Goal: Transaction & Acquisition: Book appointment/travel/reservation

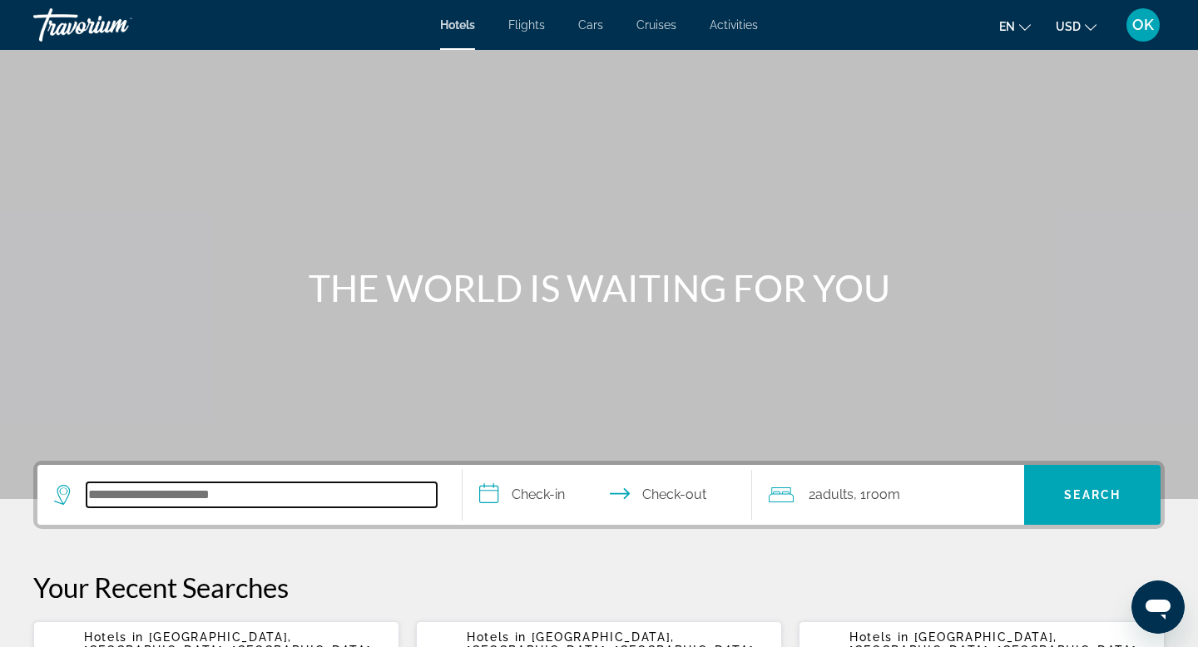
click at [213, 499] on input "Search hotel destination" at bounding box center [262, 495] width 350 height 25
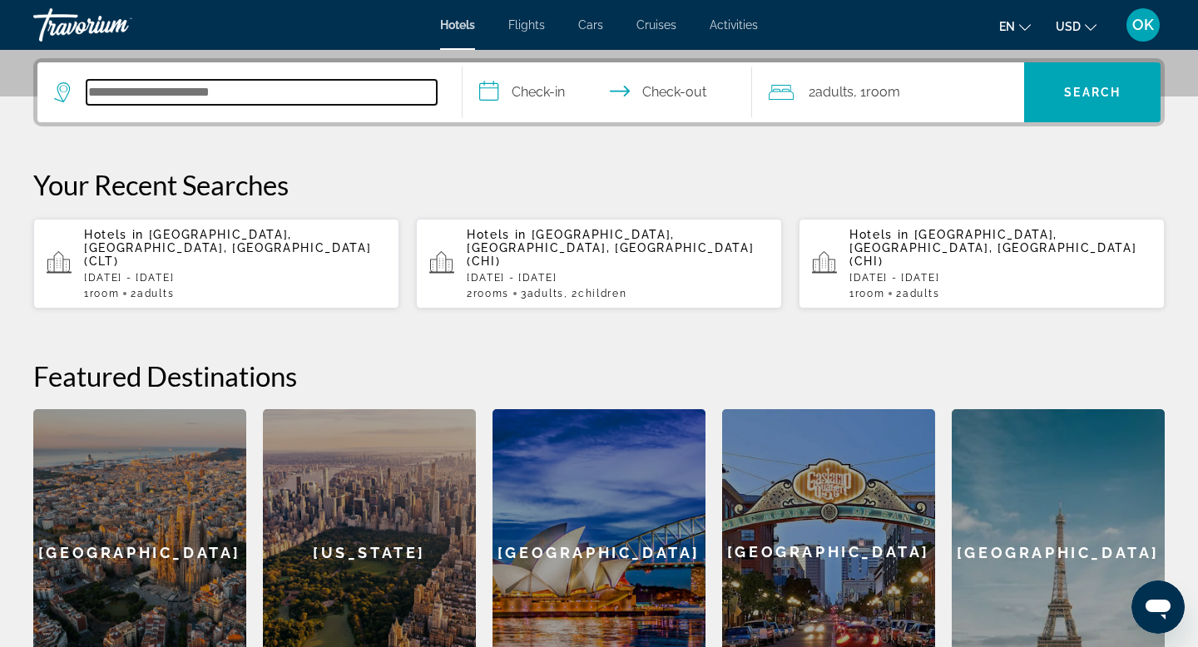
scroll to position [407, 0]
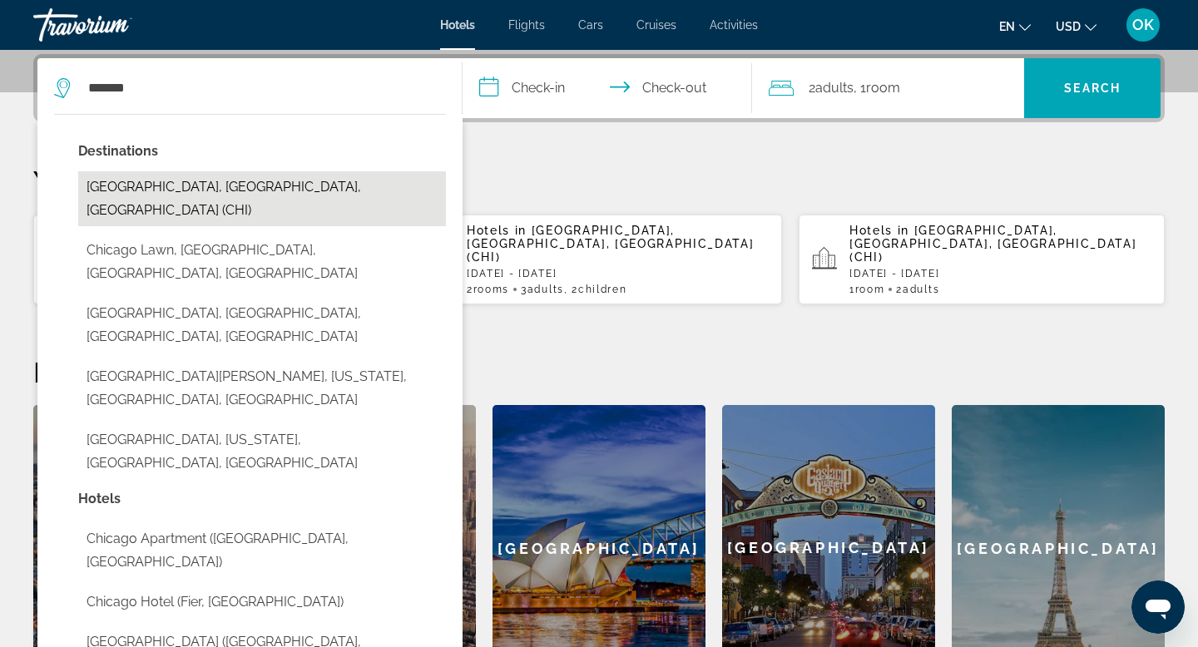
click at [222, 192] on button "[GEOGRAPHIC_DATA], [GEOGRAPHIC_DATA], [GEOGRAPHIC_DATA] (CHI)" at bounding box center [262, 198] width 368 height 55
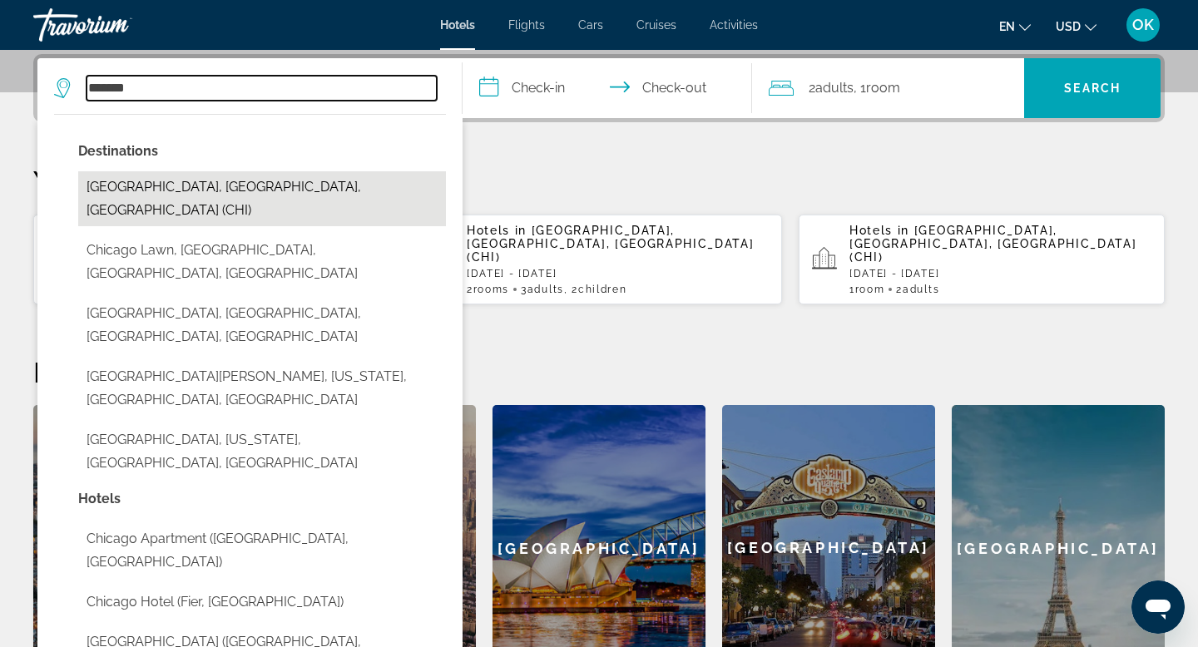
type input "**********"
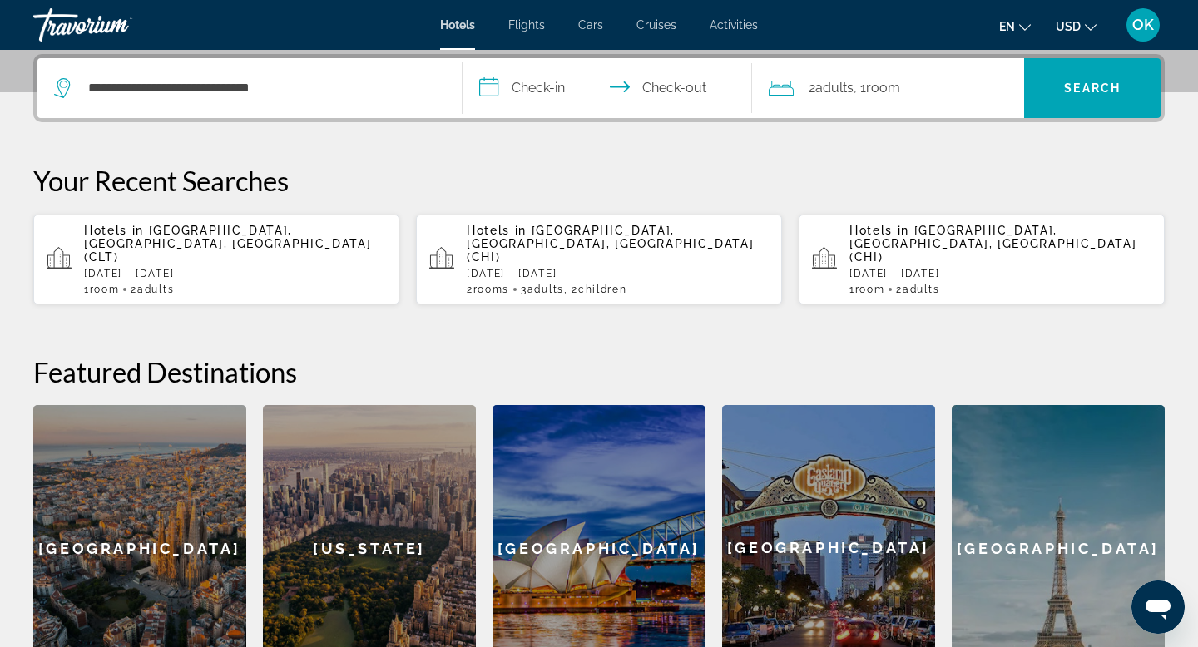
click at [528, 82] on input "**********" at bounding box center [611, 90] width 296 height 65
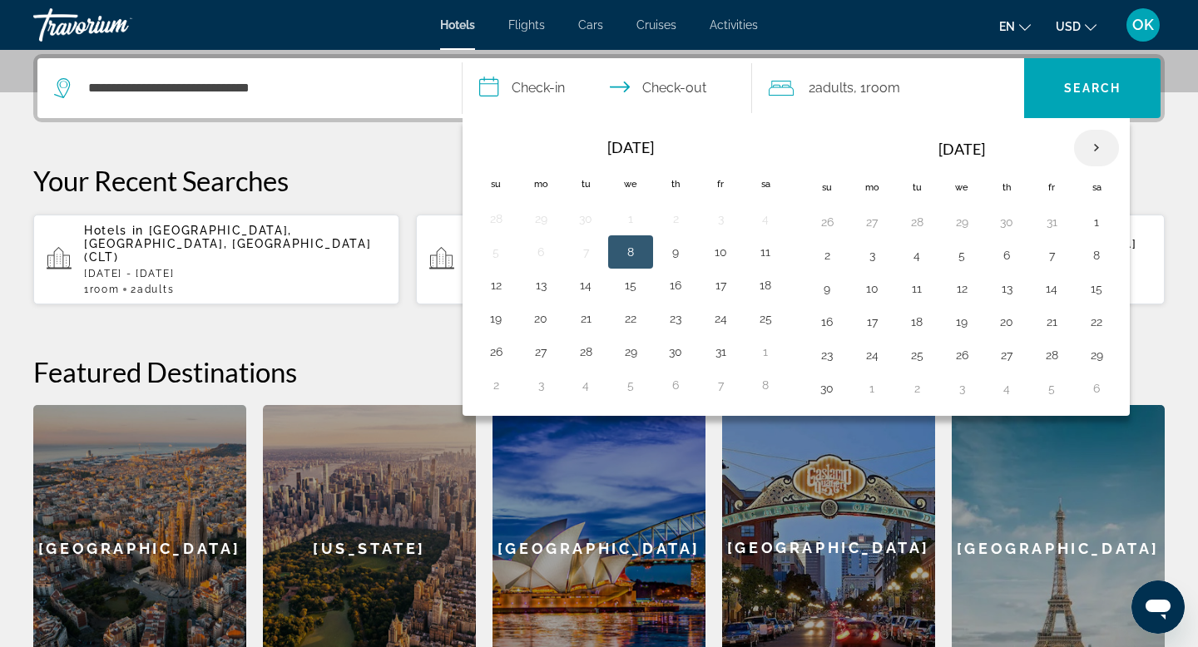
click at [1095, 146] on th "Next month" at bounding box center [1096, 148] width 45 height 37
click at [1094, 319] on button "27" at bounding box center [1096, 321] width 27 height 23
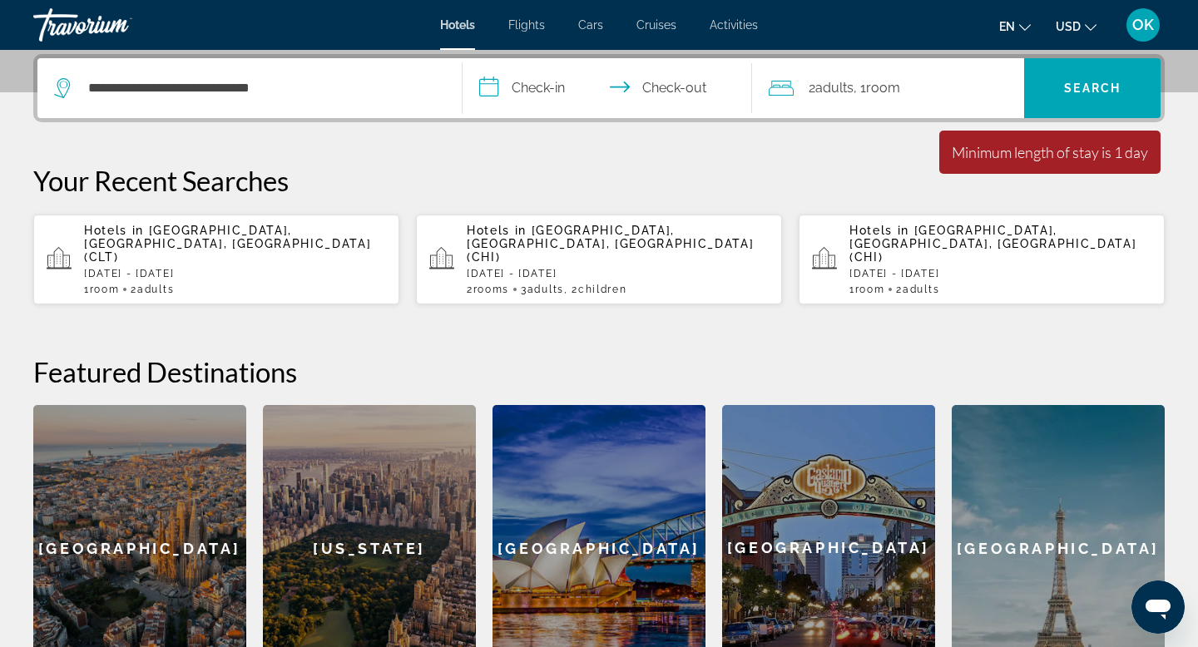
click at [539, 82] on input "**********" at bounding box center [611, 90] width 296 height 65
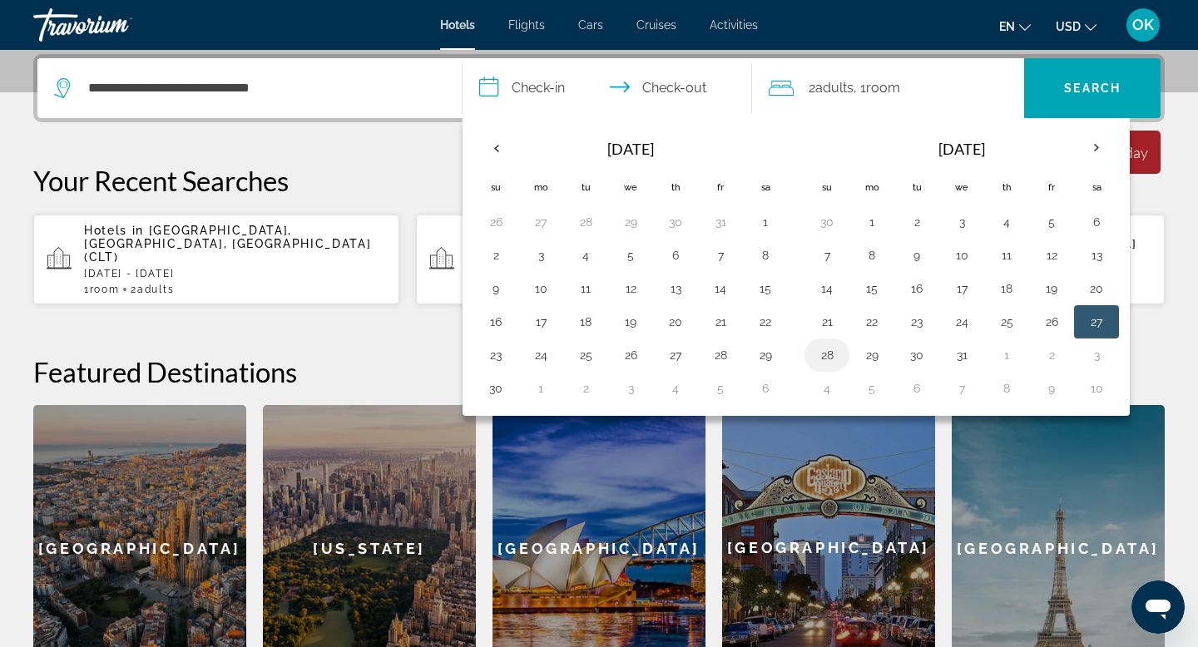
click at [824, 354] on button "28" at bounding box center [827, 355] width 27 height 23
click at [869, 355] on button "29" at bounding box center [872, 355] width 27 height 23
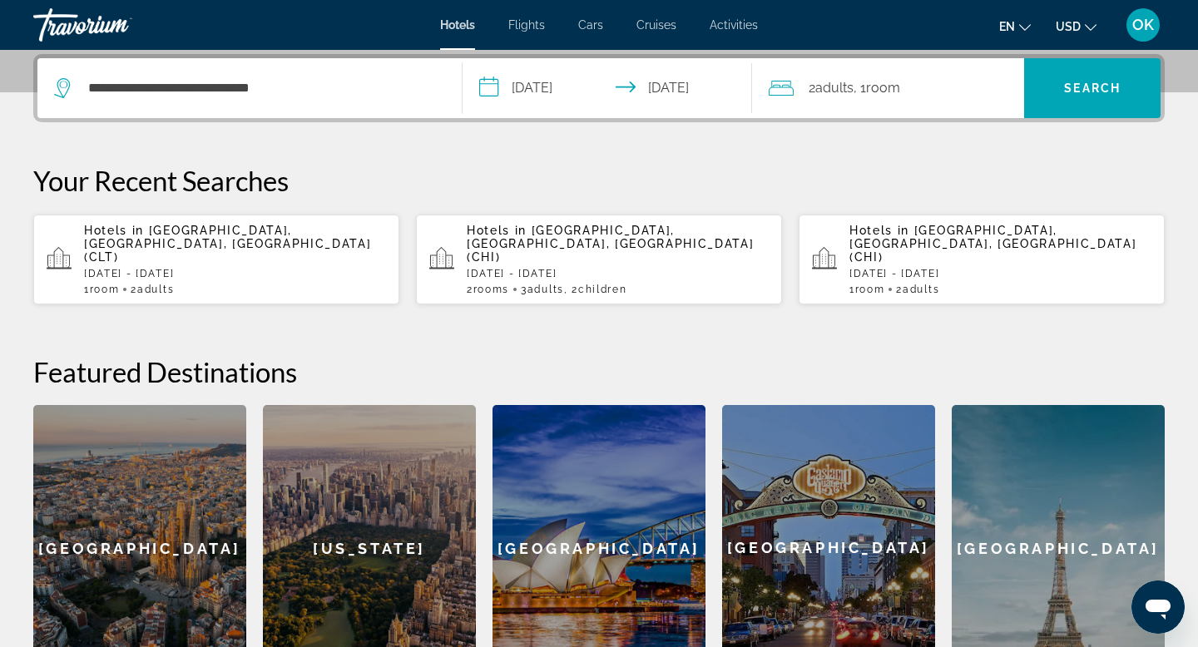
click at [691, 87] on input "**********" at bounding box center [611, 90] width 296 height 65
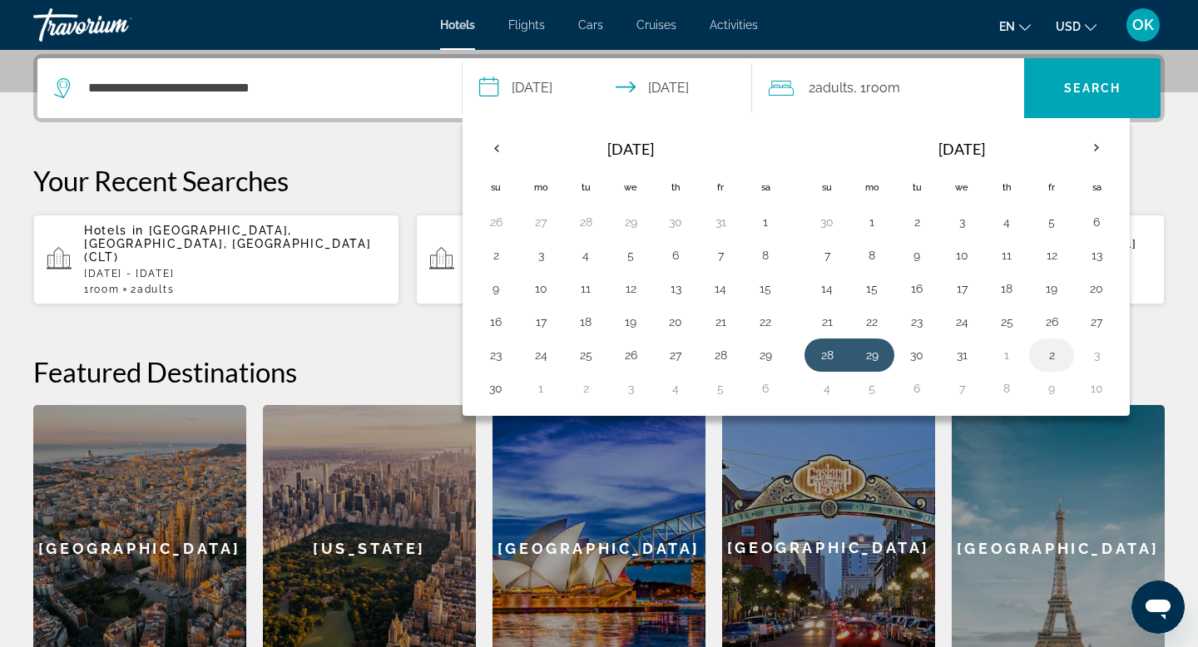
click at [1055, 354] on button "2" at bounding box center [1051, 355] width 27 height 23
click at [715, 220] on button "2" at bounding box center [720, 221] width 27 height 23
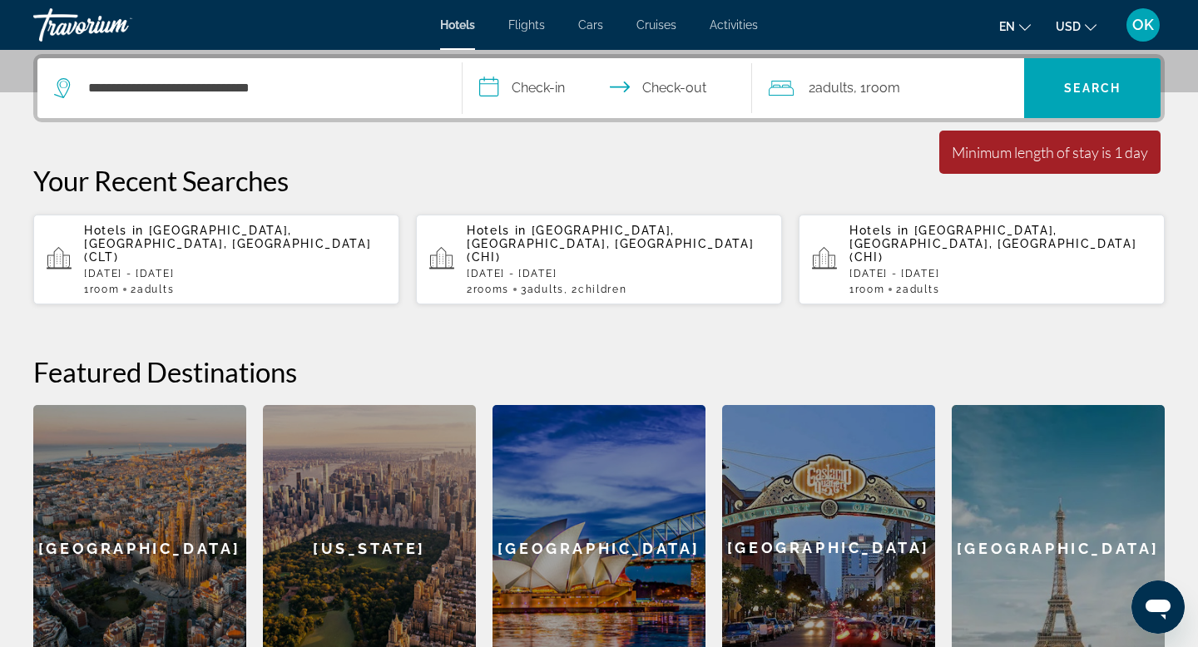
click at [538, 89] on input "**********" at bounding box center [611, 90] width 296 height 65
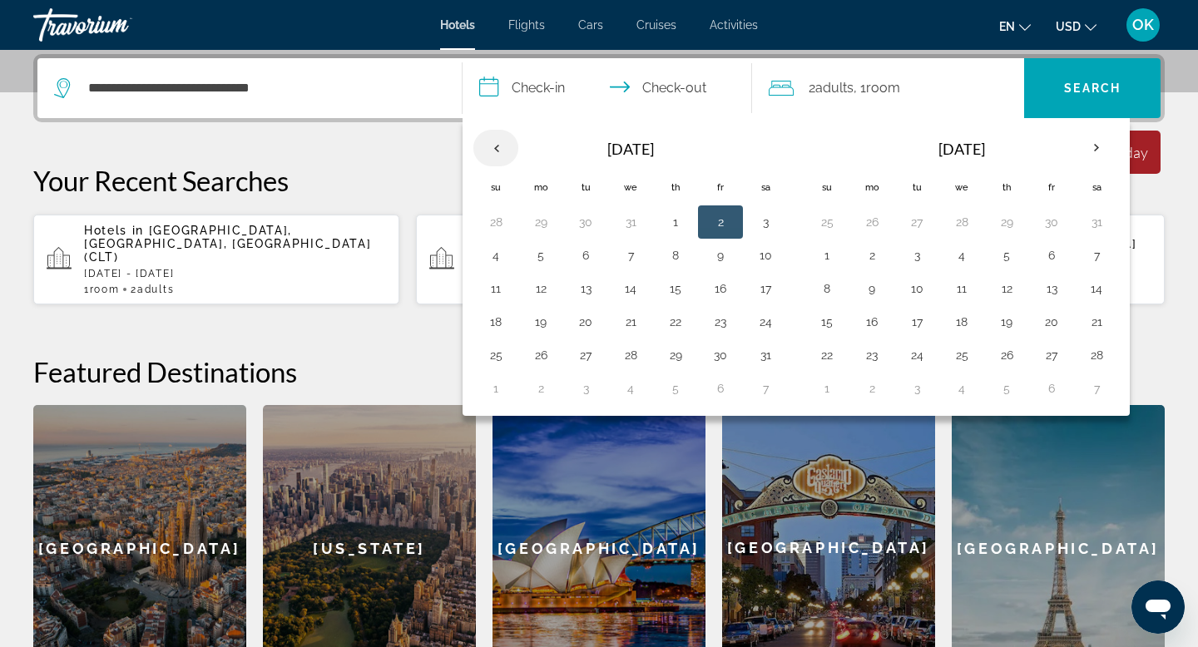
click at [490, 138] on th "Previous month" at bounding box center [495, 148] width 45 height 37
click at [962, 354] on button "28" at bounding box center [961, 355] width 27 height 23
click at [1003, 359] on button "29" at bounding box center [1006, 355] width 27 height 23
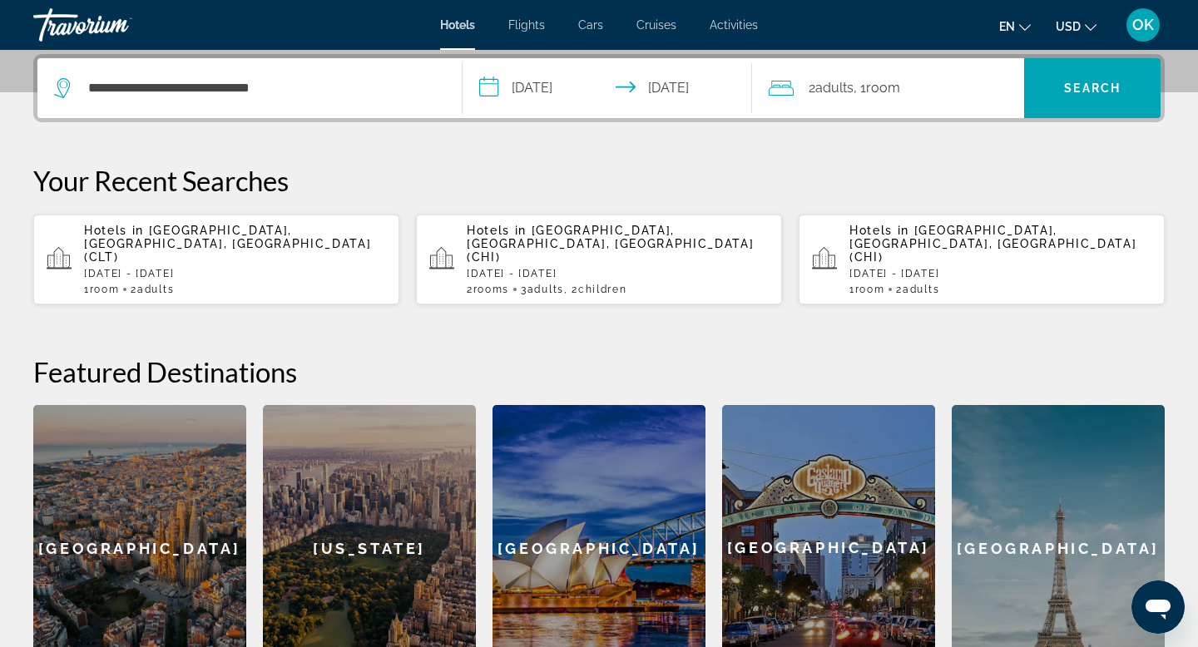
click at [550, 87] on input "**********" at bounding box center [611, 90] width 296 height 65
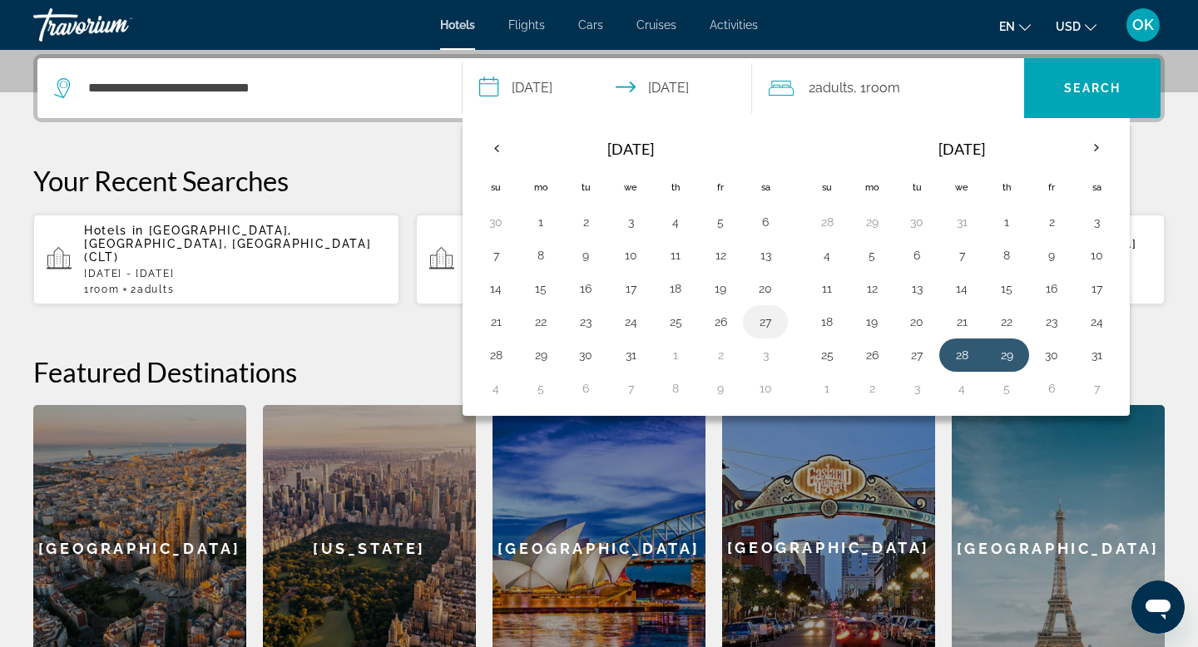
click at [760, 318] on button "27" at bounding box center [765, 321] width 27 height 23
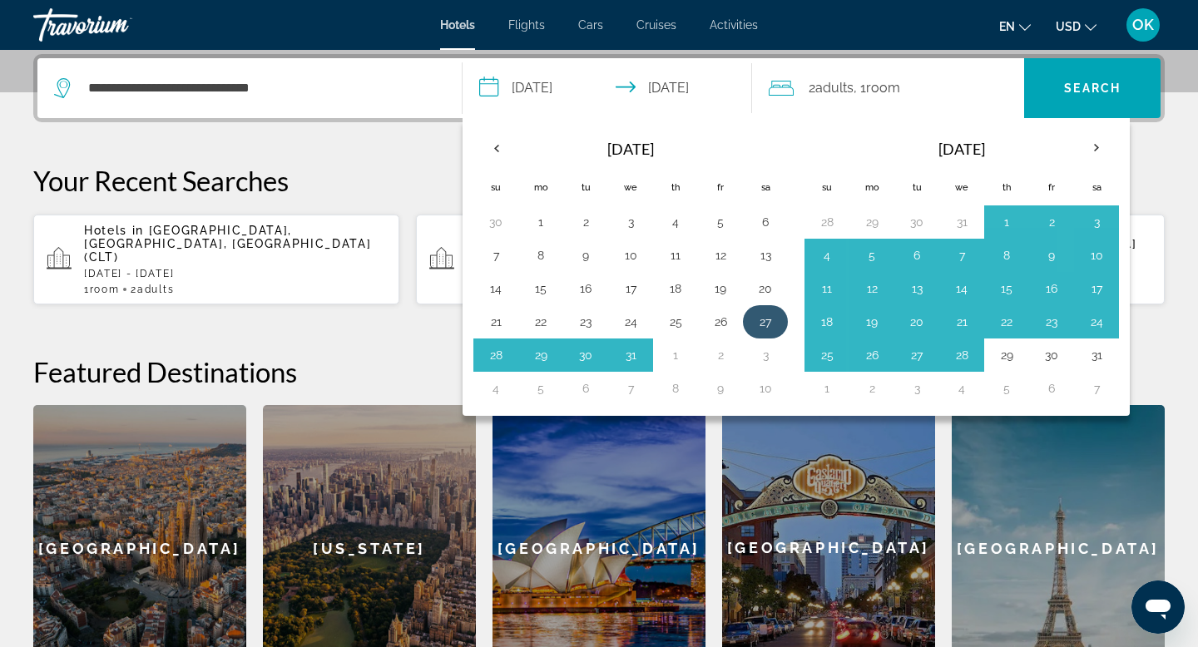
click at [760, 318] on button "27" at bounding box center [765, 321] width 27 height 23
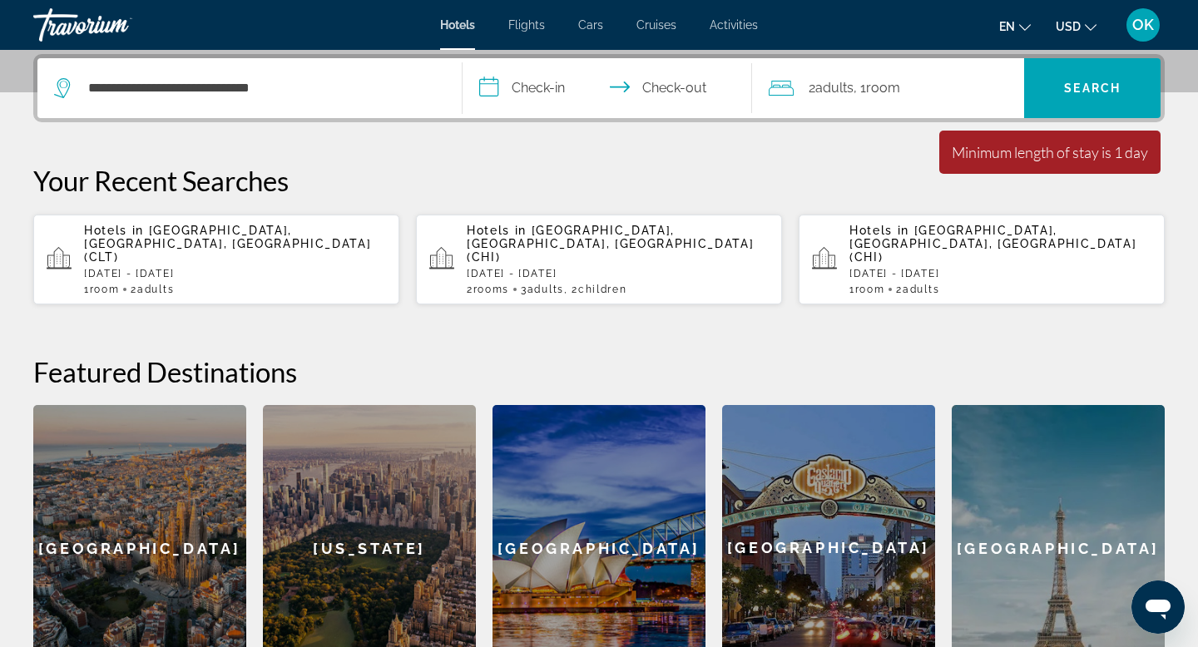
click at [540, 86] on input "**********" at bounding box center [611, 90] width 296 height 65
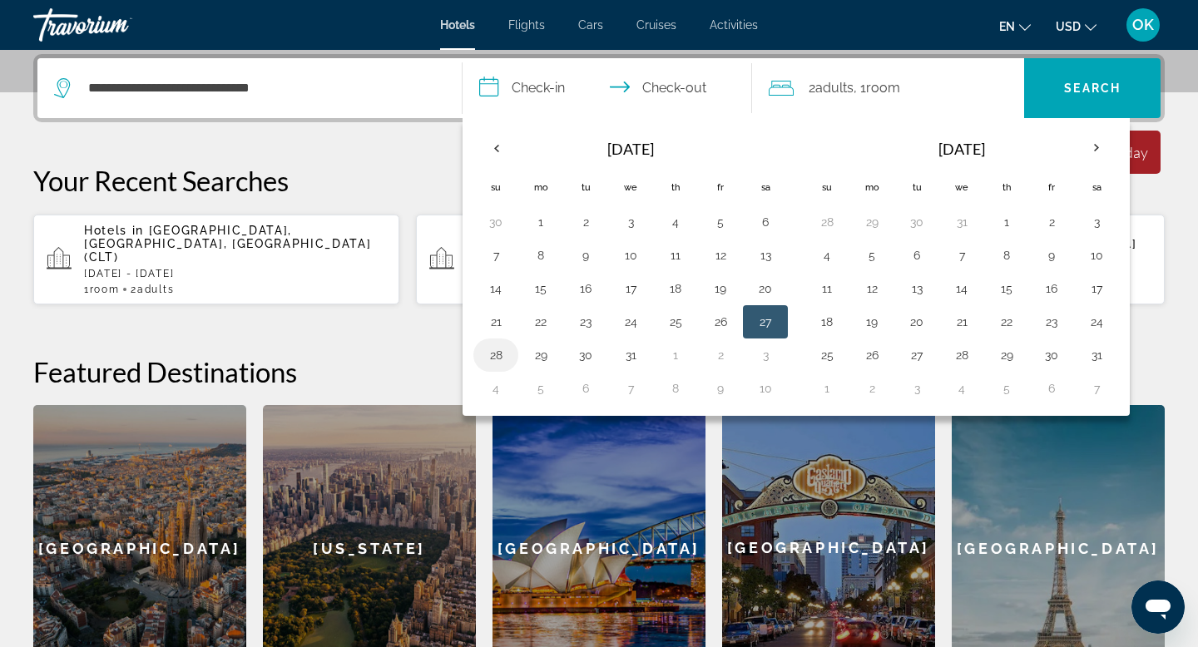
click at [494, 349] on button "28" at bounding box center [496, 355] width 27 height 23
click at [537, 354] on button "29" at bounding box center [540, 355] width 27 height 23
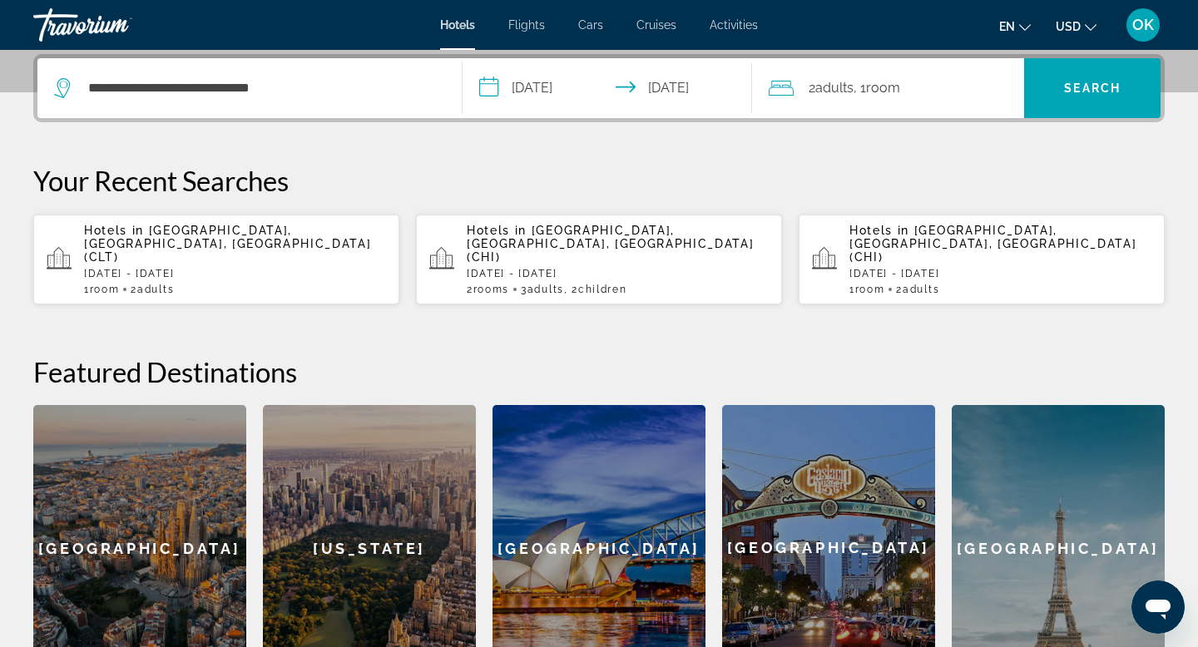
click at [676, 84] on input "**********" at bounding box center [611, 90] width 296 height 65
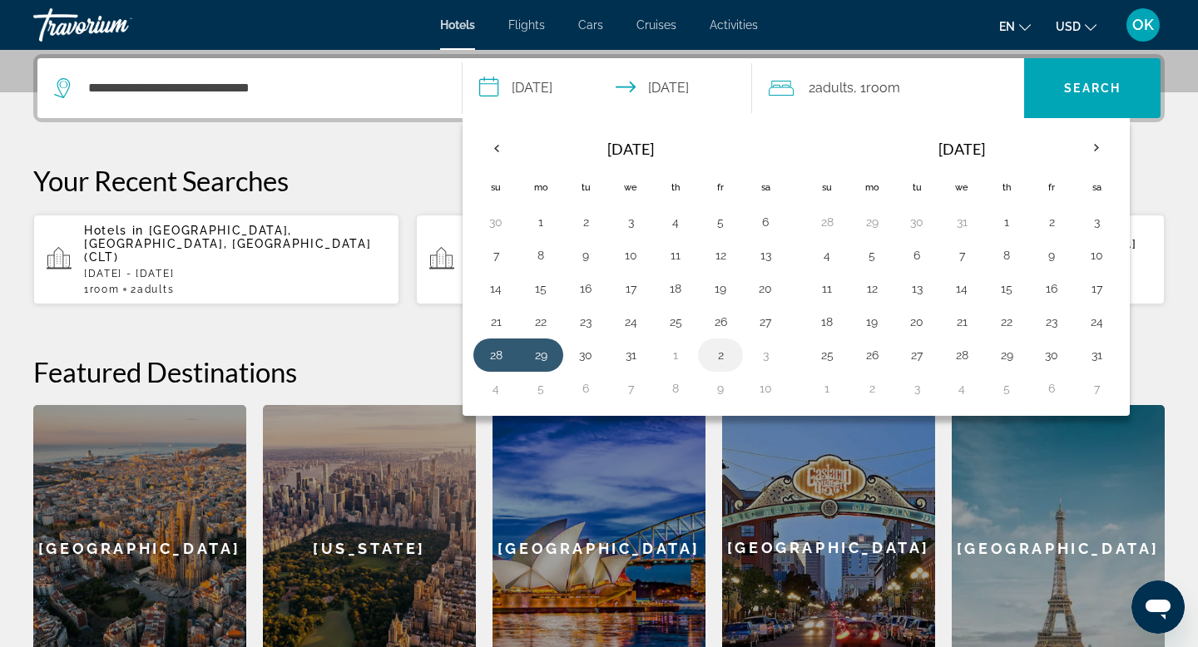
drag, startPoint x: 555, startPoint y: 350, endPoint x: 719, endPoint y: 353, distance: 163.9
click at [719, 353] on tr "28 29 30 31 1 2 3" at bounding box center [630, 355] width 314 height 33
click at [719, 353] on button "2" at bounding box center [720, 355] width 27 height 23
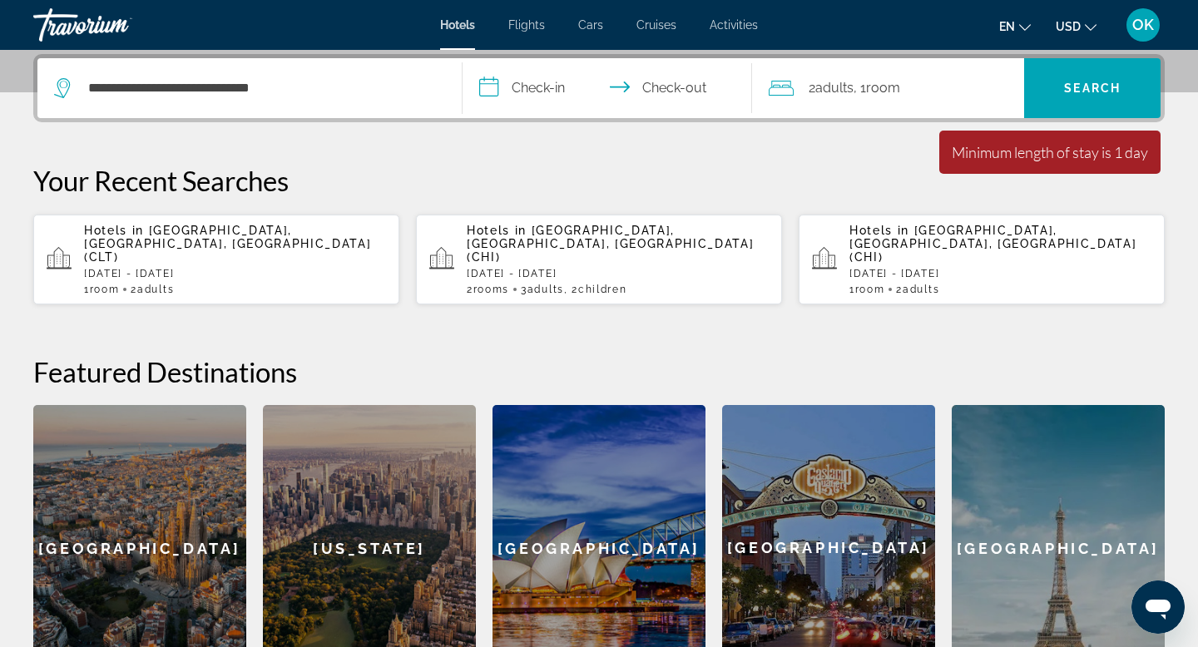
click at [548, 84] on input "**********" at bounding box center [611, 90] width 296 height 65
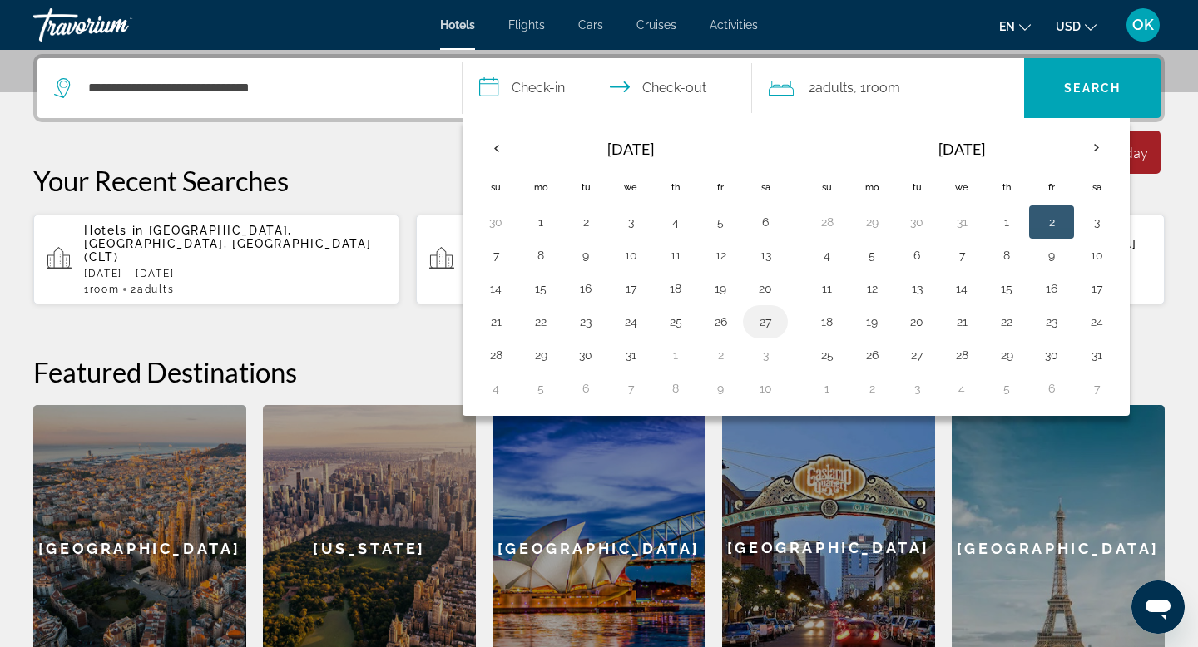
click at [764, 320] on button "27" at bounding box center [765, 321] width 27 height 23
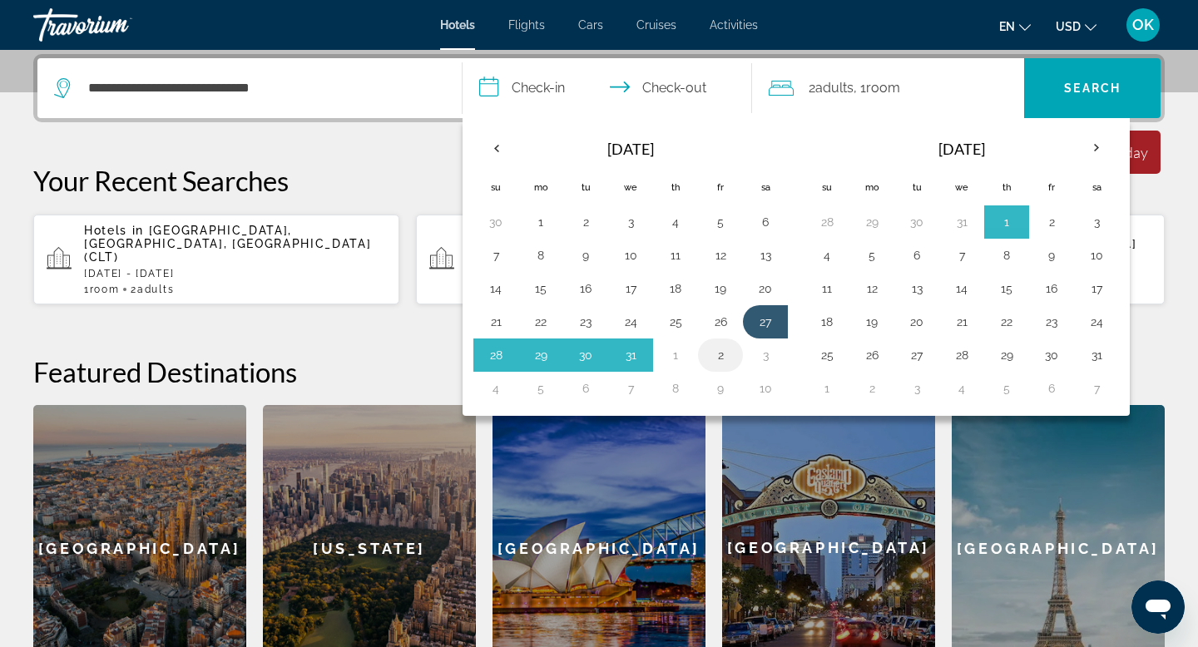
drag, startPoint x: 502, startPoint y: 355, endPoint x: 720, endPoint y: 360, distance: 218.0
click at [720, 360] on tr "28 29 30 31 1 2 3" at bounding box center [630, 355] width 314 height 33
drag, startPoint x: 659, startPoint y: 350, endPoint x: 725, endPoint y: 356, distance: 66.0
click at [725, 356] on tr "28 29 30 31 1 2 3" at bounding box center [630, 355] width 314 height 33
click at [725, 356] on button "2" at bounding box center [720, 355] width 27 height 23
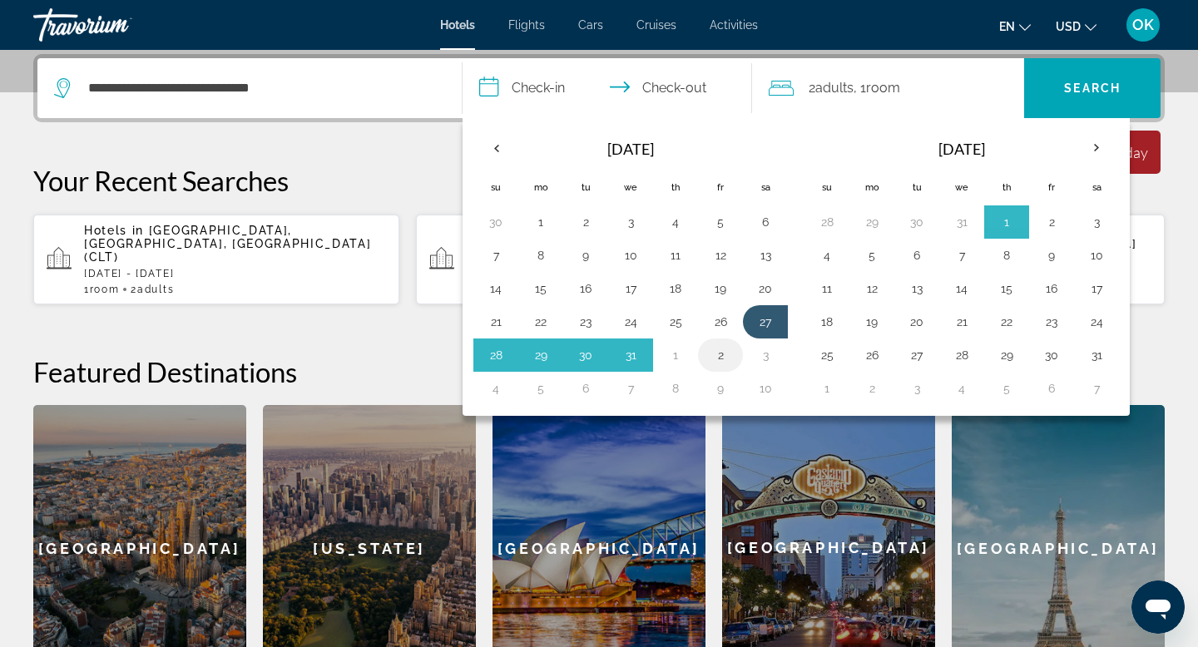
type input "**********"
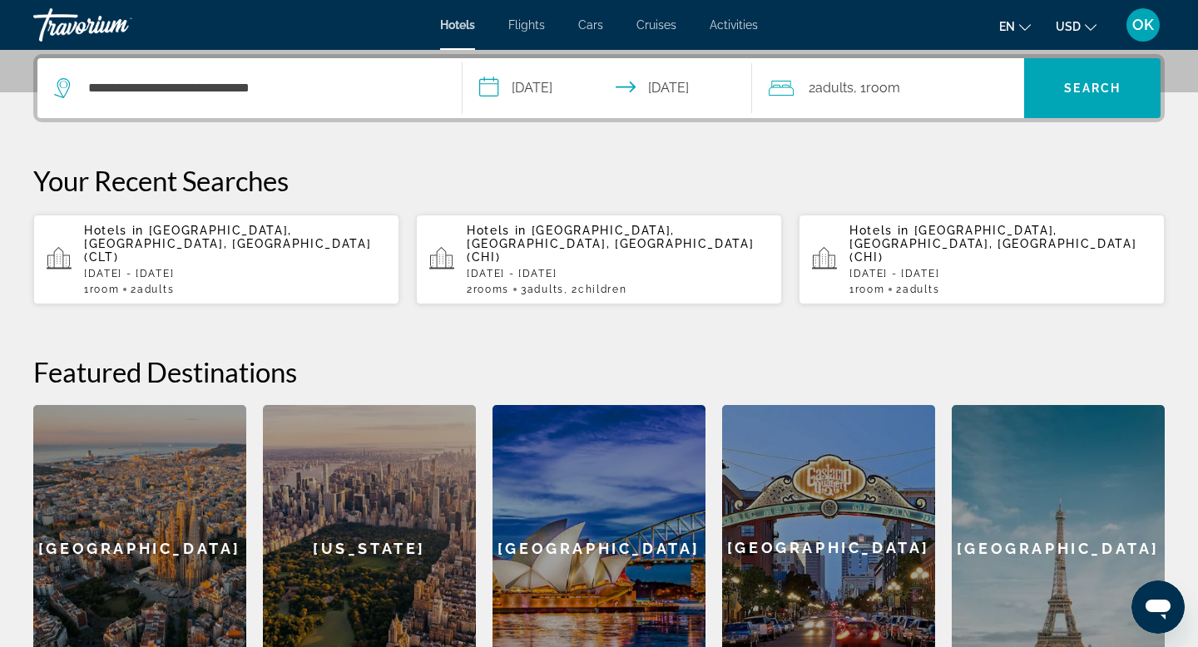
click at [965, 87] on div "2 Adult Adults , 1 Room rooms" at bounding box center [897, 88] width 256 height 23
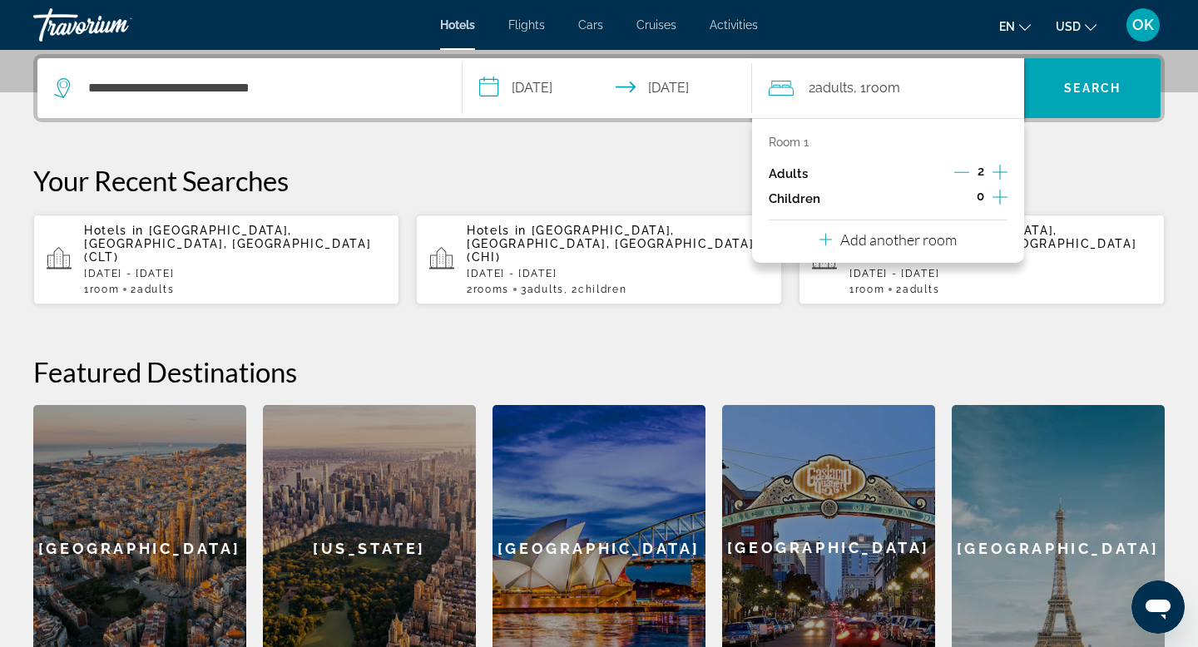
click at [941, 239] on p "Add another room" at bounding box center [898, 239] width 116 height 18
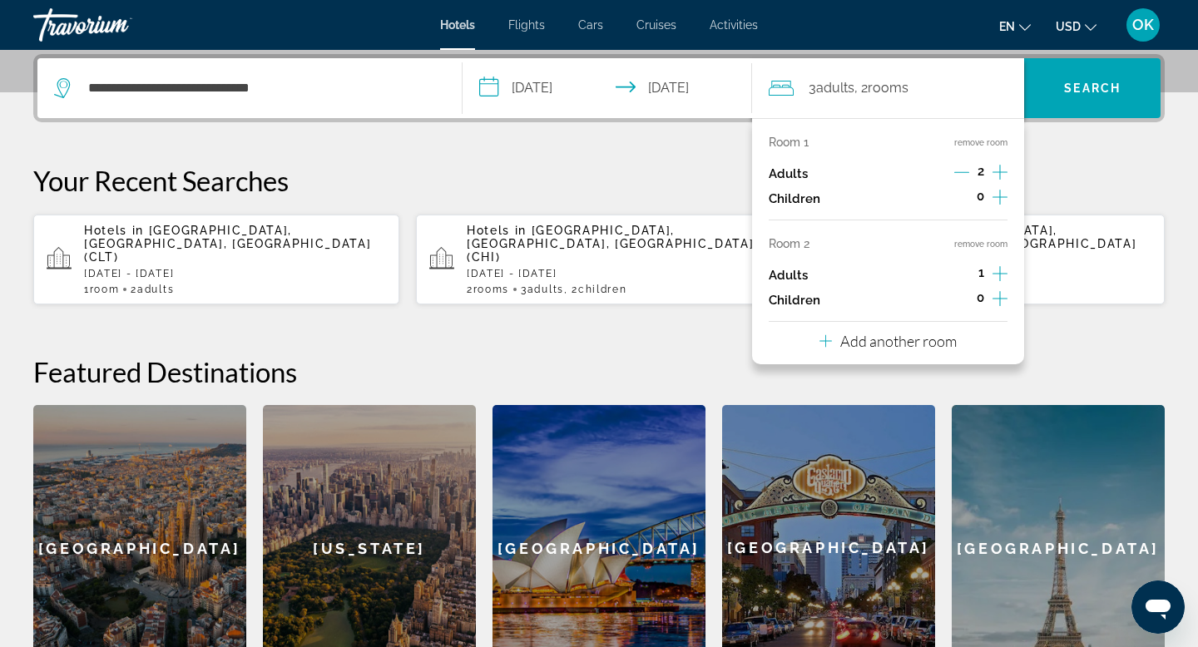
click at [999, 272] on icon "Increment adults" at bounding box center [1000, 274] width 15 height 20
click at [999, 293] on icon "Increment children" at bounding box center [1000, 298] width 15 height 15
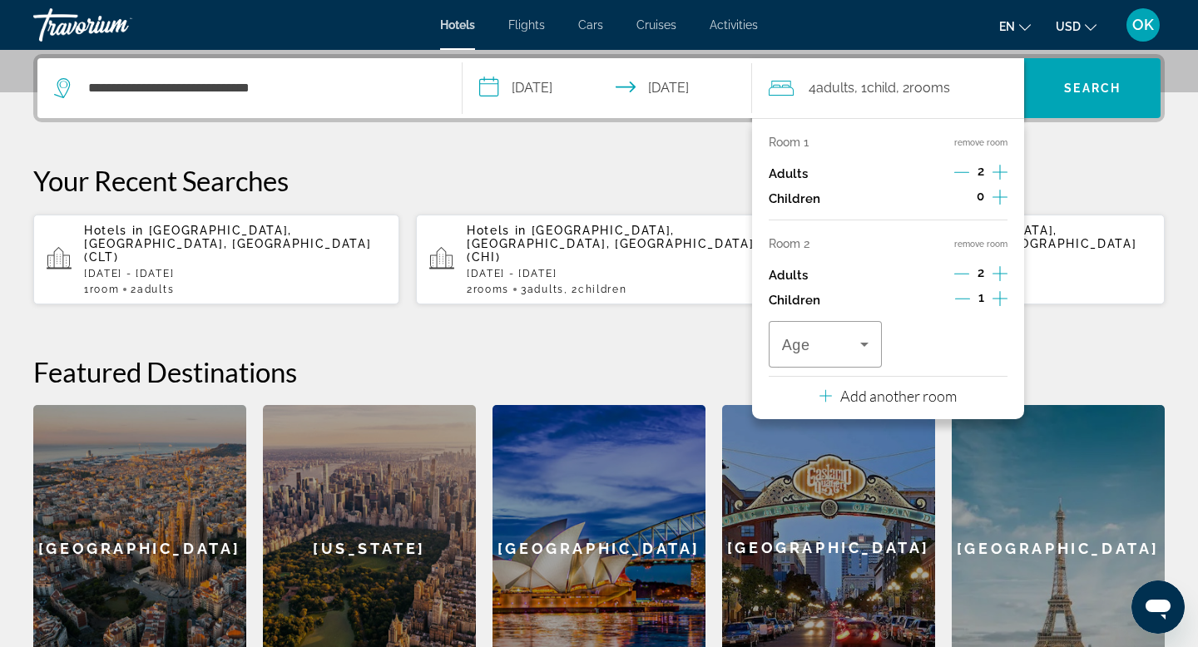
click at [999, 293] on icon "Increment children" at bounding box center [1000, 298] width 15 height 15
click at [865, 341] on icon "Travelers: 4 adults, 2 children" at bounding box center [864, 344] width 20 height 20
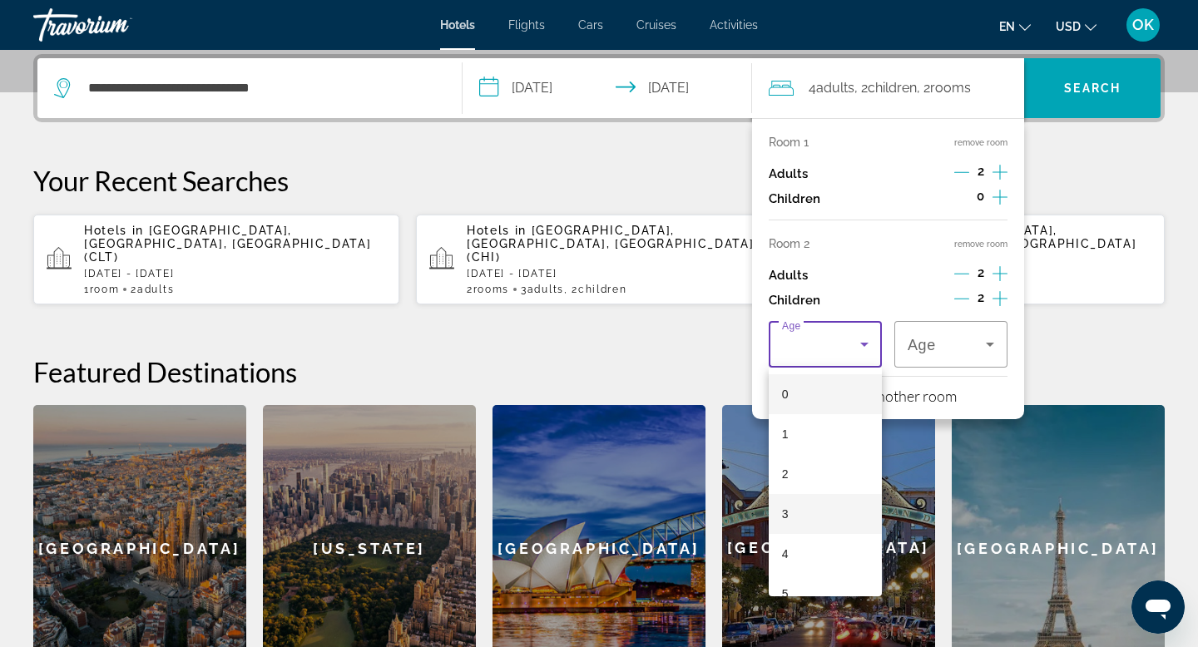
scroll to position [503, 0]
click at [799, 566] on mat-option "17" at bounding box center [825, 570] width 113 height 40
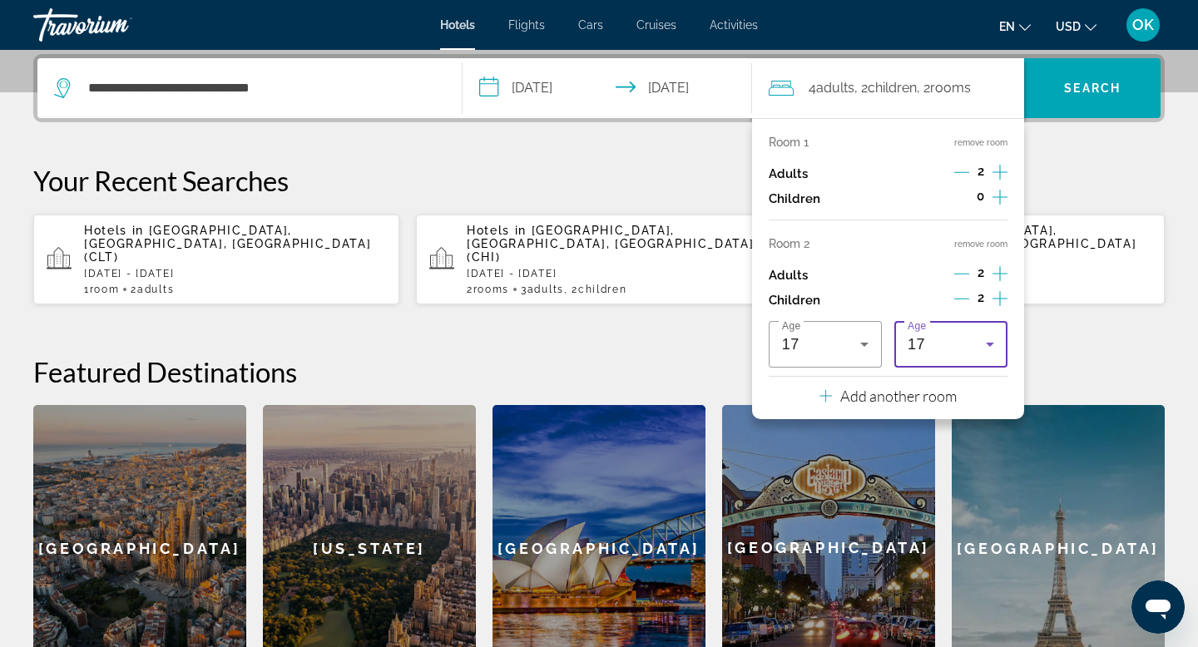
click at [994, 344] on icon "Travelers: 4 adults, 2 children" at bounding box center [990, 344] width 20 height 20
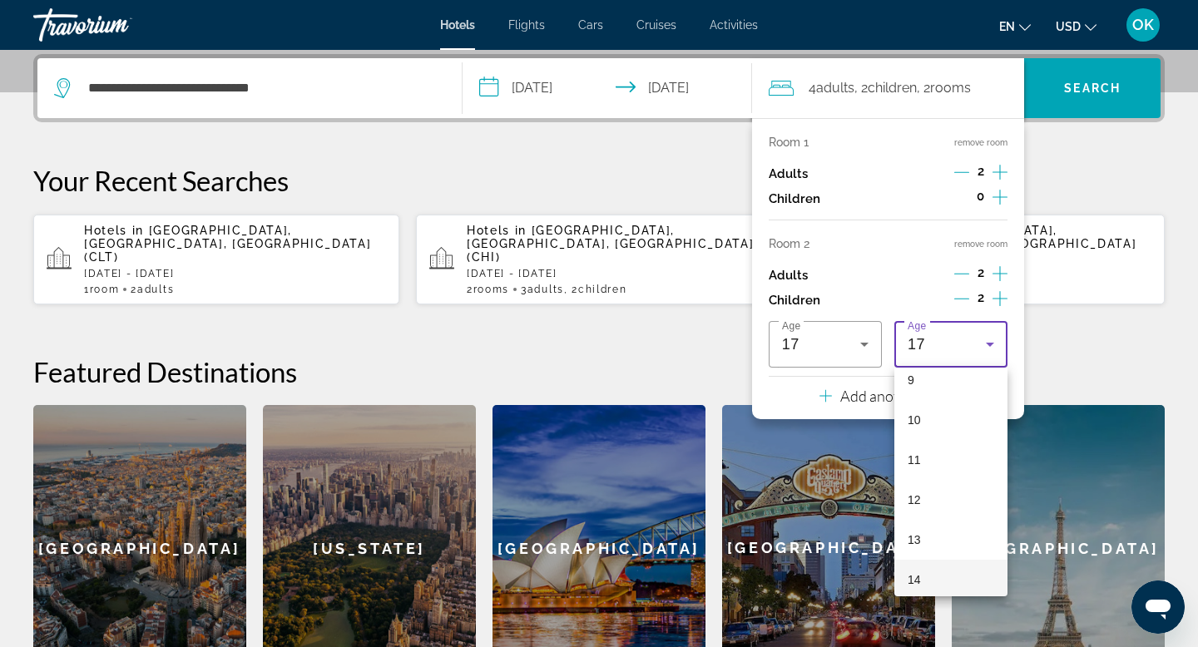
scroll to position [373, 0]
click at [928, 381] on mat-option "9" at bounding box center [950, 381] width 113 height 40
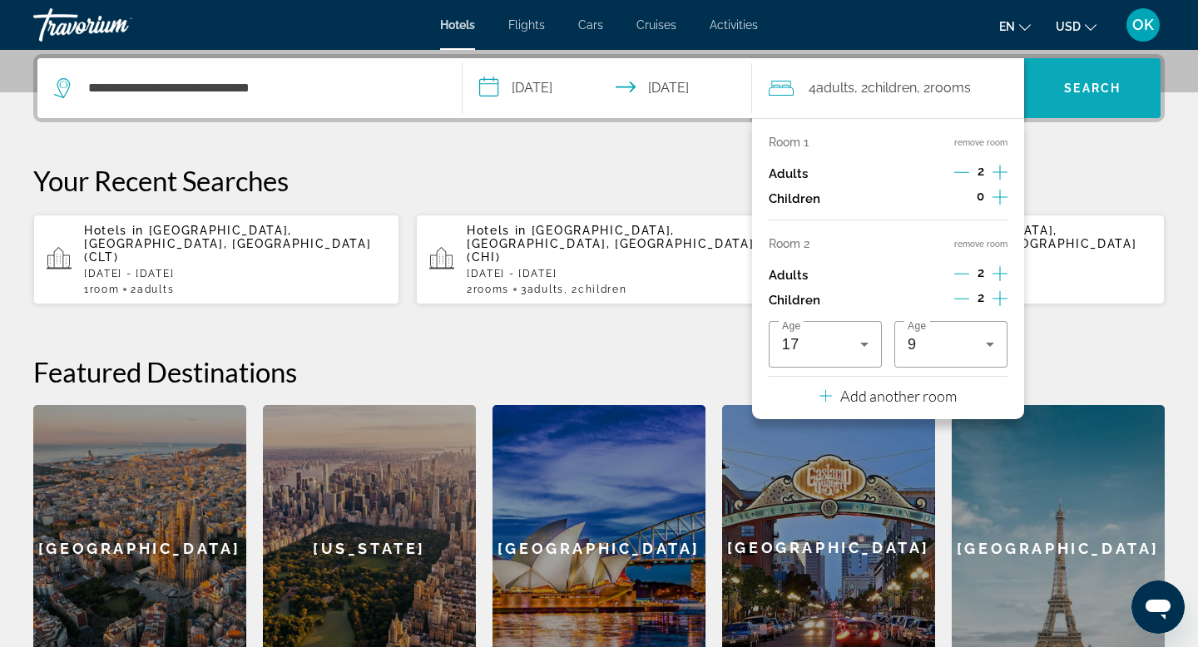
click at [1077, 87] on span "Search" at bounding box center [1092, 88] width 57 height 13
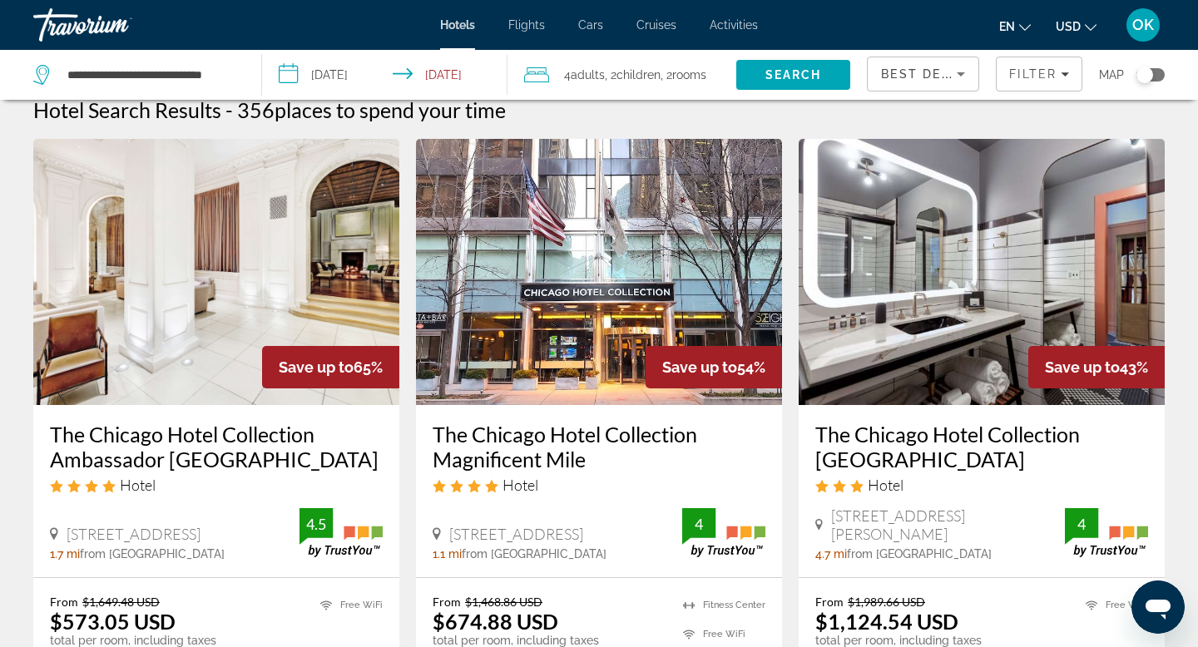
scroll to position [17, 0]
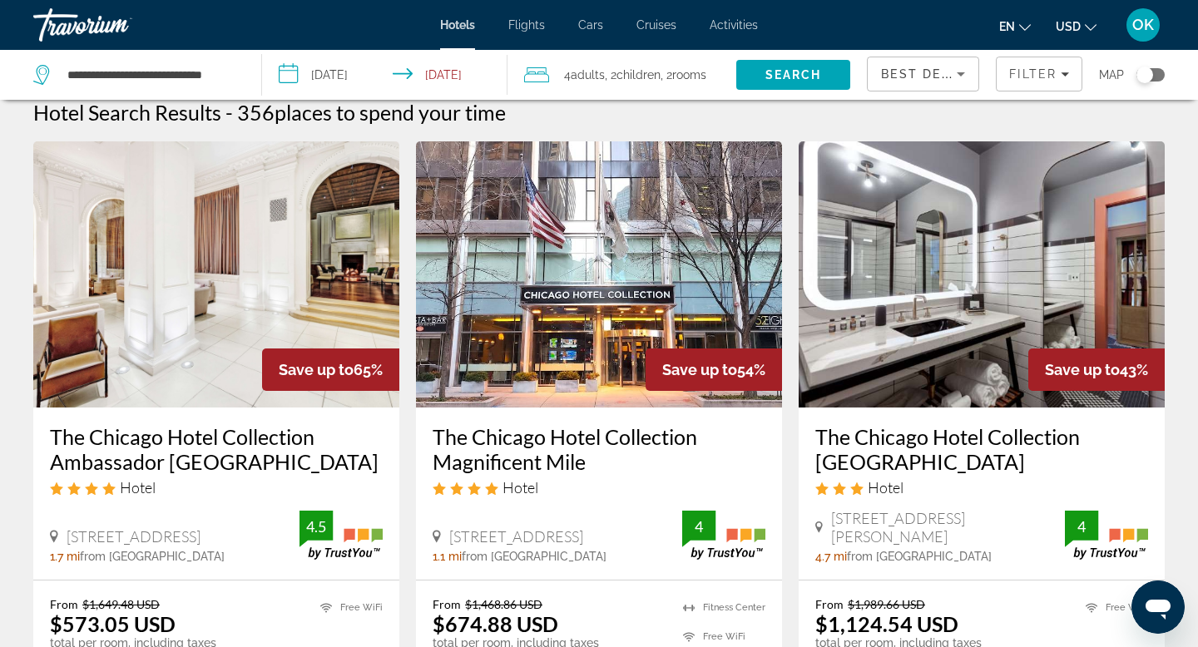
click at [258, 238] on img "Main content" at bounding box center [216, 274] width 366 height 266
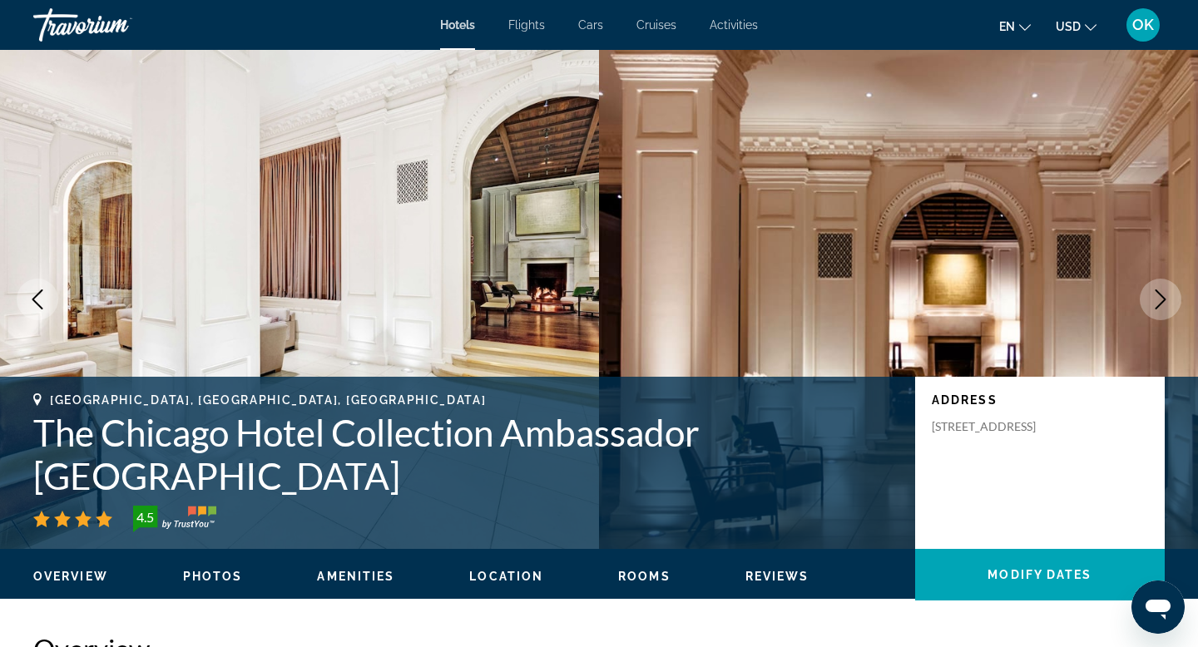
click at [1157, 300] on icon "Next image" at bounding box center [1161, 300] width 20 height 20
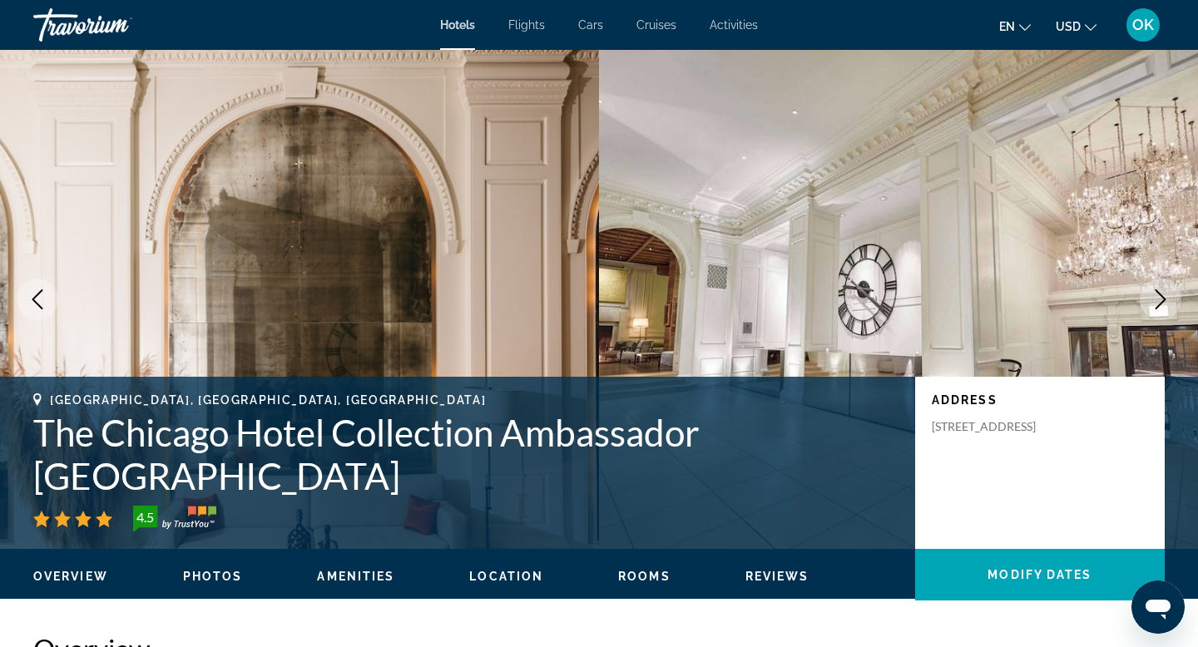
click at [1157, 300] on icon "Next image" at bounding box center [1161, 300] width 20 height 20
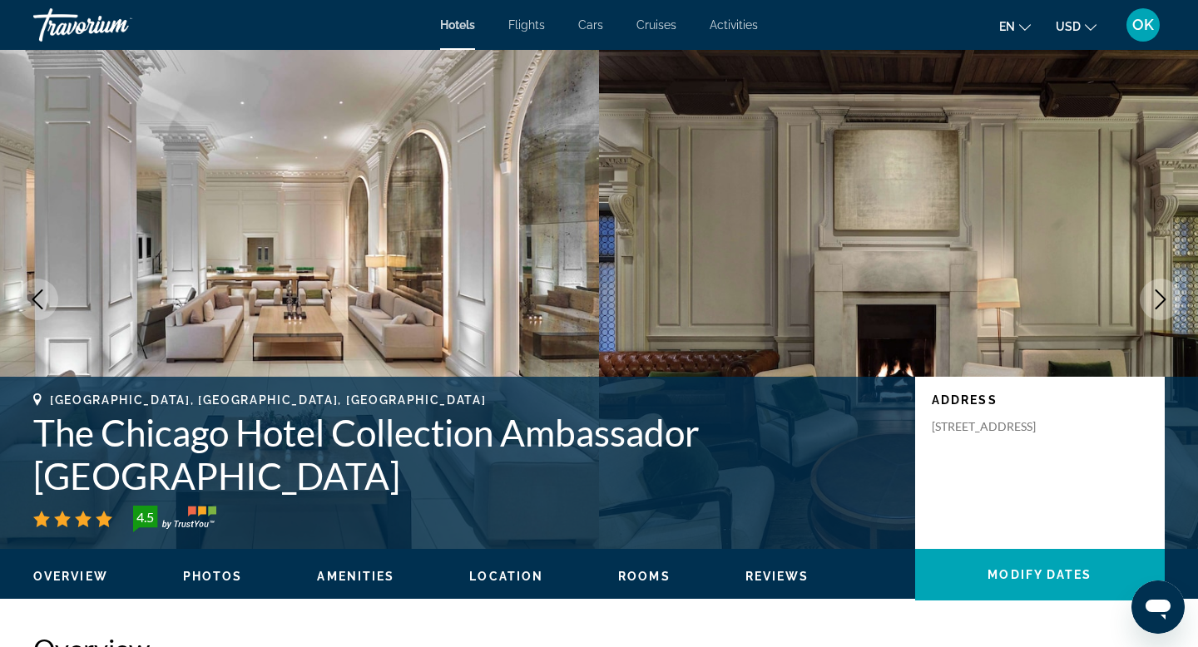
click at [1157, 300] on icon "Next image" at bounding box center [1161, 300] width 20 height 20
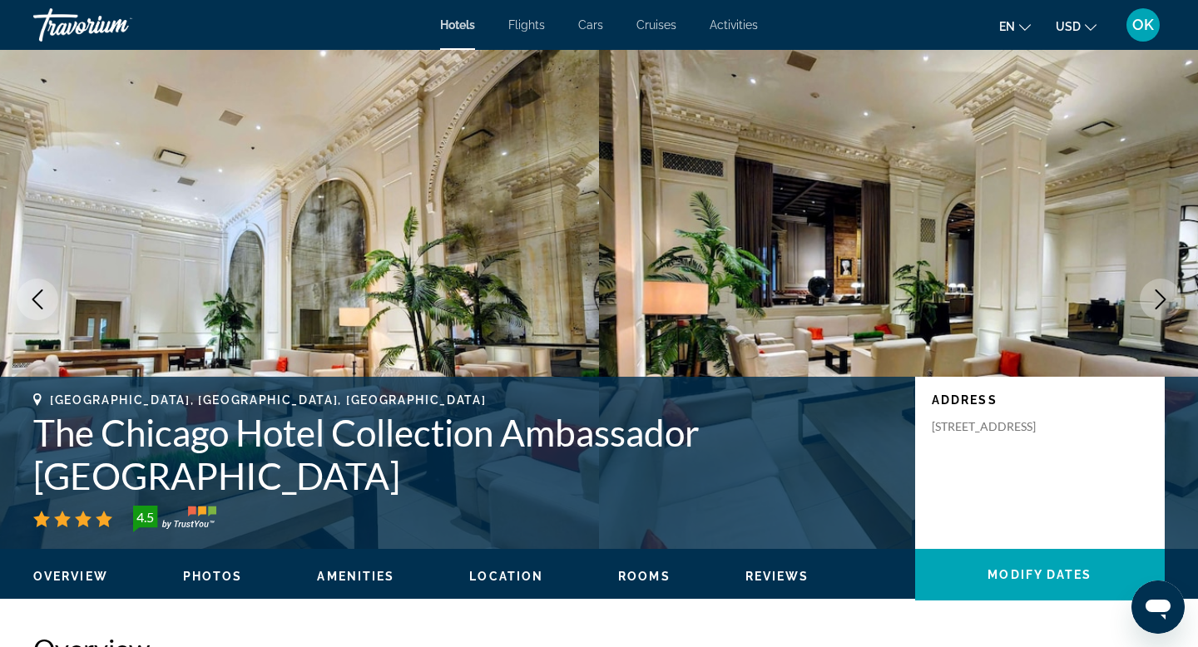
click at [1157, 300] on icon "Next image" at bounding box center [1161, 300] width 20 height 20
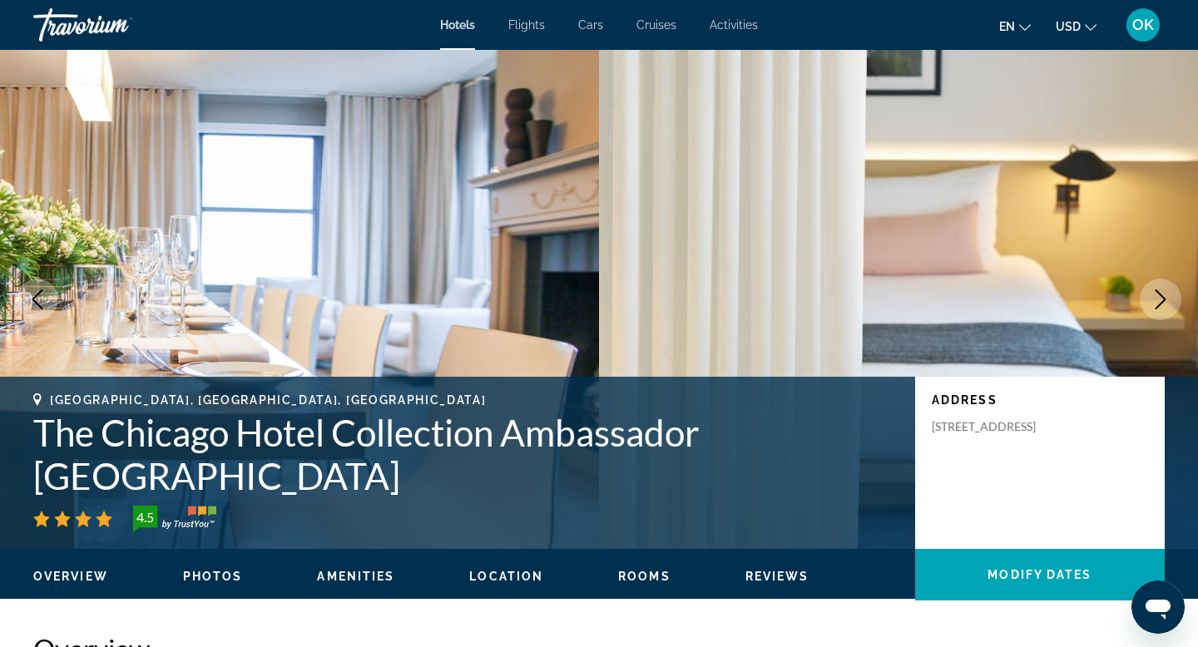
click at [1157, 300] on icon "Next image" at bounding box center [1161, 300] width 20 height 20
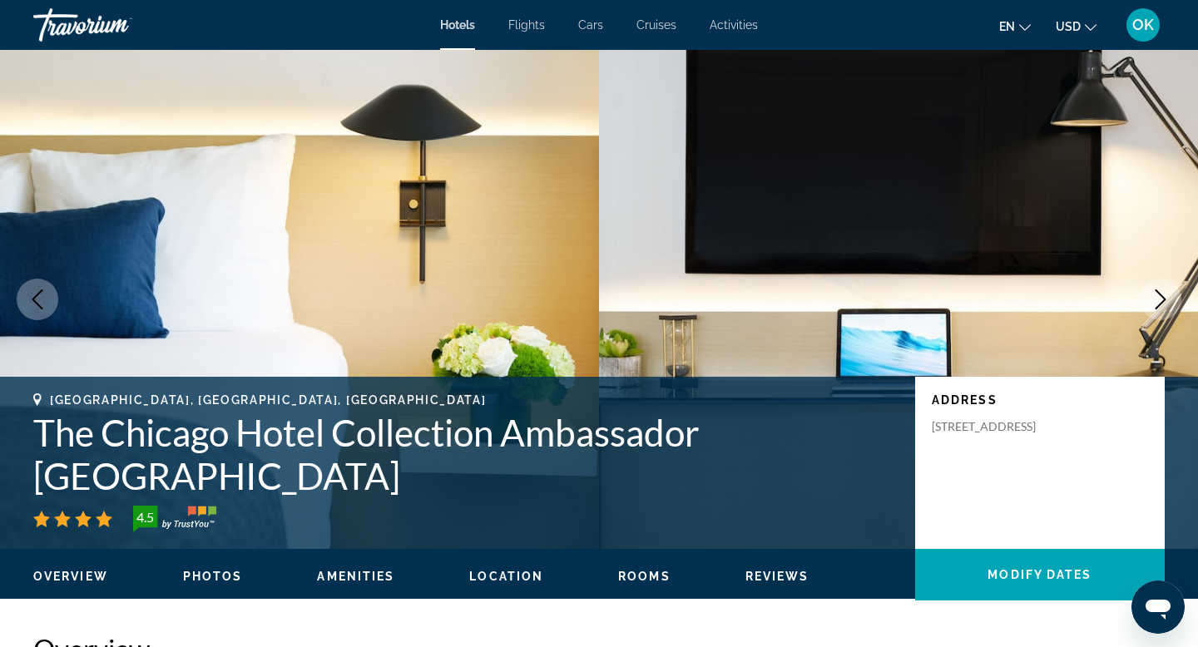
click at [1157, 300] on icon "Next image" at bounding box center [1161, 300] width 20 height 20
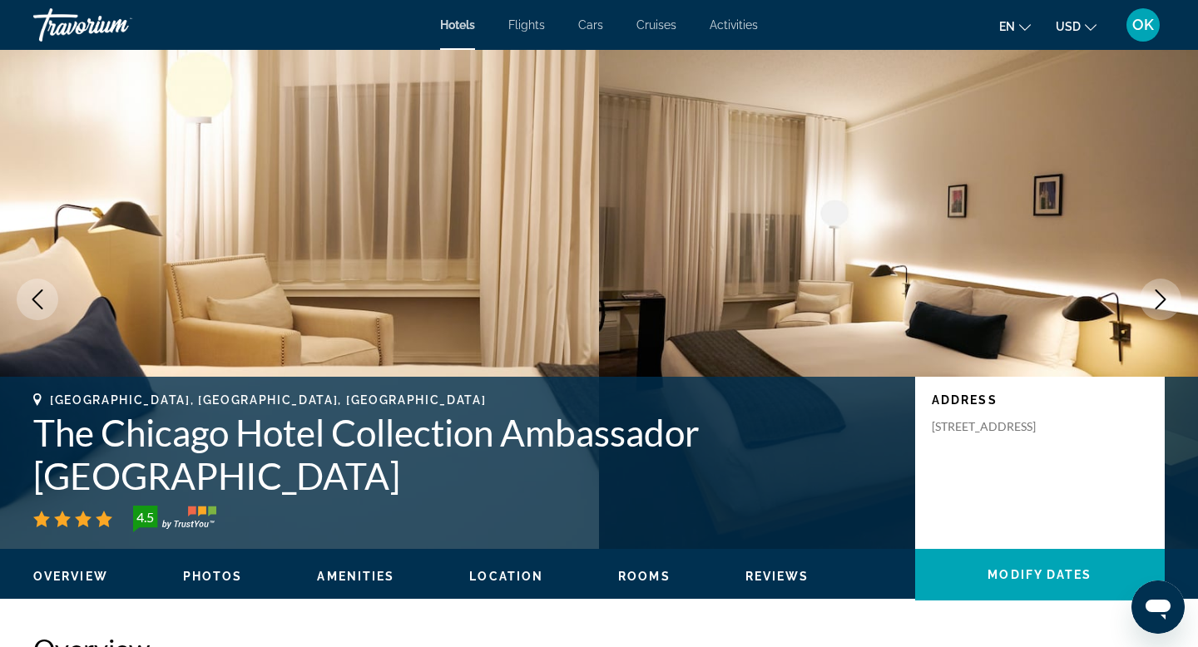
click at [1157, 300] on icon "Next image" at bounding box center [1161, 300] width 20 height 20
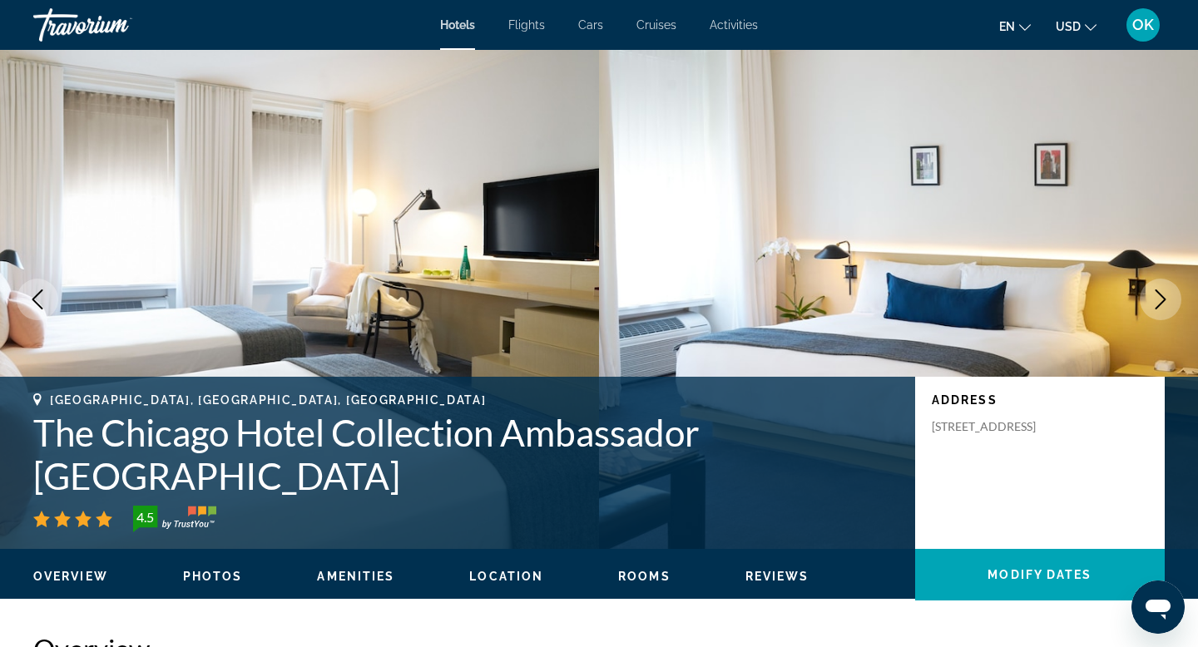
click at [1157, 300] on icon "Next image" at bounding box center [1161, 300] width 20 height 20
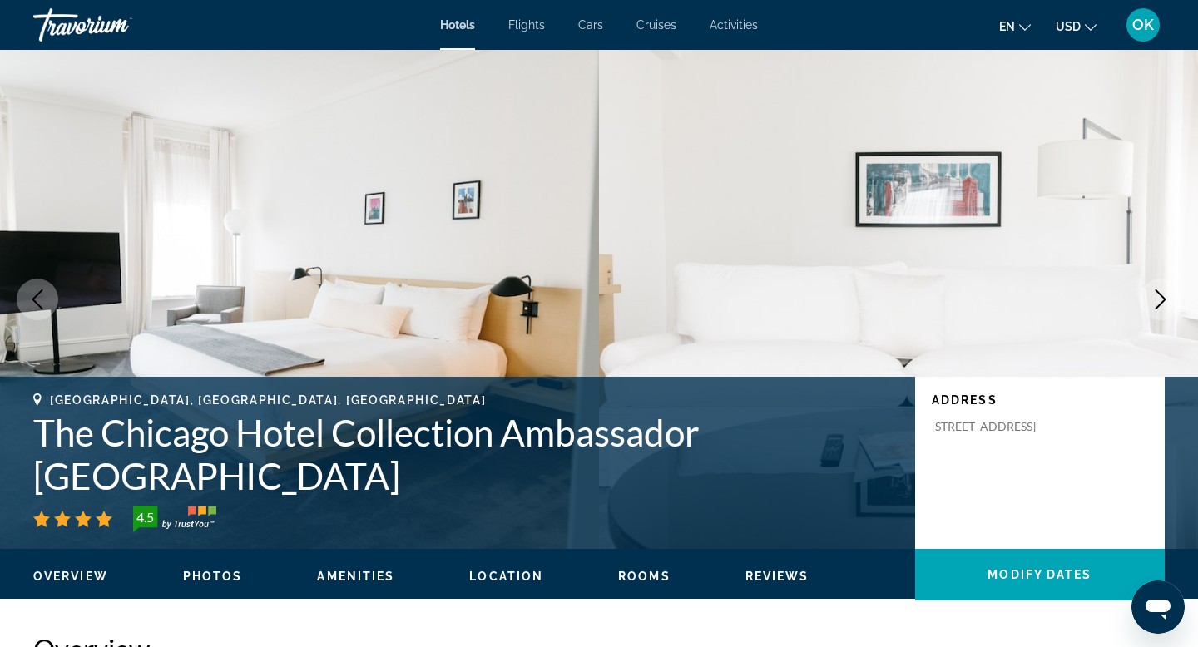
click at [1157, 300] on icon "Next image" at bounding box center [1161, 300] width 20 height 20
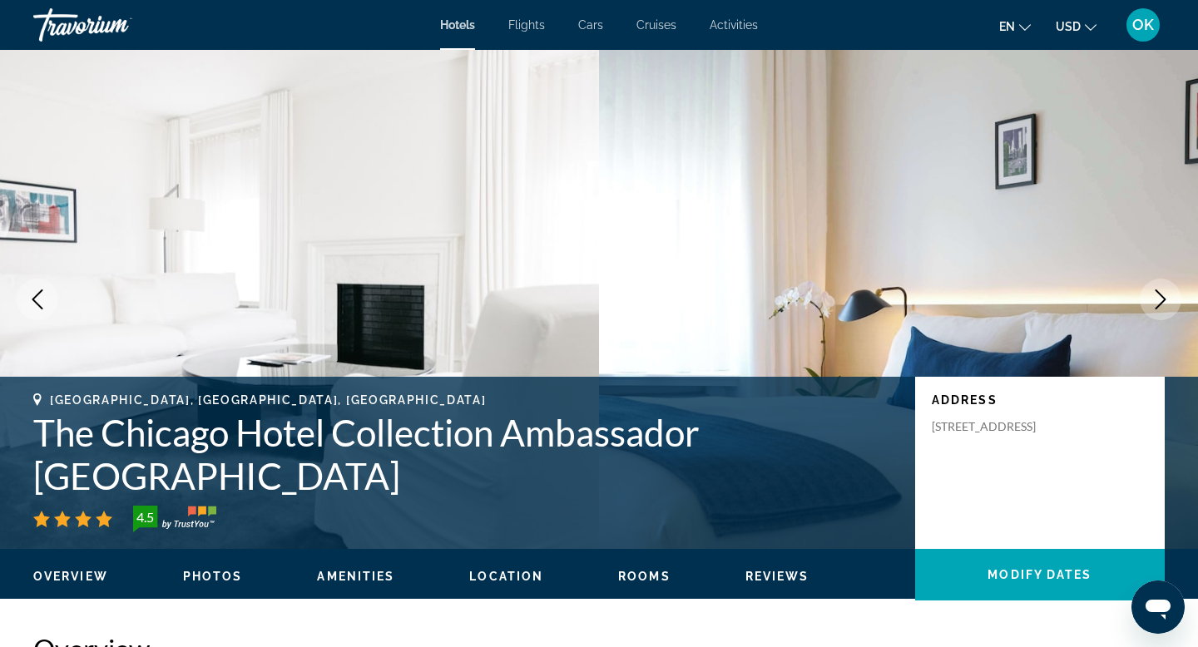
click at [1157, 300] on icon "Next image" at bounding box center [1161, 300] width 20 height 20
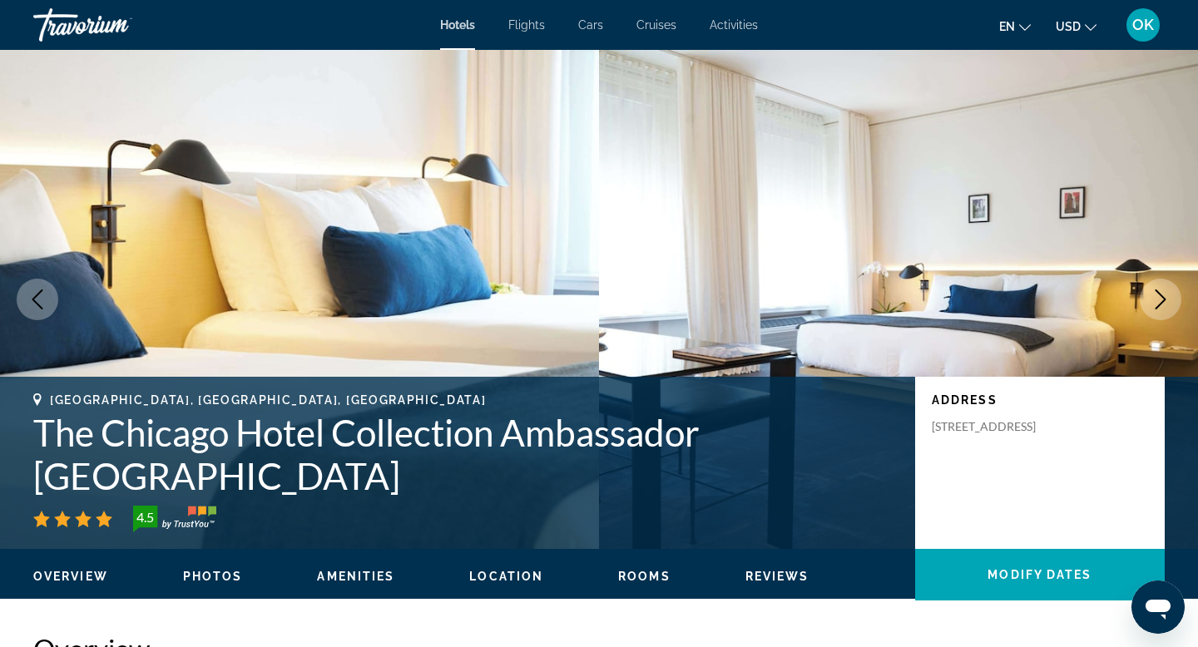
click at [1157, 300] on icon "Next image" at bounding box center [1161, 300] width 20 height 20
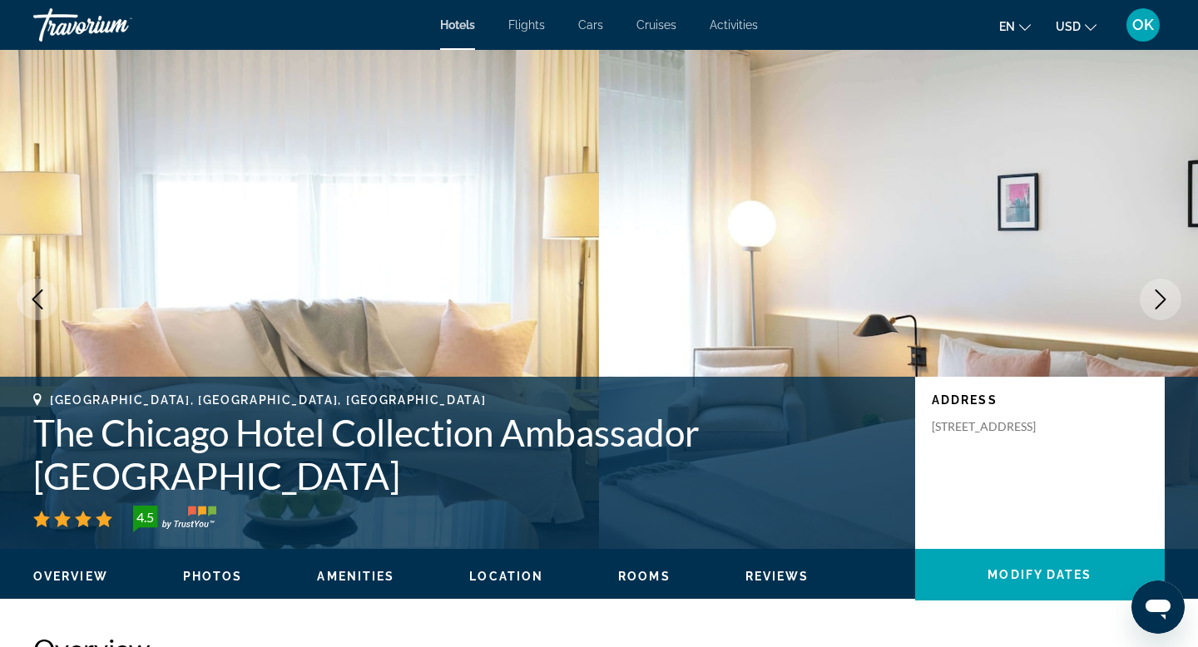
click at [1157, 300] on icon "Next image" at bounding box center [1161, 300] width 20 height 20
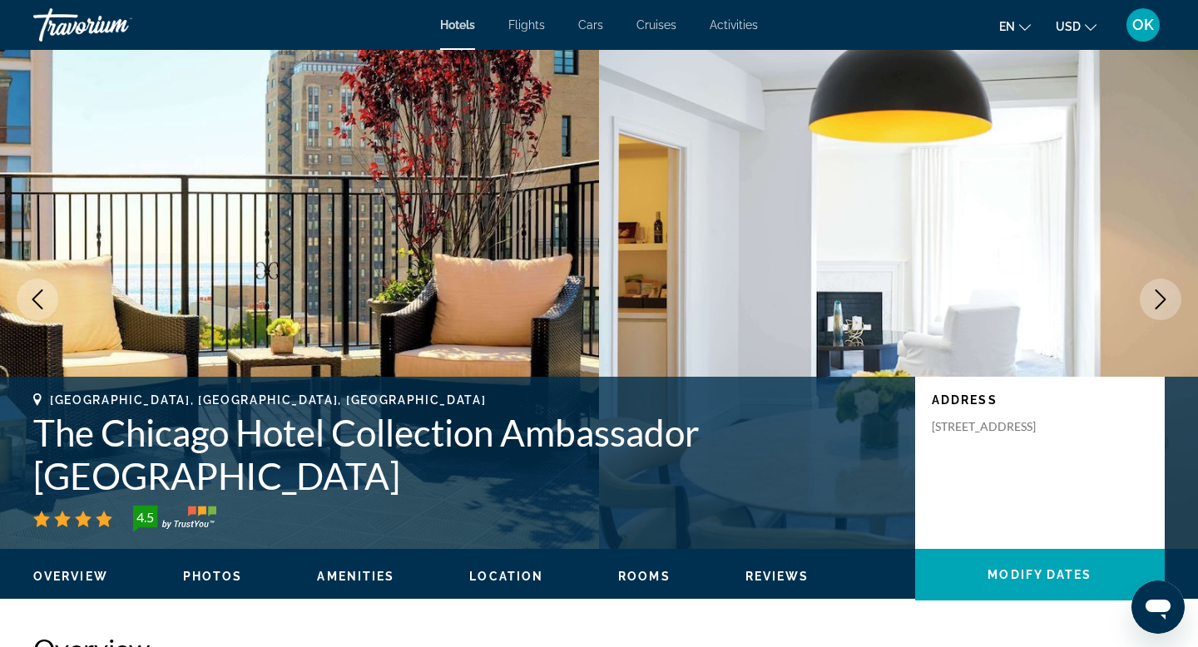
click at [1157, 300] on icon "Next image" at bounding box center [1161, 300] width 20 height 20
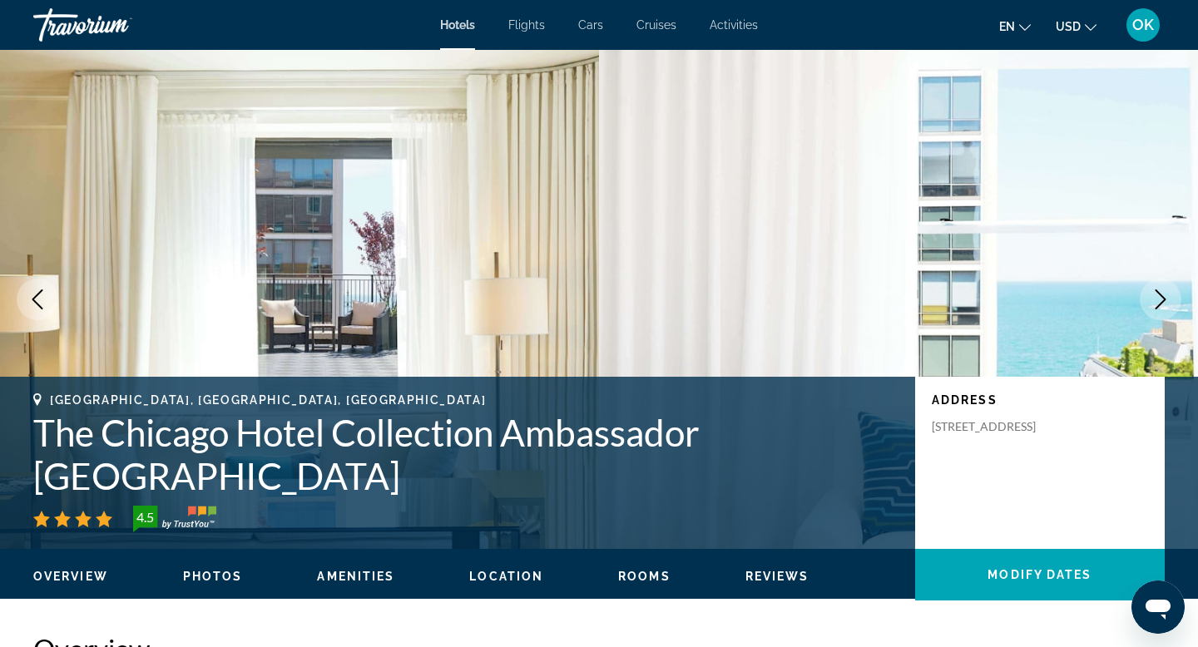
click at [1157, 300] on icon "Next image" at bounding box center [1161, 300] width 20 height 20
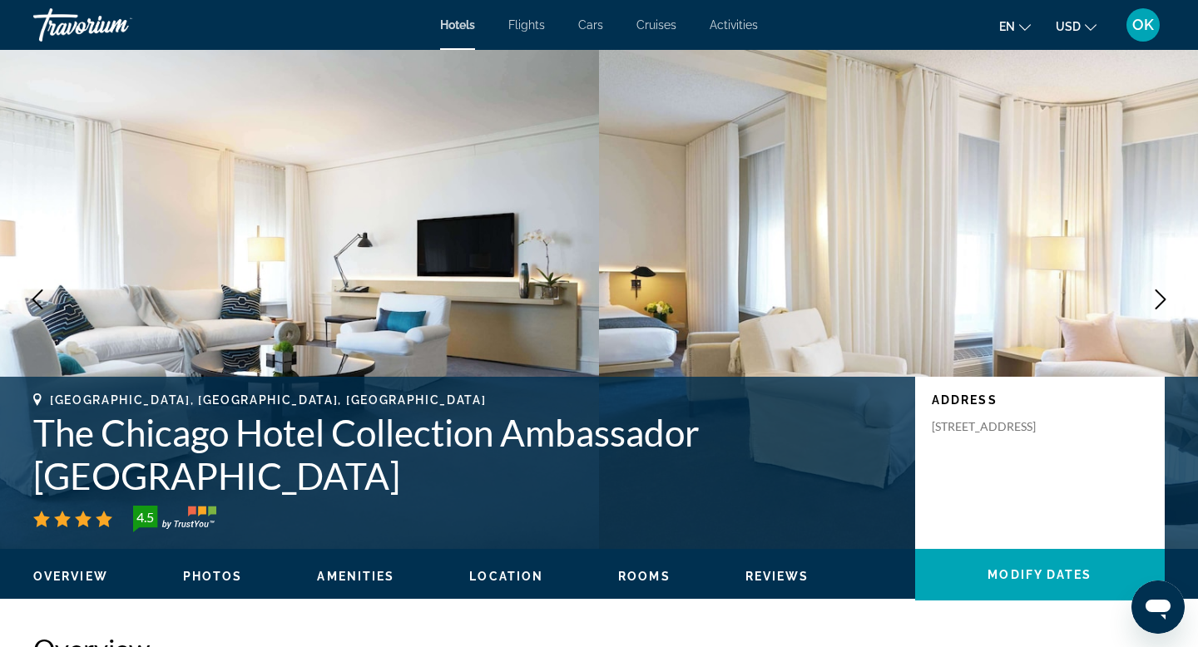
click at [1157, 300] on icon "Next image" at bounding box center [1161, 300] width 20 height 20
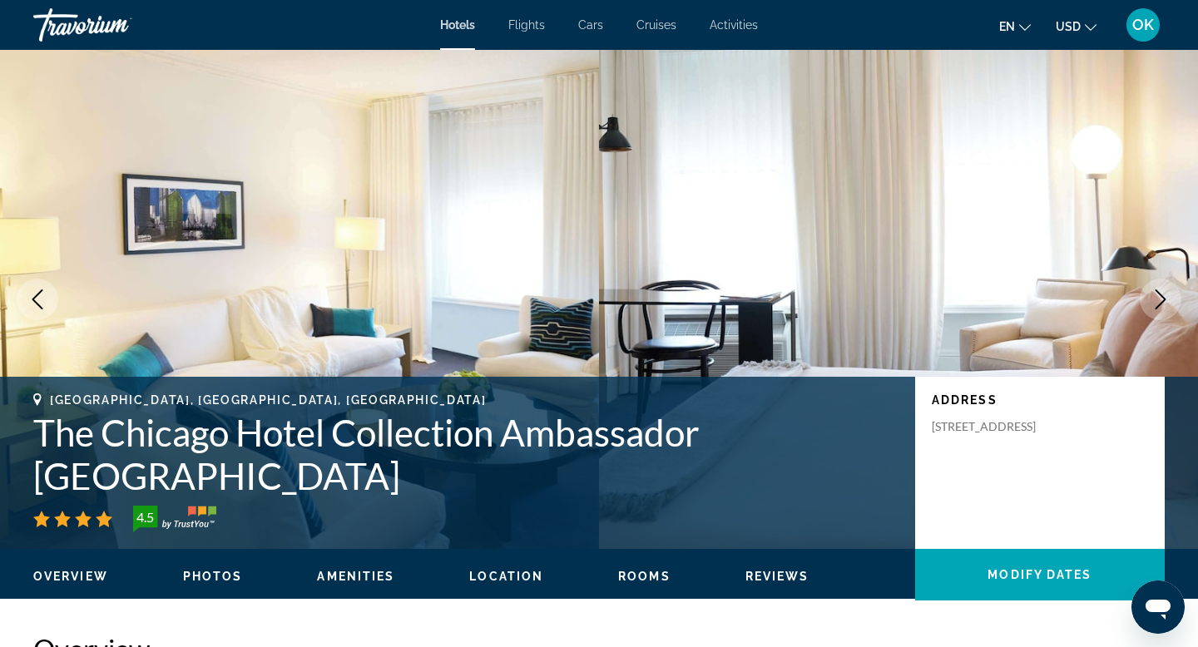
click at [1157, 300] on icon "Next image" at bounding box center [1161, 300] width 20 height 20
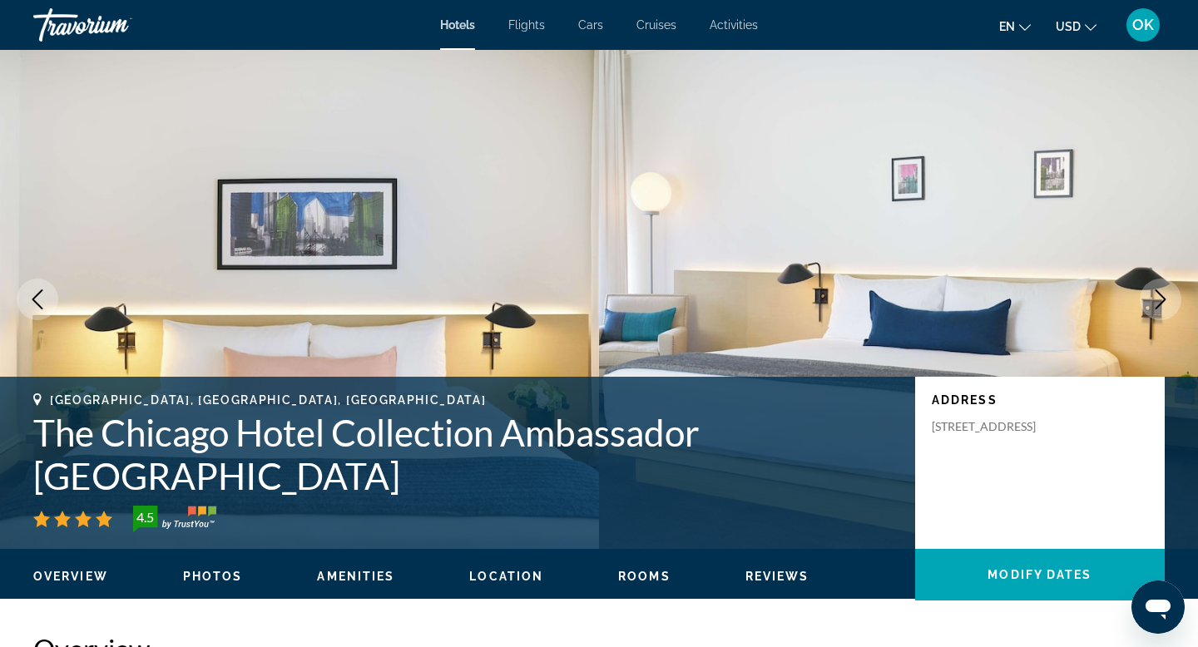
click at [1157, 300] on icon "Next image" at bounding box center [1161, 300] width 20 height 20
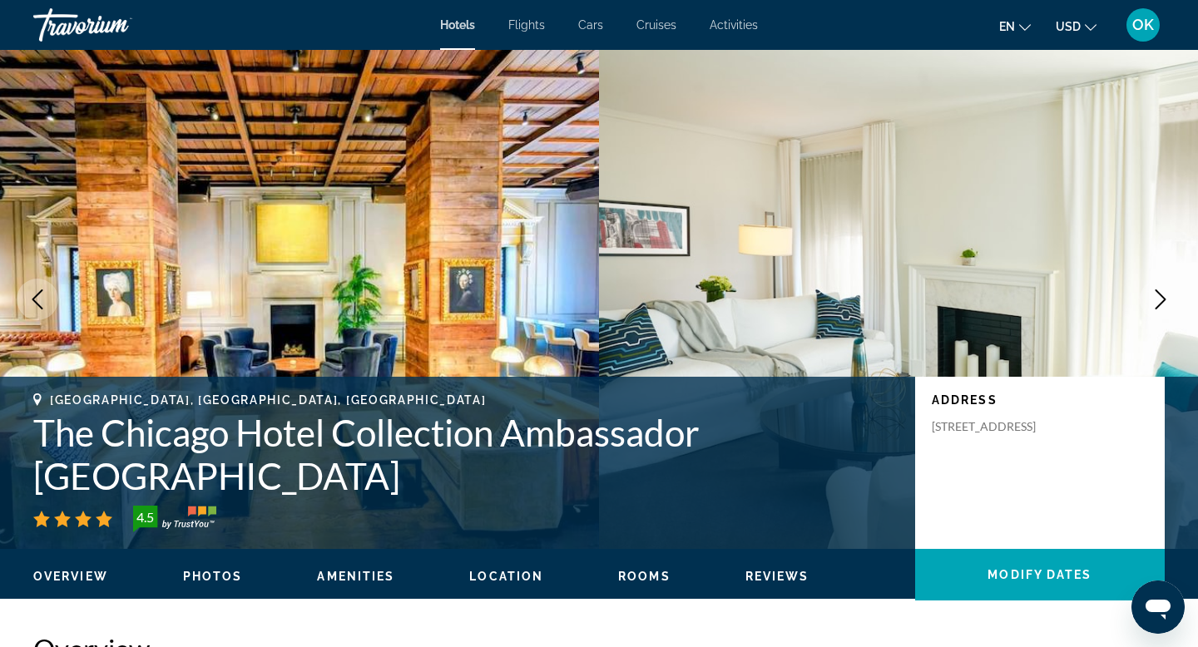
click at [1157, 300] on icon "Next image" at bounding box center [1161, 300] width 20 height 20
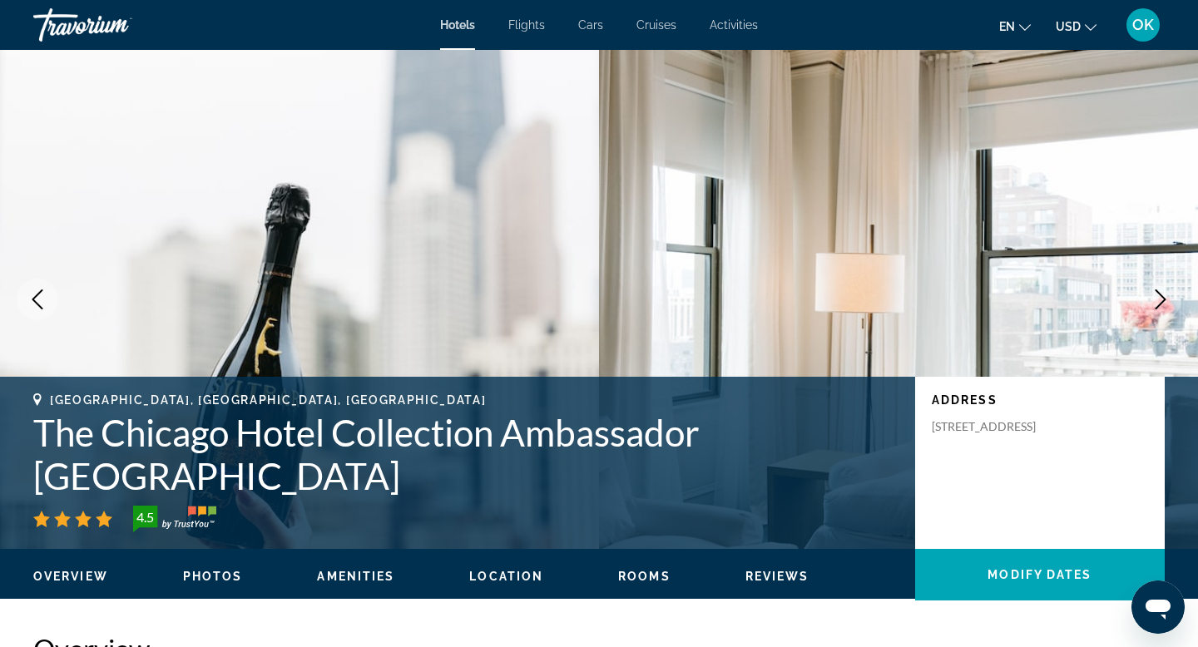
click at [1157, 300] on icon "Next image" at bounding box center [1161, 300] width 20 height 20
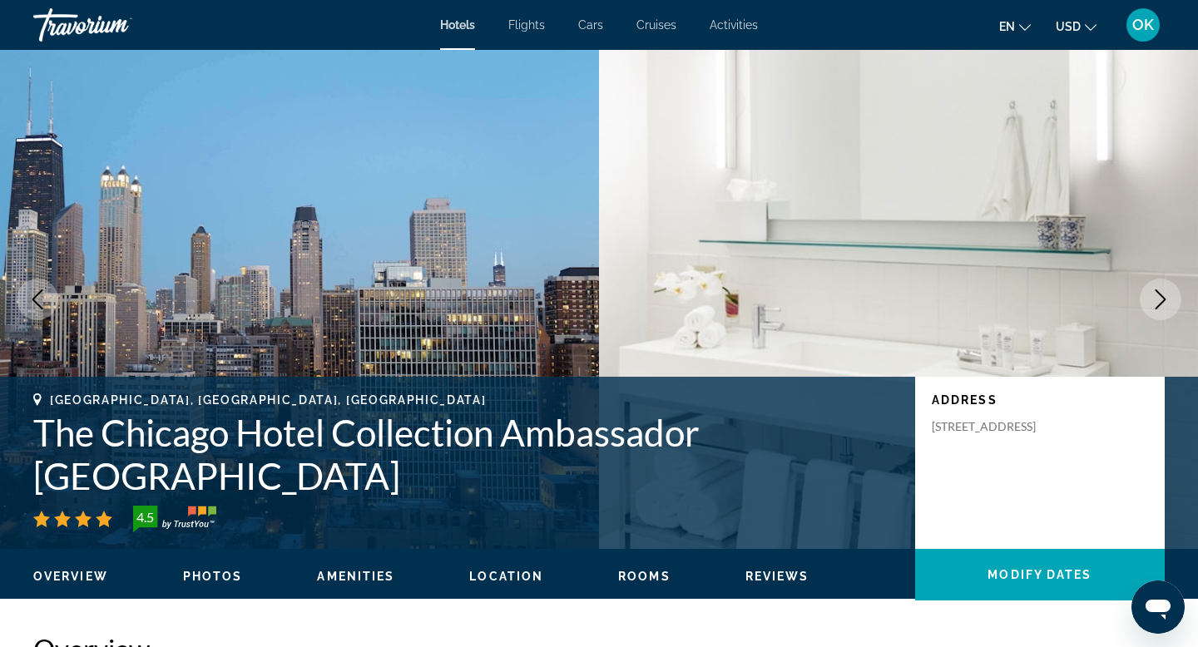
click at [1157, 300] on icon "Next image" at bounding box center [1161, 300] width 20 height 20
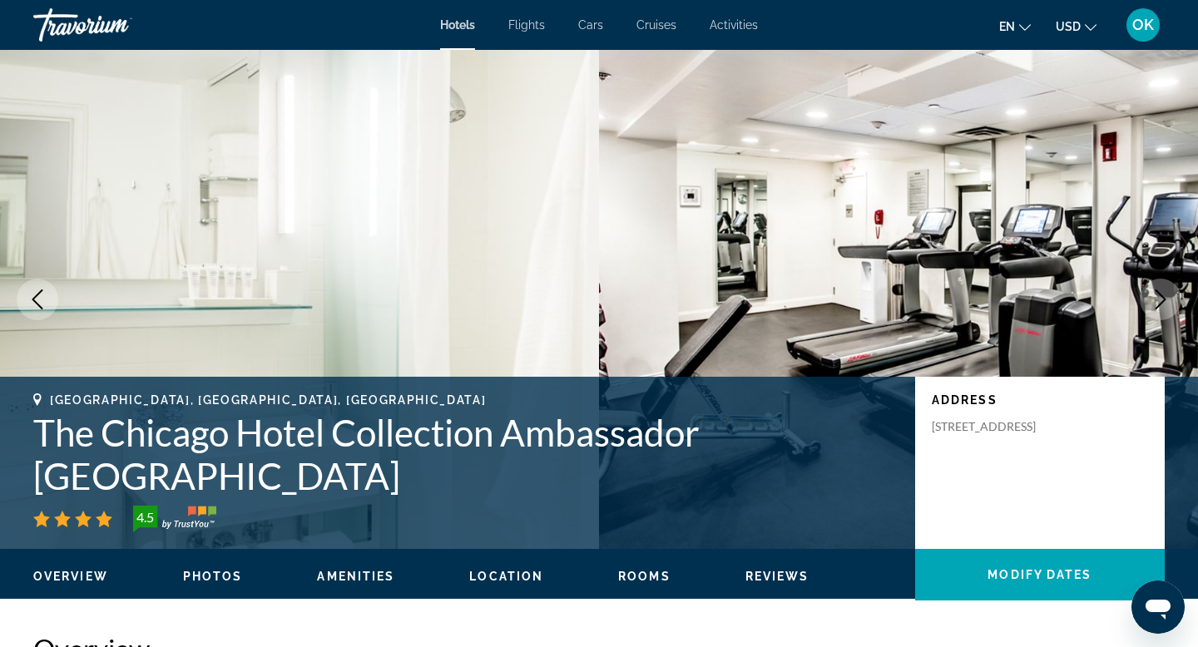
click at [1157, 300] on icon "Next image" at bounding box center [1161, 300] width 20 height 20
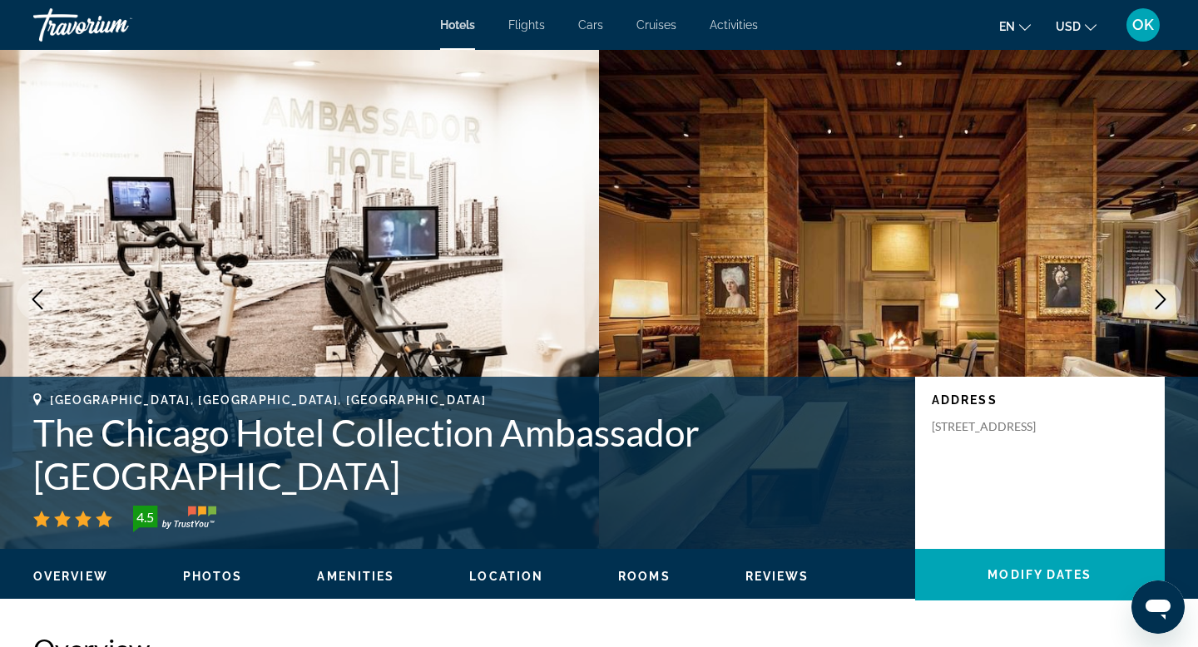
click at [1157, 300] on icon "Next image" at bounding box center [1161, 300] width 20 height 20
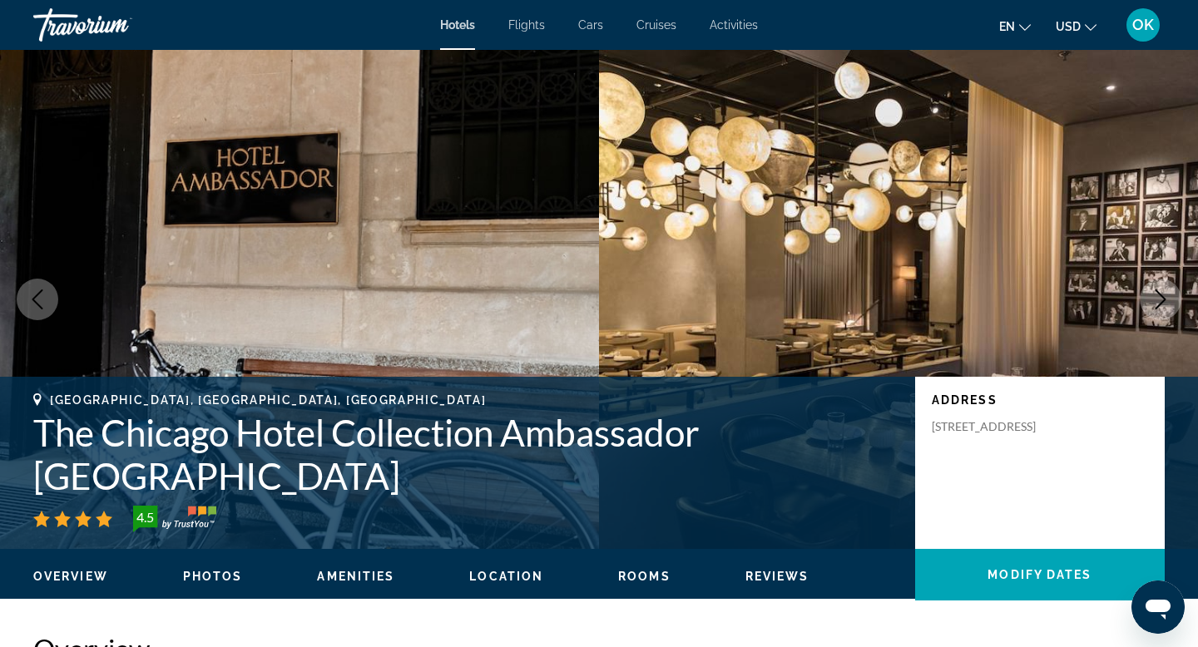
click at [1157, 300] on icon "Next image" at bounding box center [1161, 300] width 20 height 20
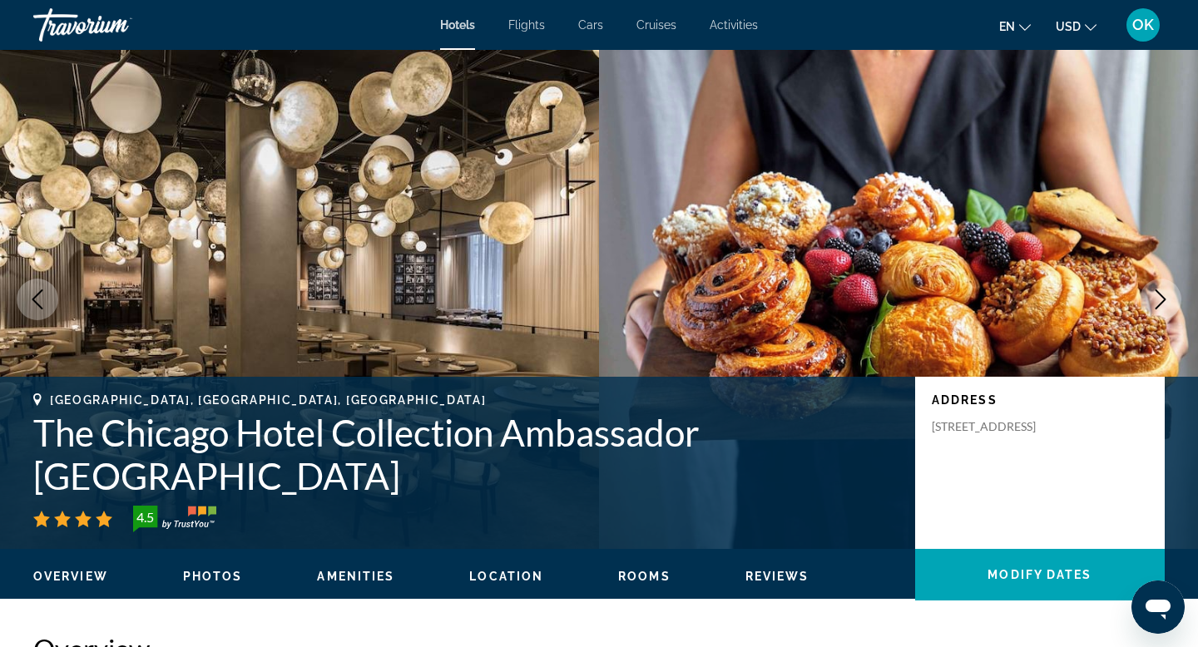
click at [1157, 300] on icon "Next image" at bounding box center [1161, 300] width 20 height 20
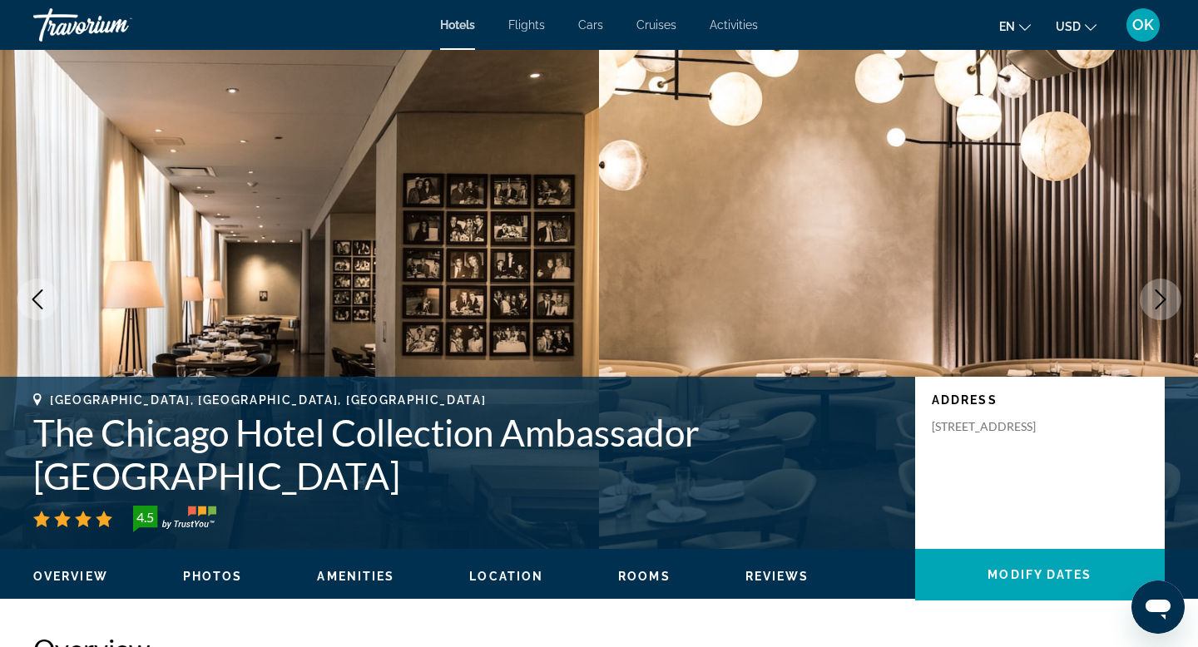
click at [1157, 300] on icon "Next image" at bounding box center [1161, 300] width 20 height 20
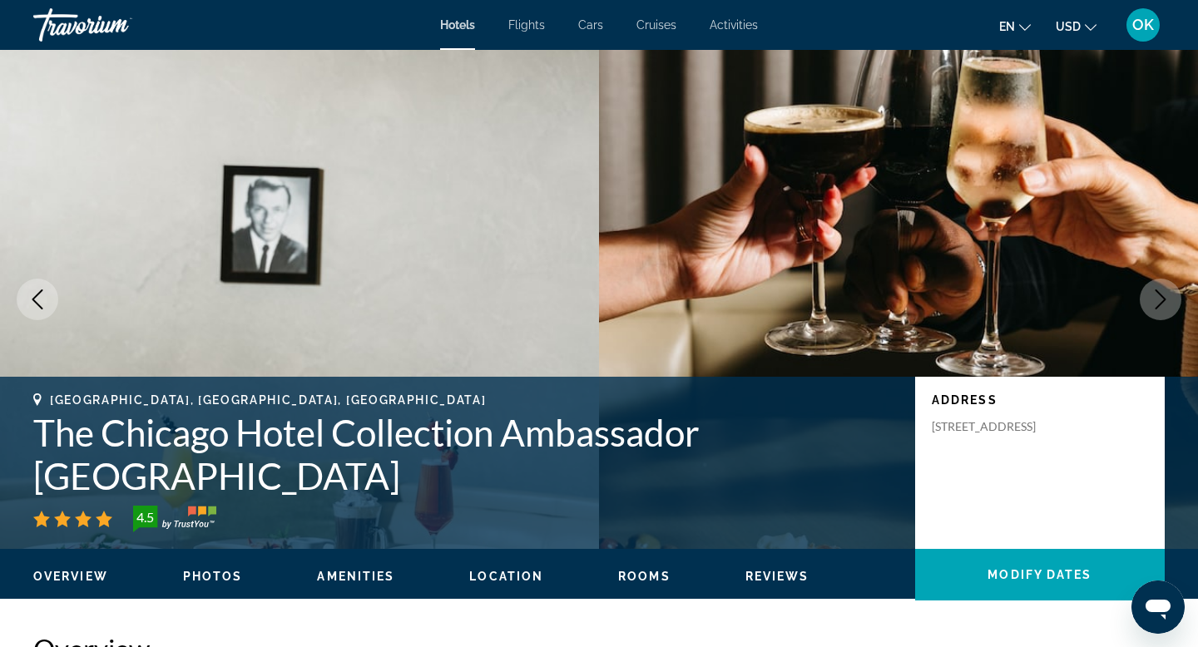
click at [1157, 300] on icon "Next image" at bounding box center [1161, 300] width 20 height 20
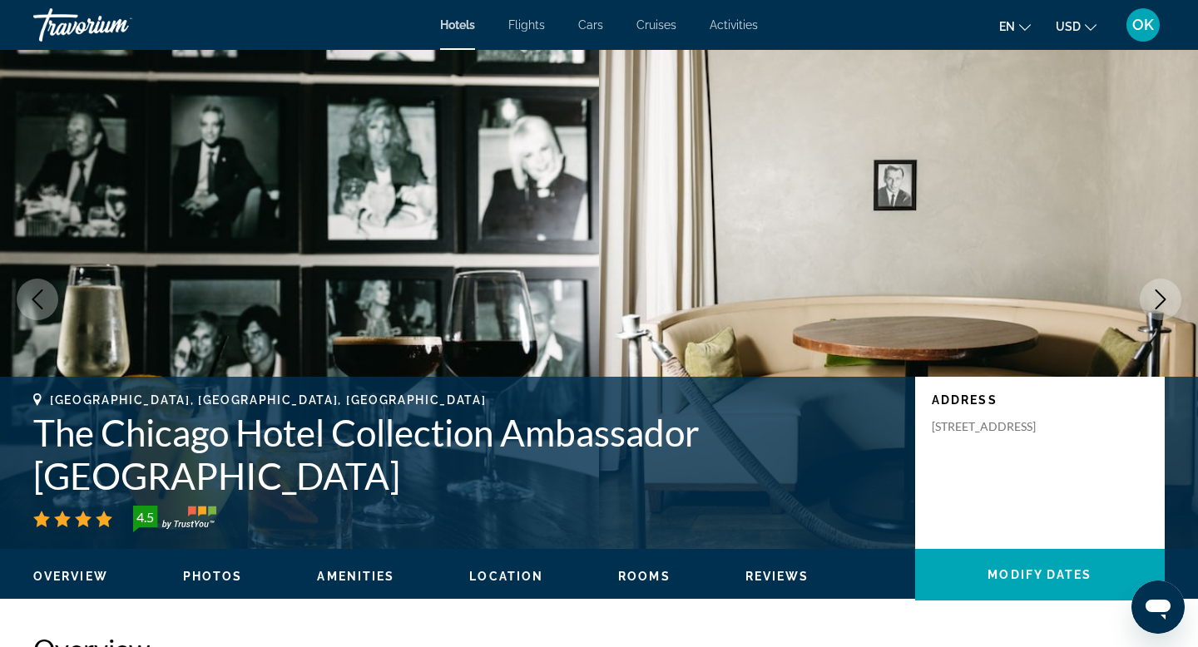
click at [1157, 300] on icon "Next image" at bounding box center [1161, 300] width 20 height 20
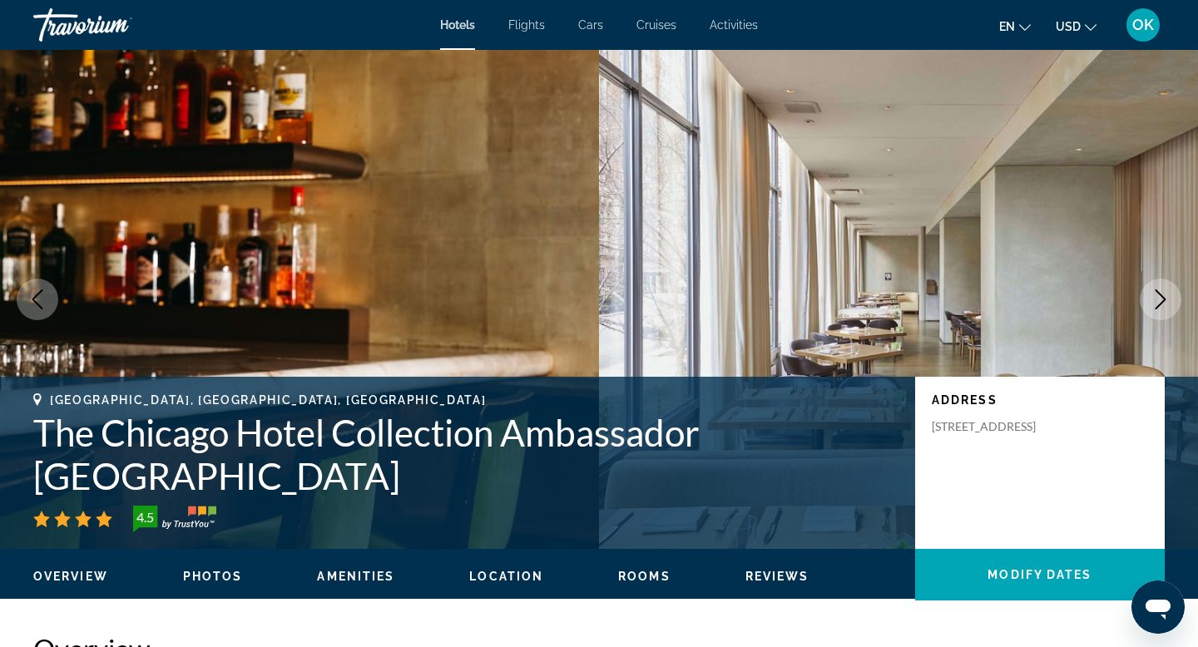
click at [1157, 300] on icon "Next image" at bounding box center [1161, 300] width 20 height 20
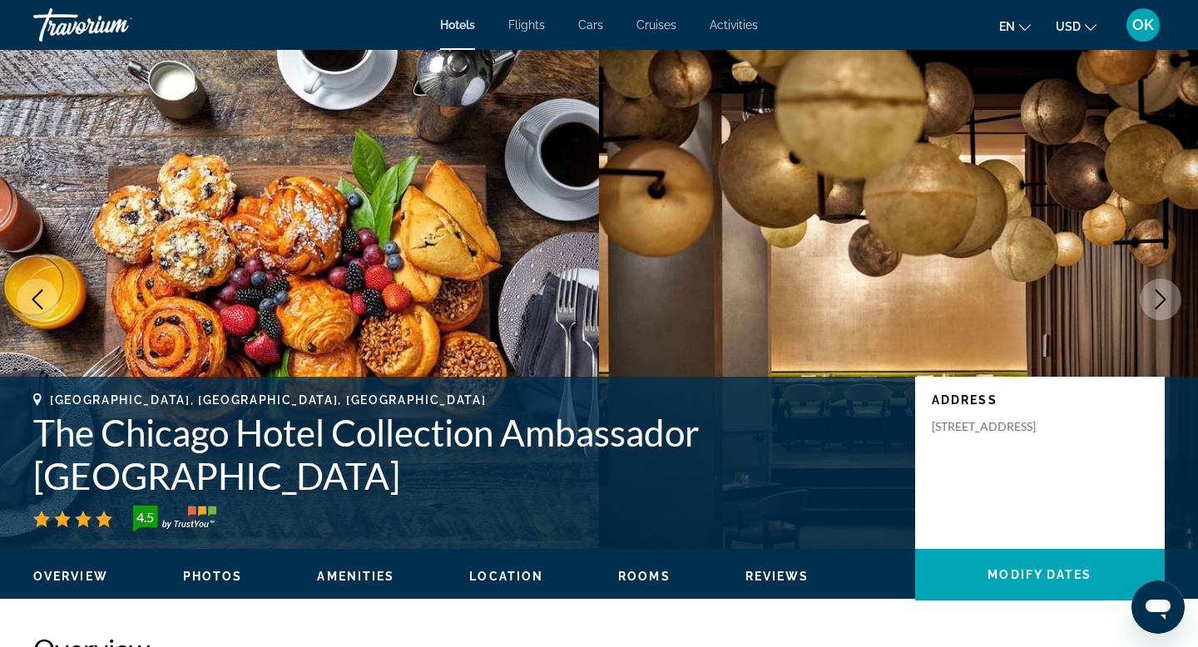
click at [1157, 300] on icon "Next image" at bounding box center [1161, 300] width 20 height 20
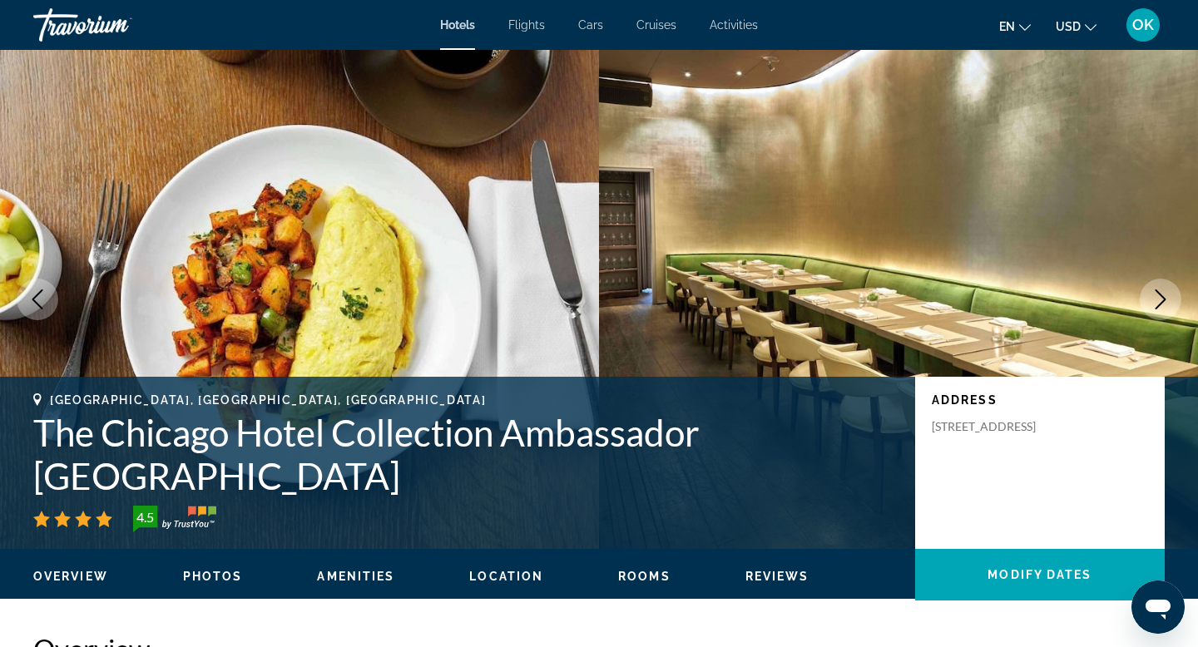
click at [1157, 300] on icon "Next image" at bounding box center [1161, 300] width 20 height 20
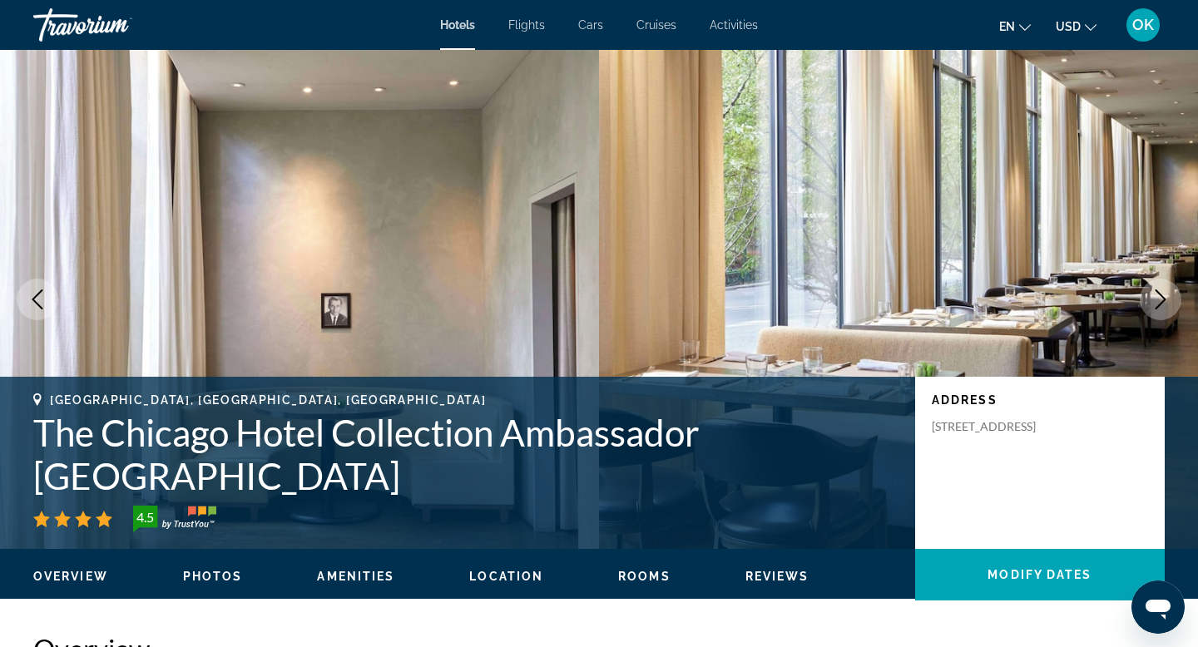
click at [1157, 300] on icon "Next image" at bounding box center [1161, 300] width 20 height 20
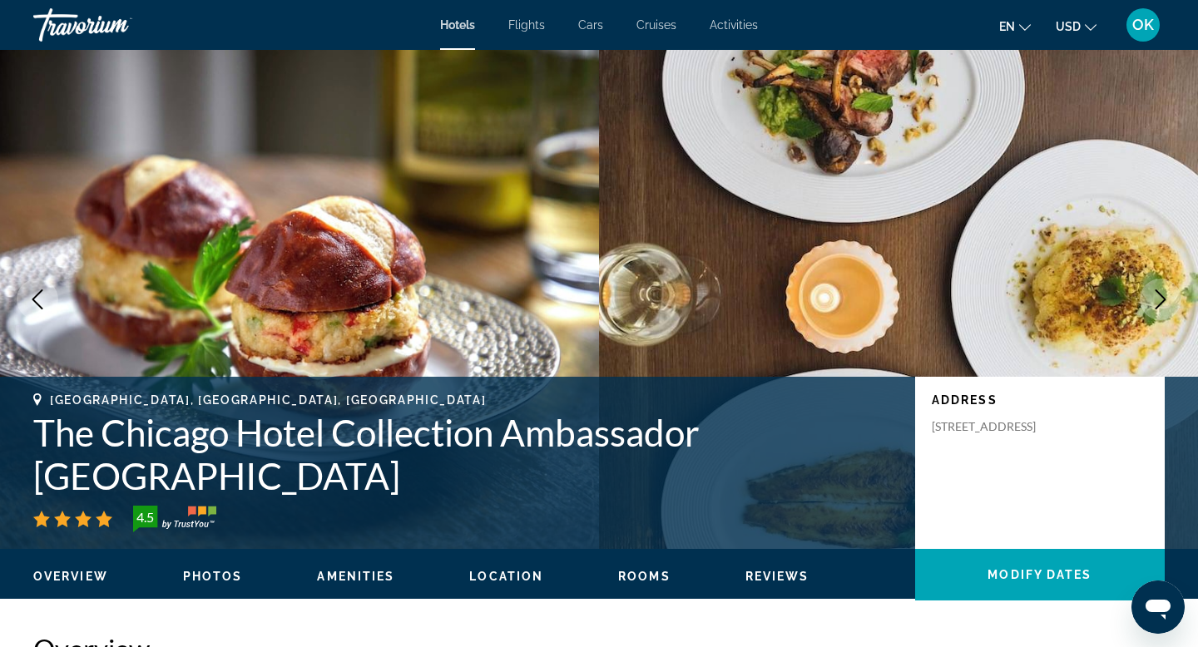
click at [1157, 300] on icon "Next image" at bounding box center [1161, 300] width 20 height 20
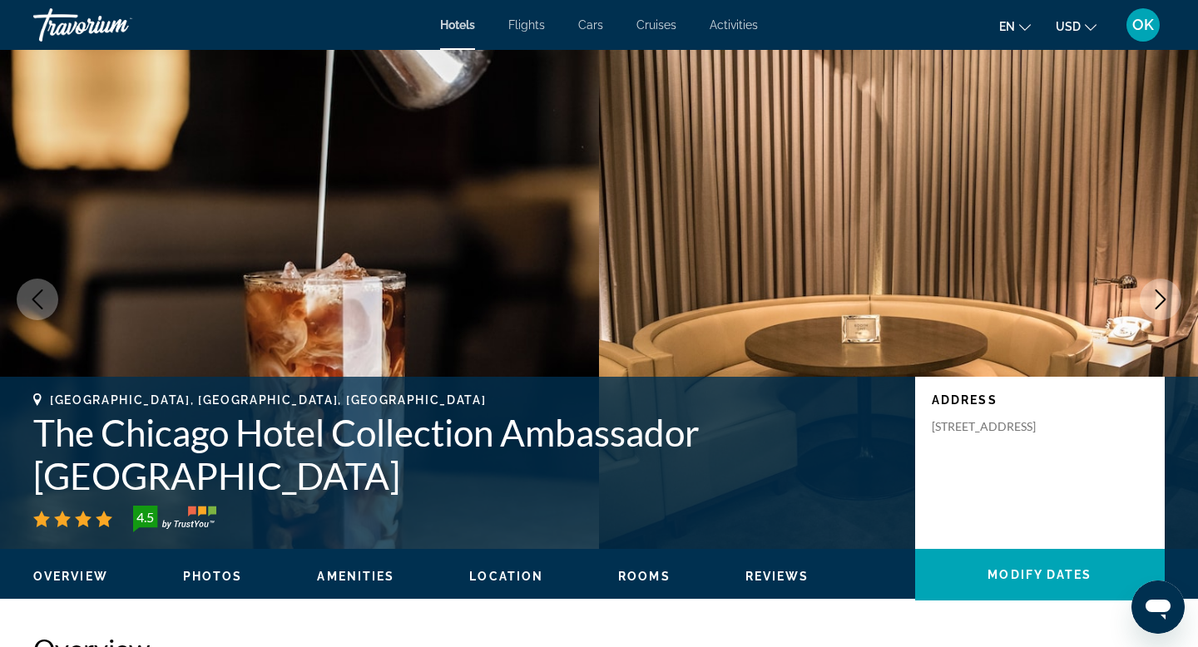
click at [1157, 300] on icon "Next image" at bounding box center [1161, 300] width 20 height 20
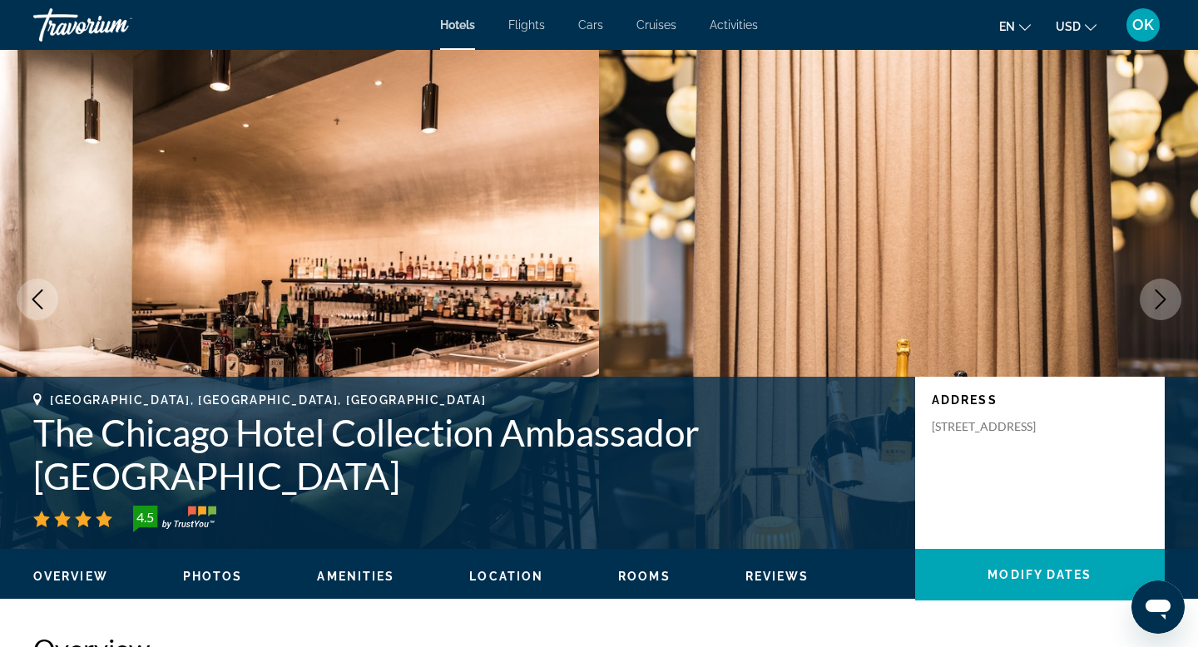
click at [1157, 300] on icon "Next image" at bounding box center [1161, 300] width 20 height 20
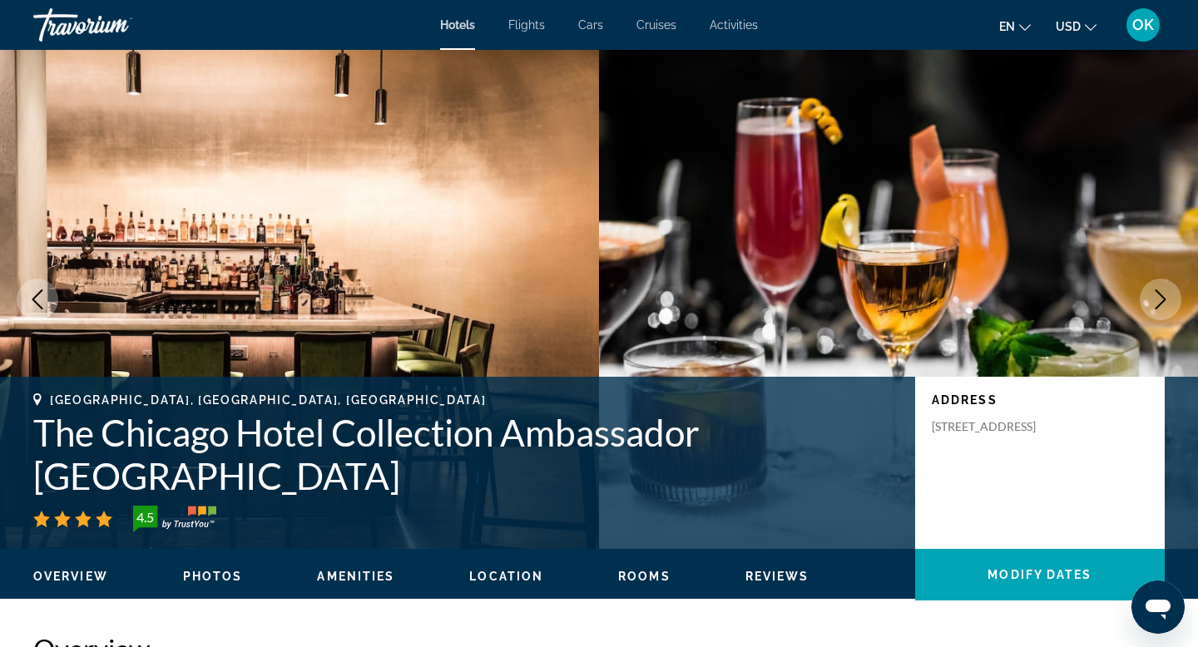
click at [1157, 300] on icon "Next image" at bounding box center [1161, 300] width 20 height 20
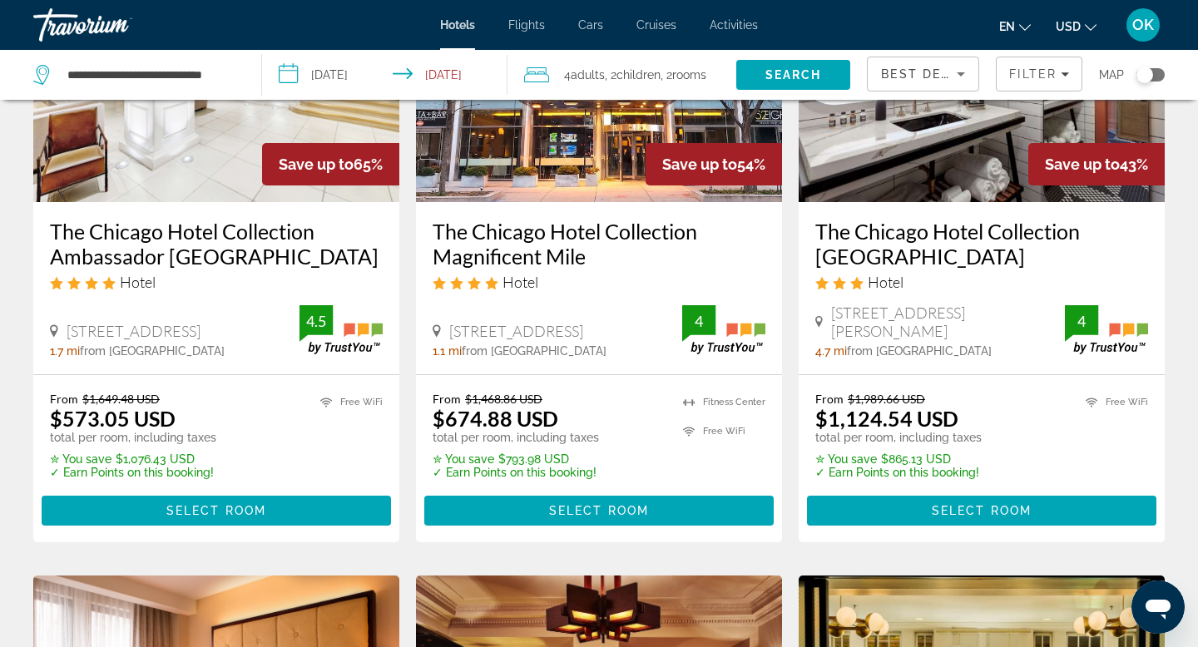
scroll to position [191, 0]
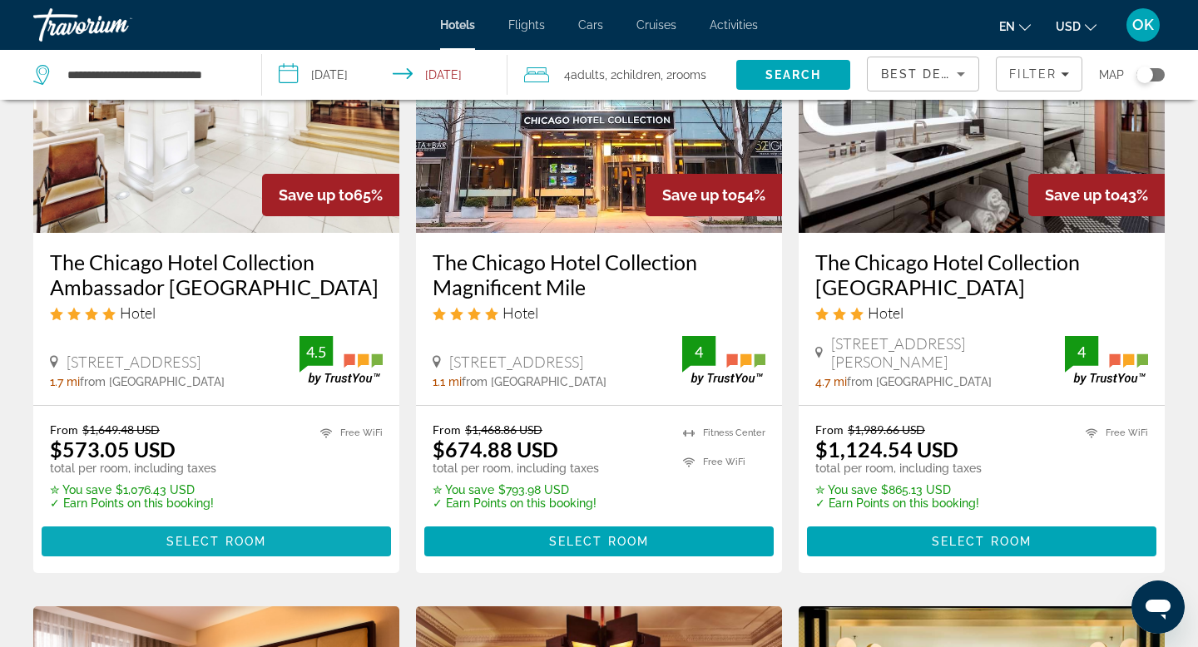
click at [229, 537] on span "Select Room" at bounding box center [216, 541] width 100 height 13
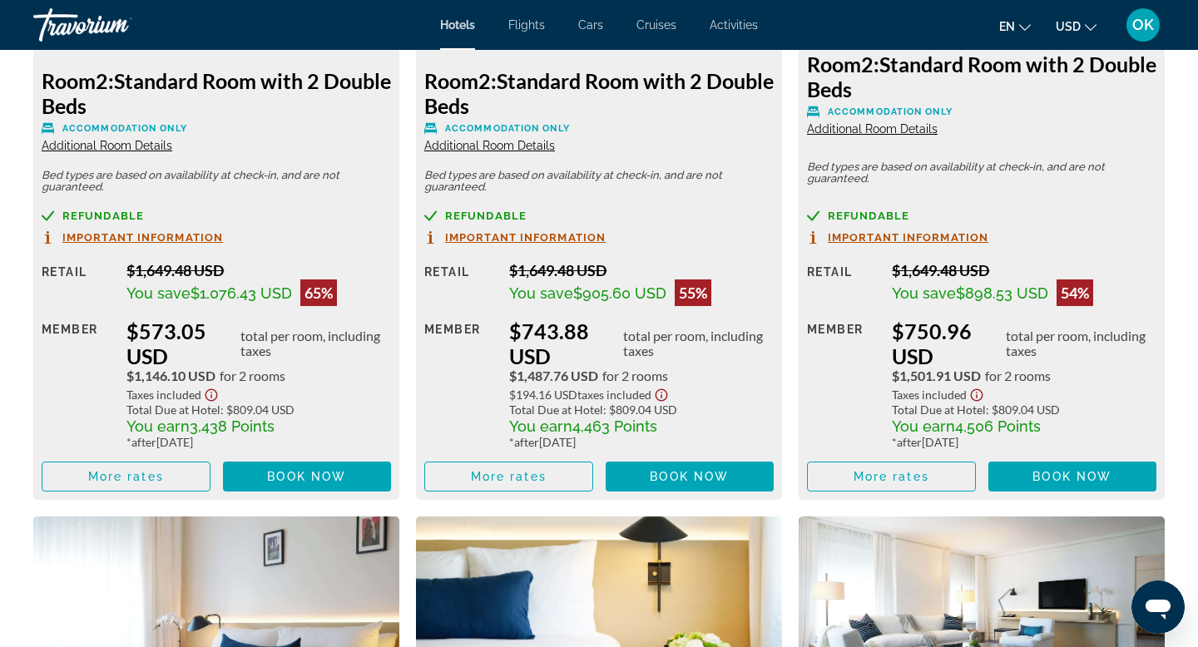
scroll to position [2609, 0]
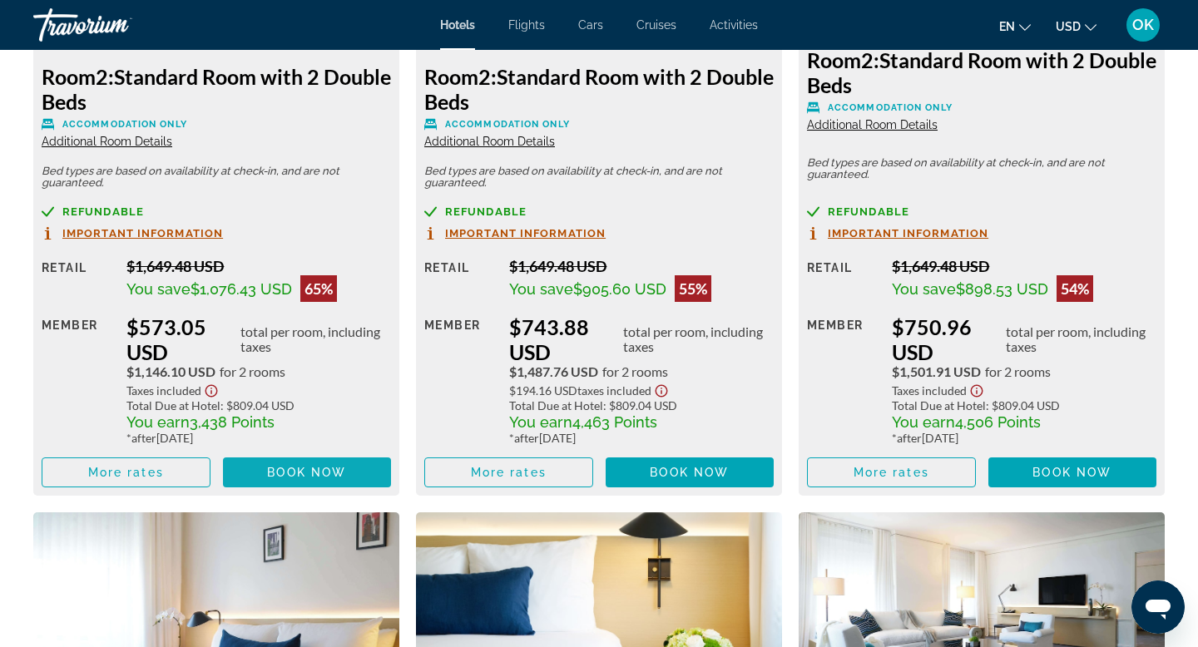
click at [294, 467] on span "Book now" at bounding box center [306, 472] width 79 height 13
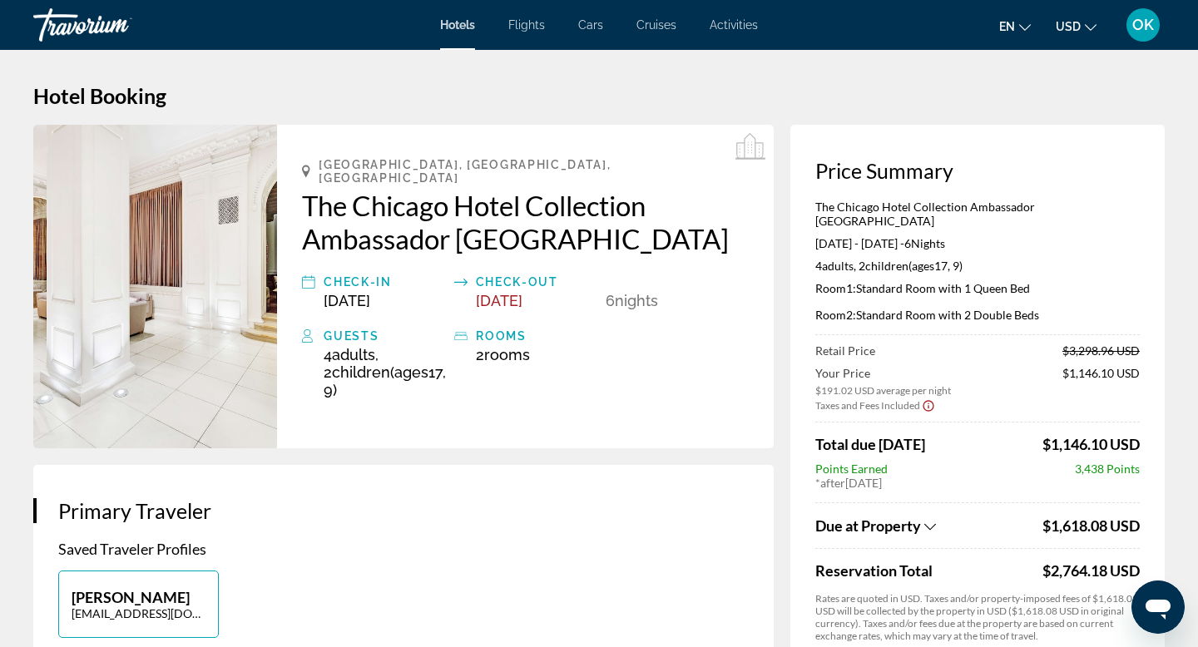
click at [934, 520] on icon "Show Taxes and Fees breakdown" at bounding box center [930, 527] width 12 height 14
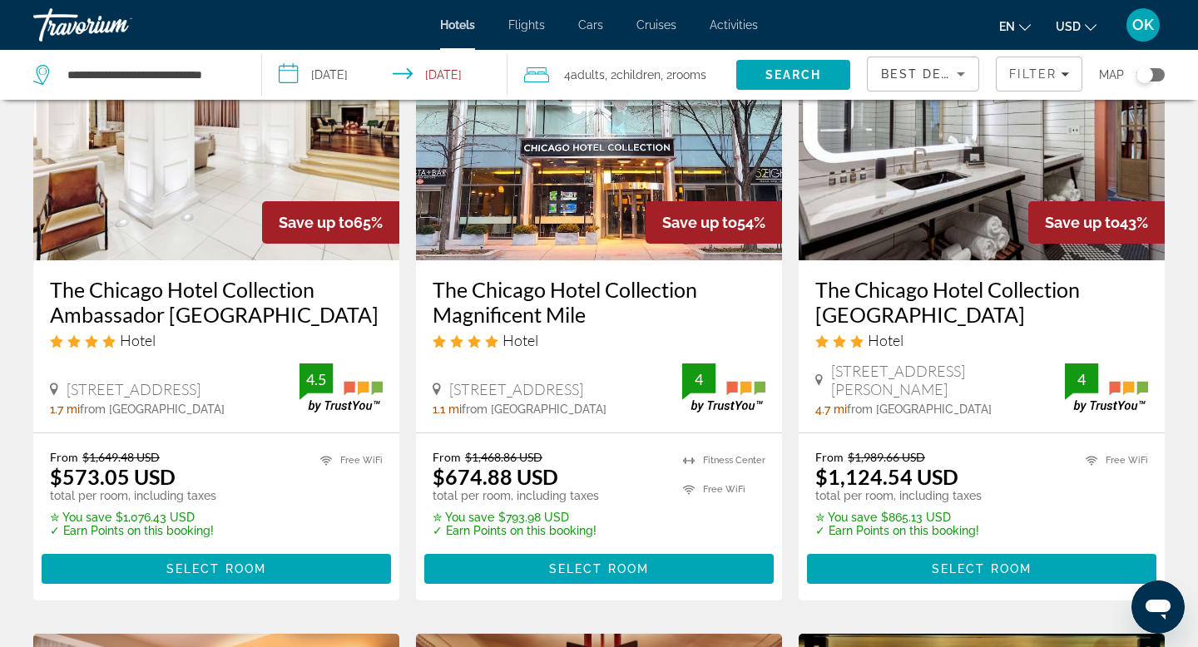
scroll to position [166, 0]
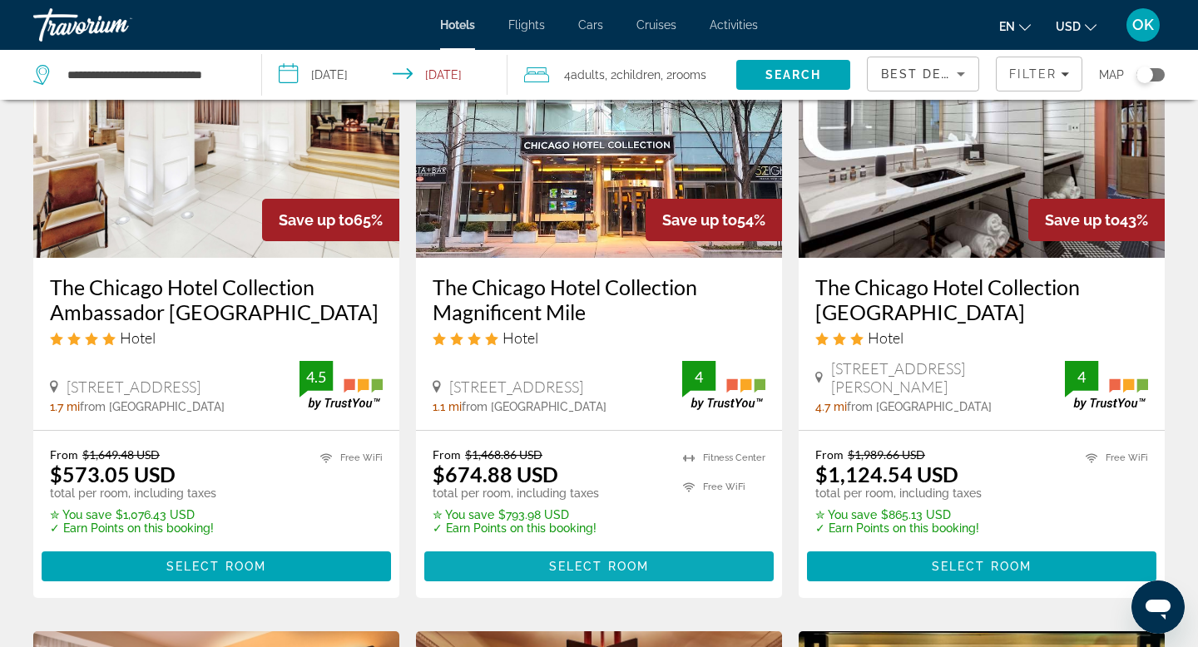
click at [582, 560] on span "Select Room" at bounding box center [599, 566] width 100 height 13
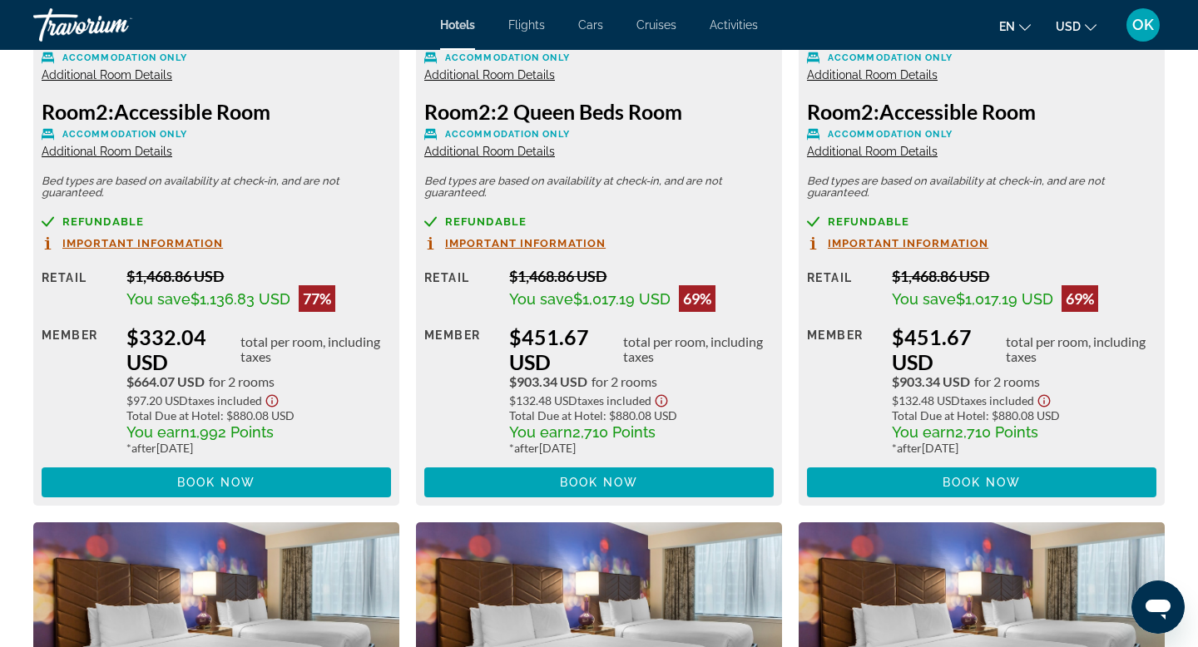
scroll to position [2528, 0]
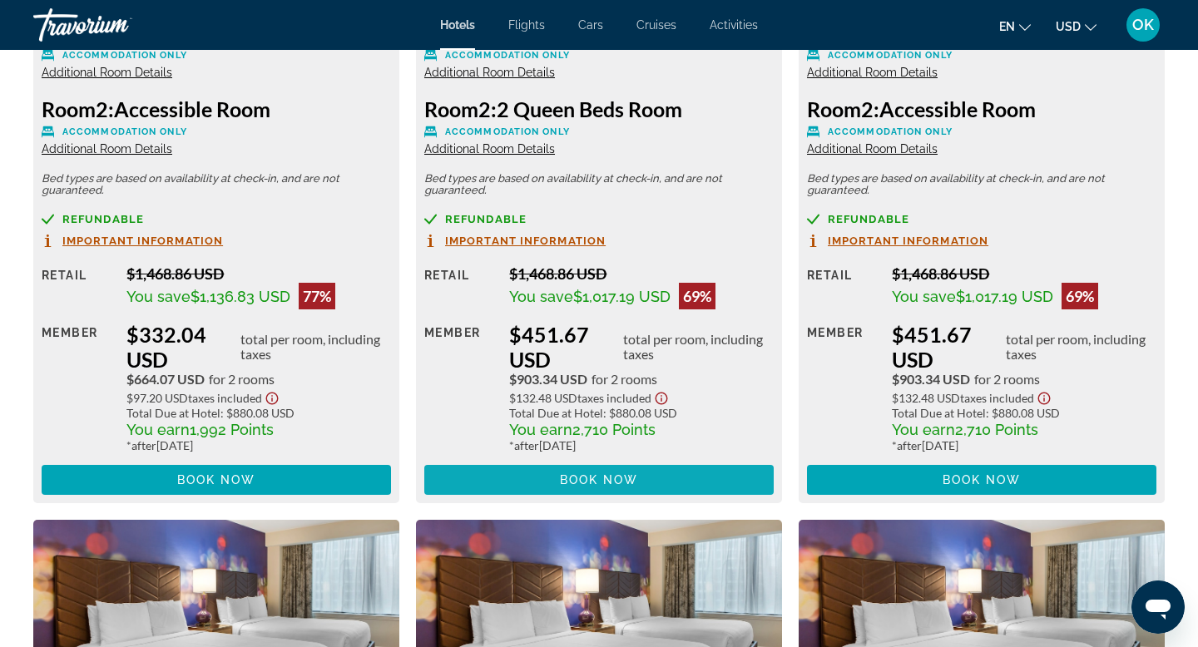
click at [590, 479] on span "Book now" at bounding box center [599, 479] width 79 height 13
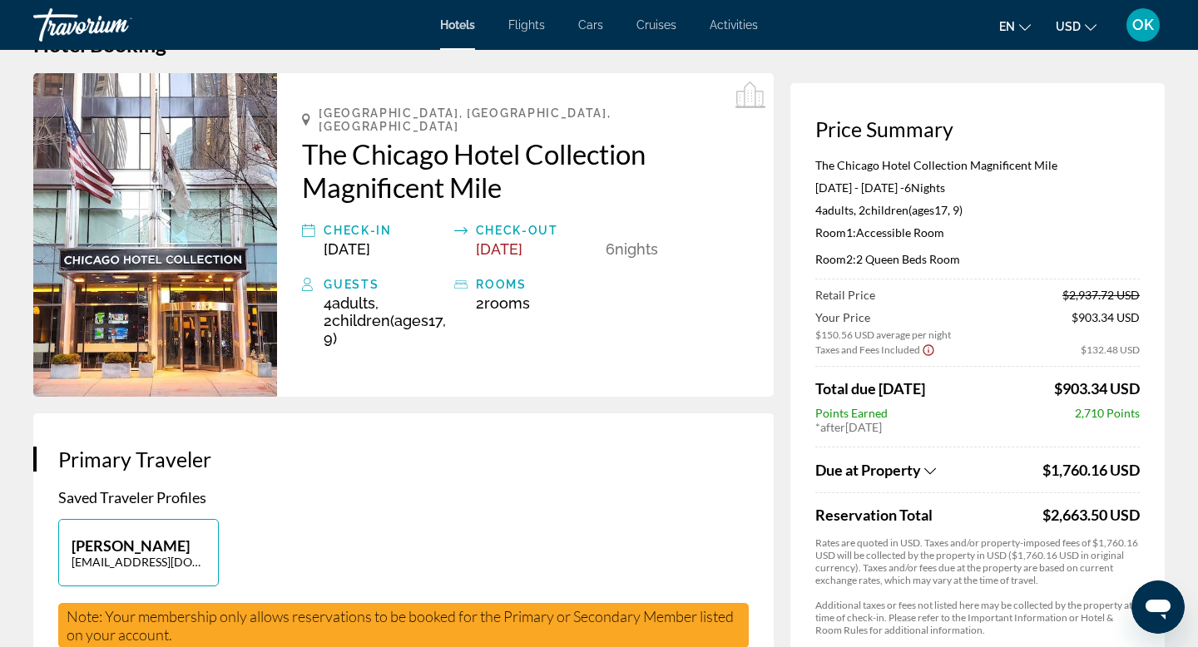
scroll to position [51, 0]
click at [930, 469] on icon "Show Taxes and Fees breakdown" at bounding box center [930, 471] width 12 height 14
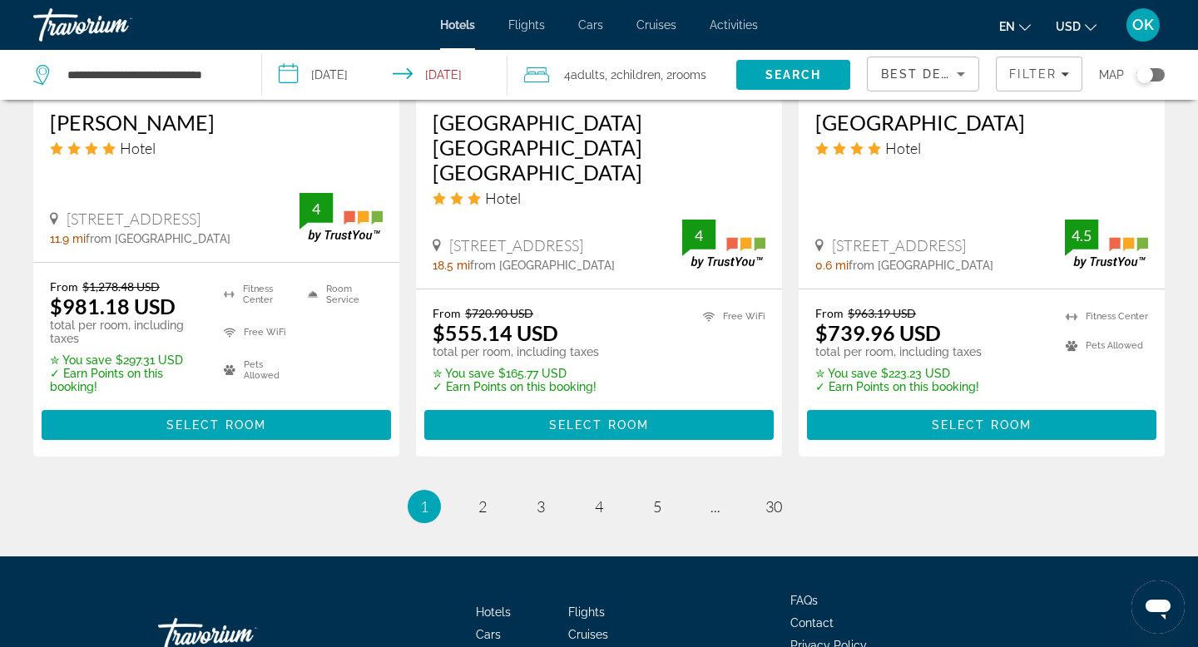
scroll to position [2297, 0]
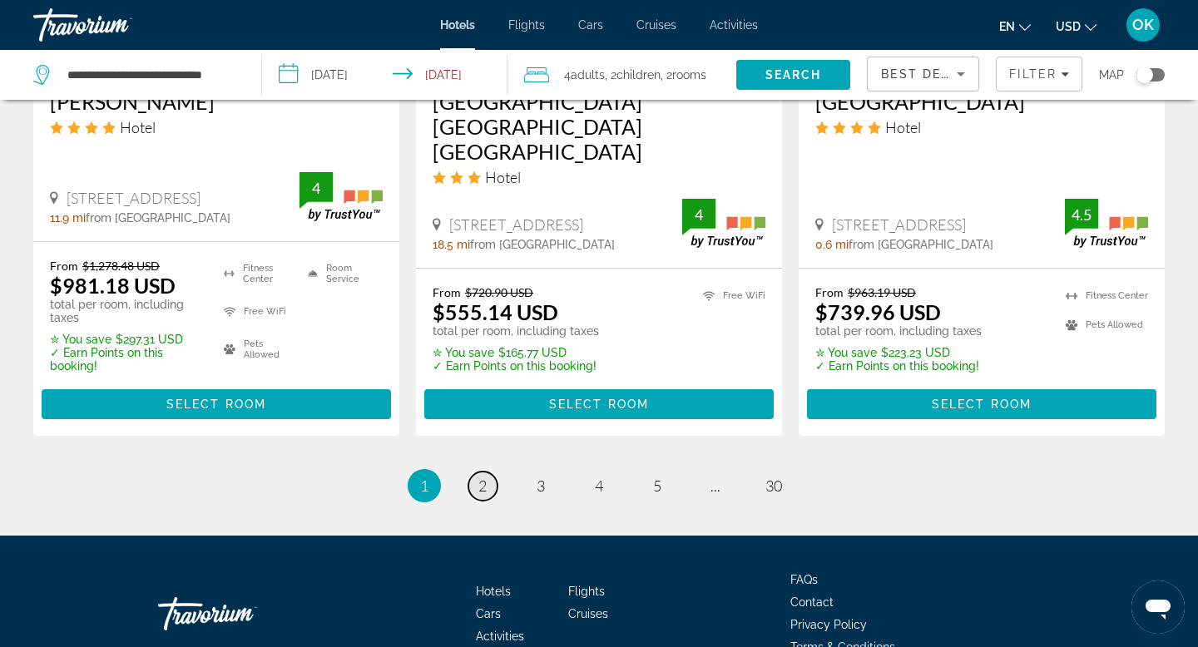
click at [480, 477] on span "2" at bounding box center [482, 486] width 8 height 18
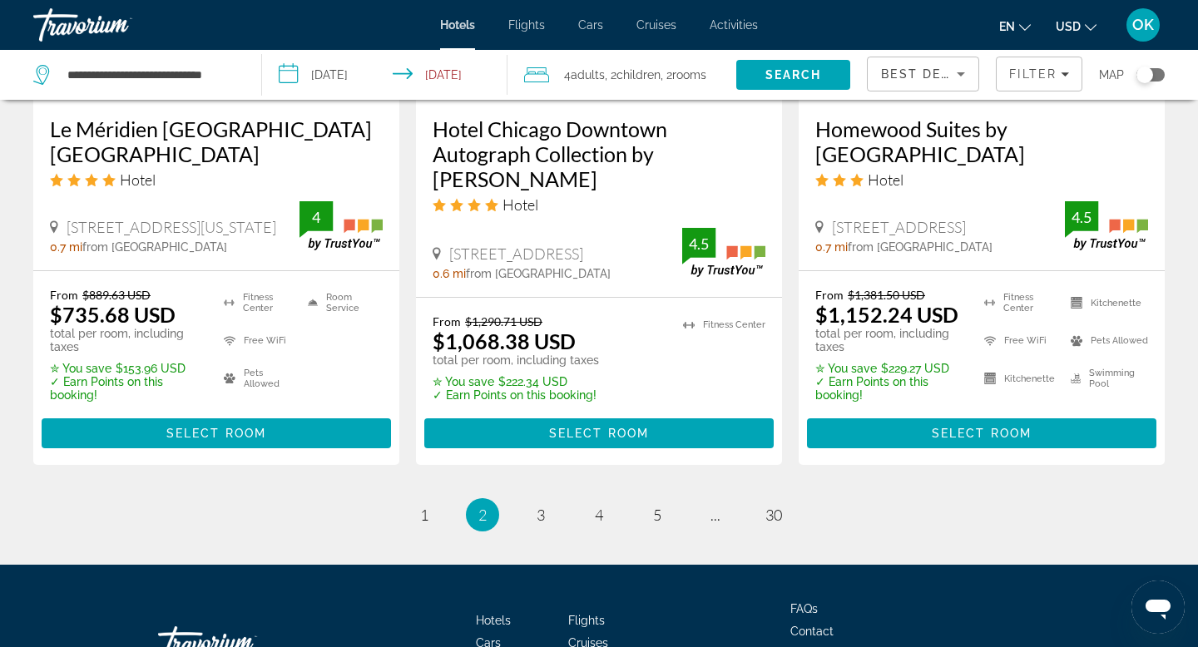
scroll to position [2385, 0]
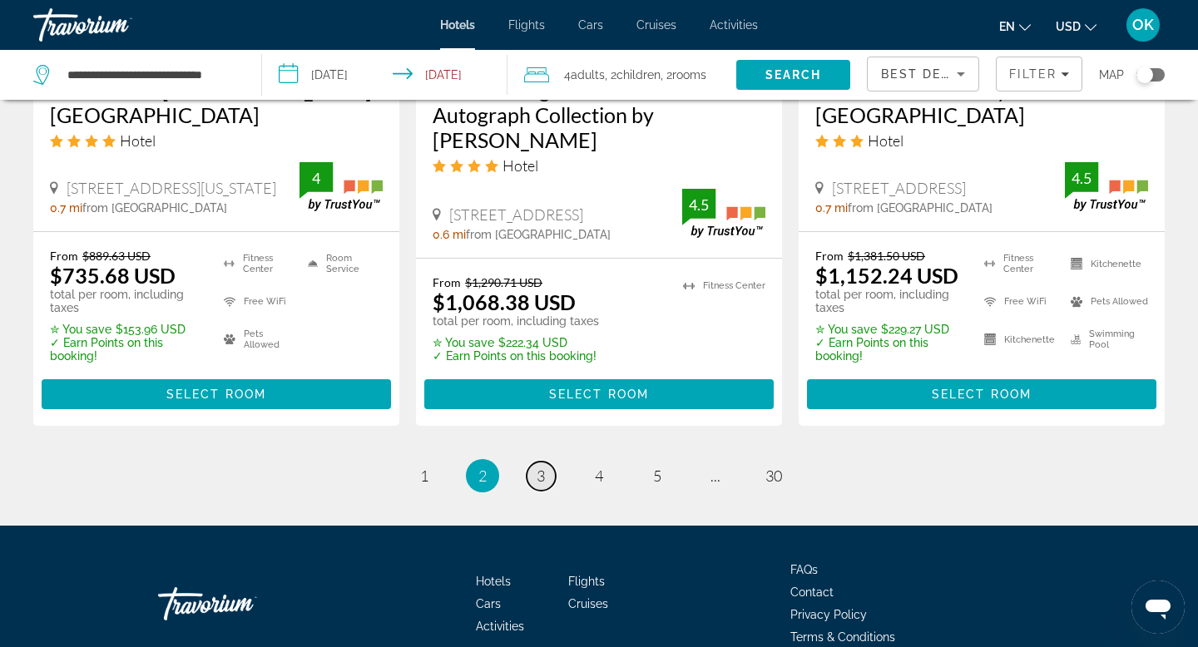
click at [540, 467] on span "3" at bounding box center [541, 476] width 8 height 18
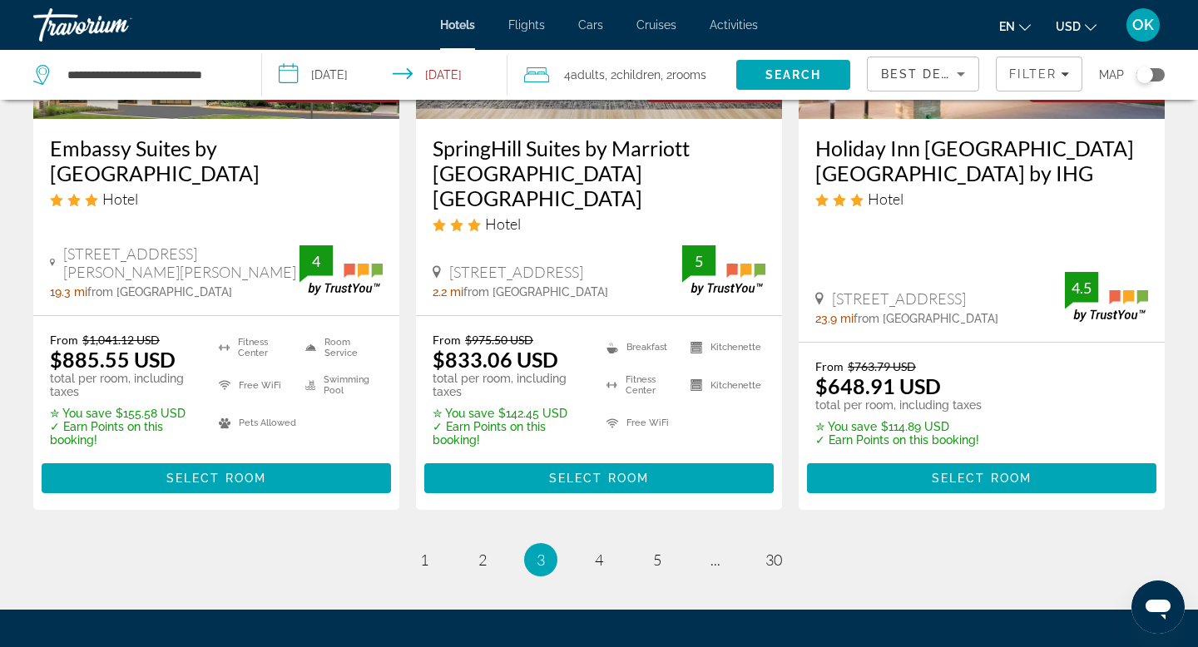
scroll to position [2393, 0]
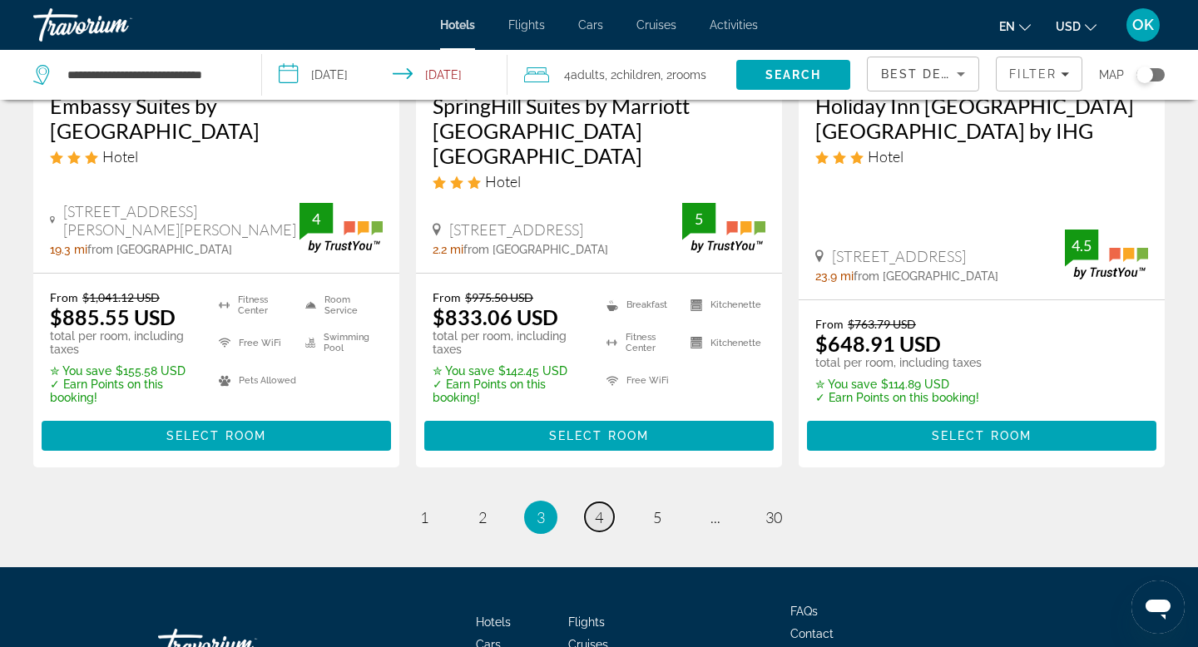
click at [600, 508] on span "4" at bounding box center [599, 517] width 8 height 18
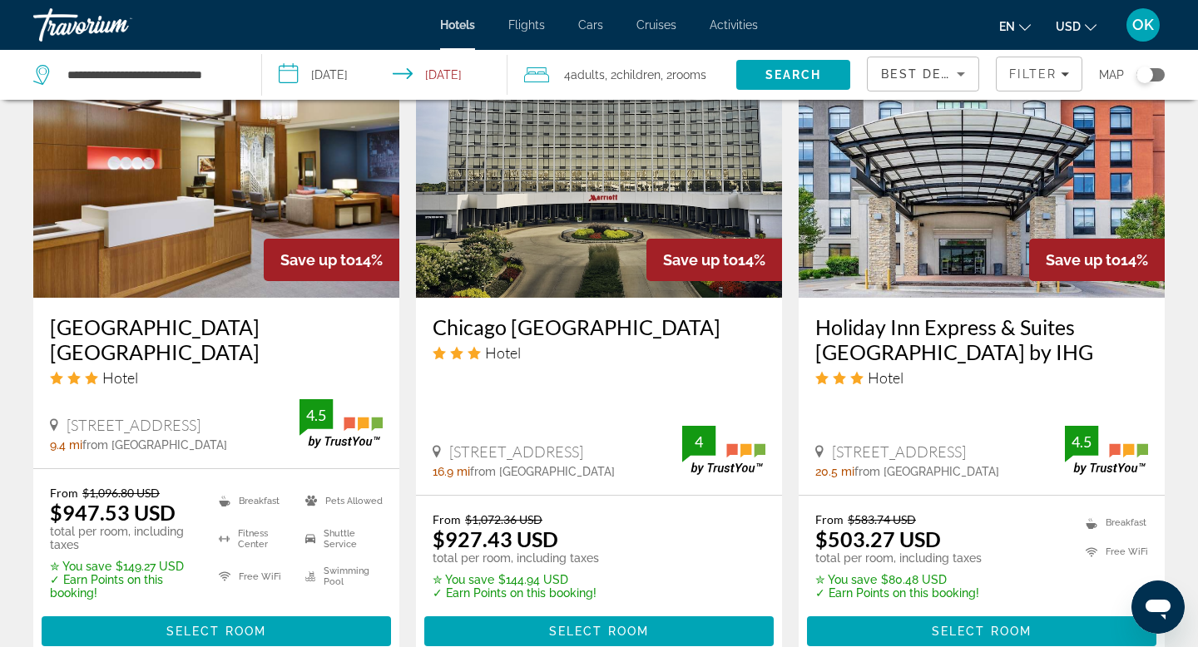
scroll to position [1506, 0]
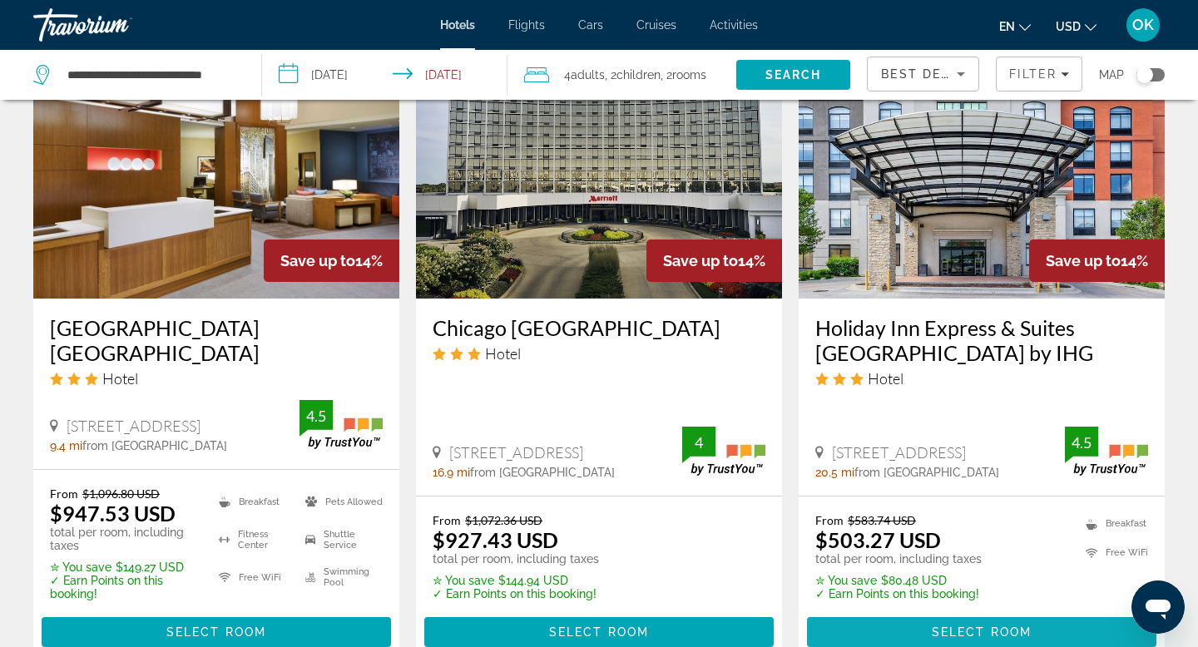
click at [938, 626] on span "Select Room" at bounding box center [982, 632] width 100 height 13
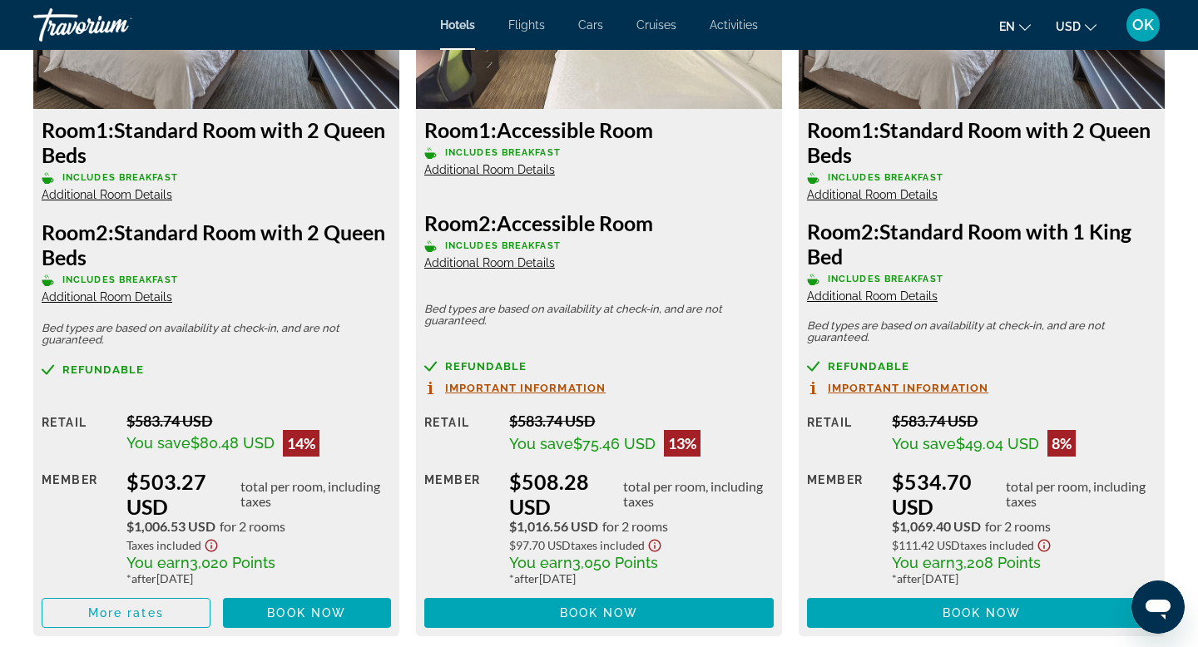
scroll to position [2410, 0]
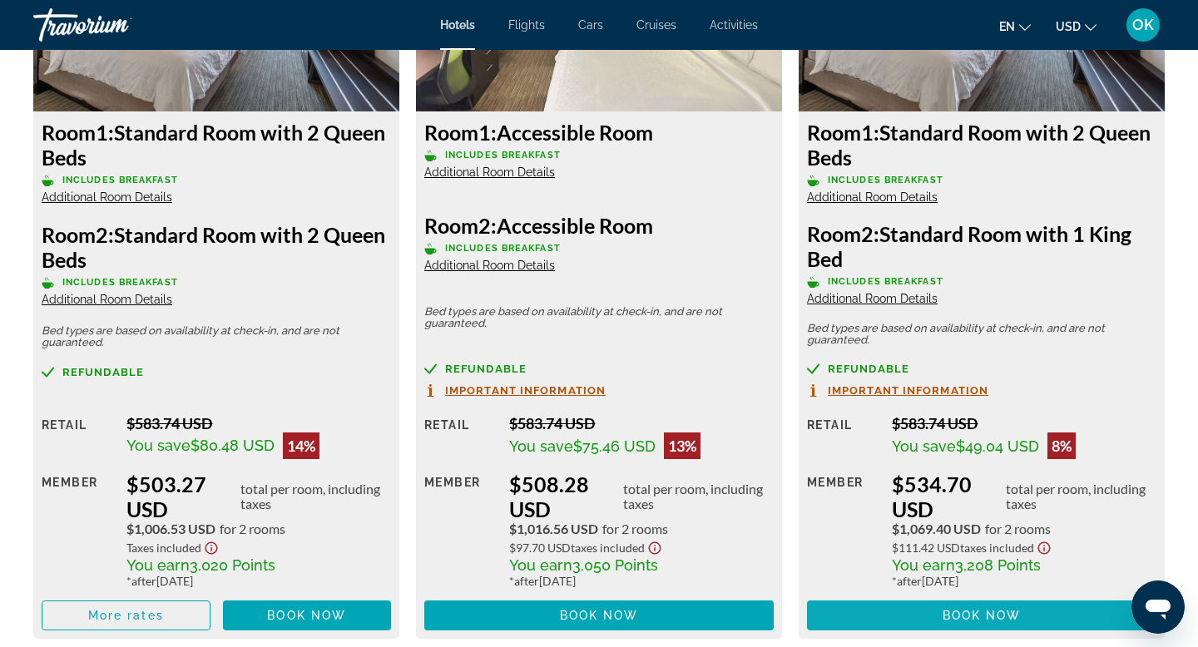
click at [950, 611] on span "Book now" at bounding box center [982, 615] width 79 height 13
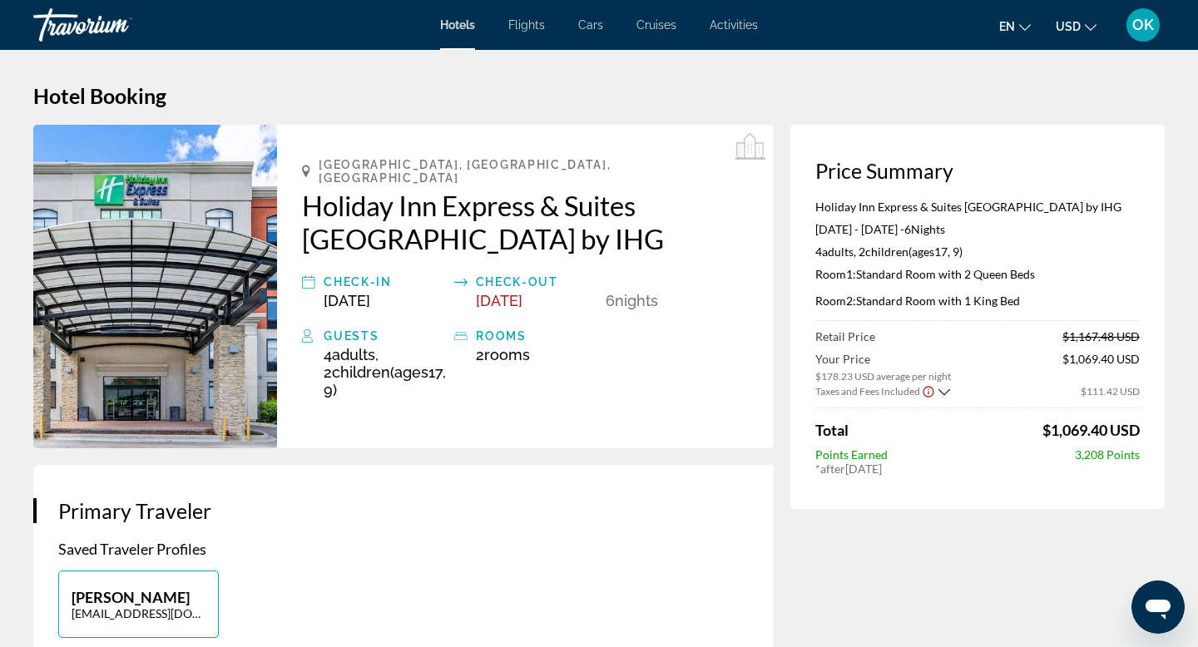
click at [941, 391] on icon "Show Taxes and Fees breakdown" at bounding box center [944, 392] width 12 height 14
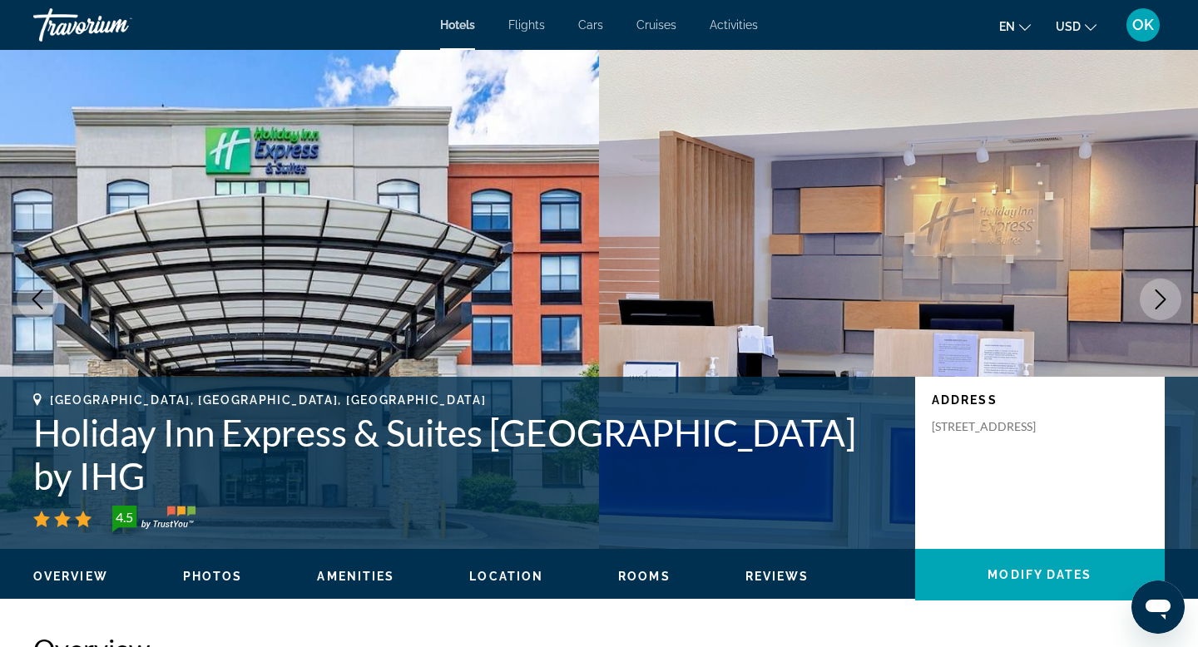
click at [1156, 293] on icon "Next image" at bounding box center [1161, 300] width 20 height 20
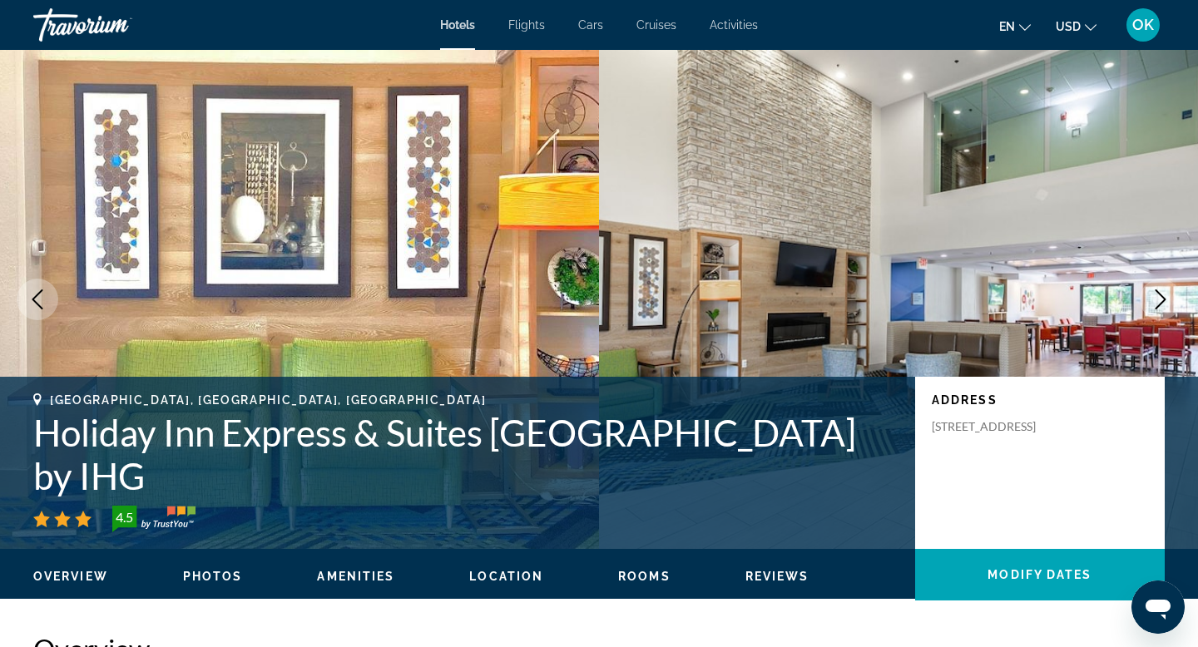
click at [1156, 293] on icon "Next image" at bounding box center [1161, 300] width 20 height 20
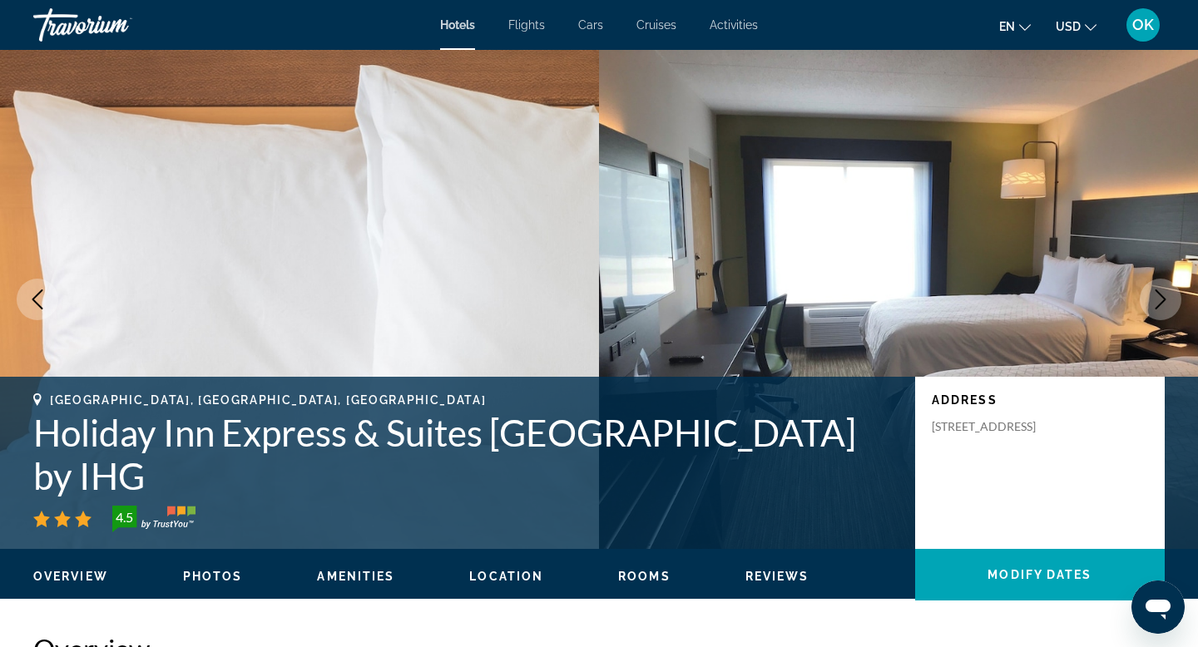
click at [1156, 293] on icon "Next image" at bounding box center [1161, 300] width 20 height 20
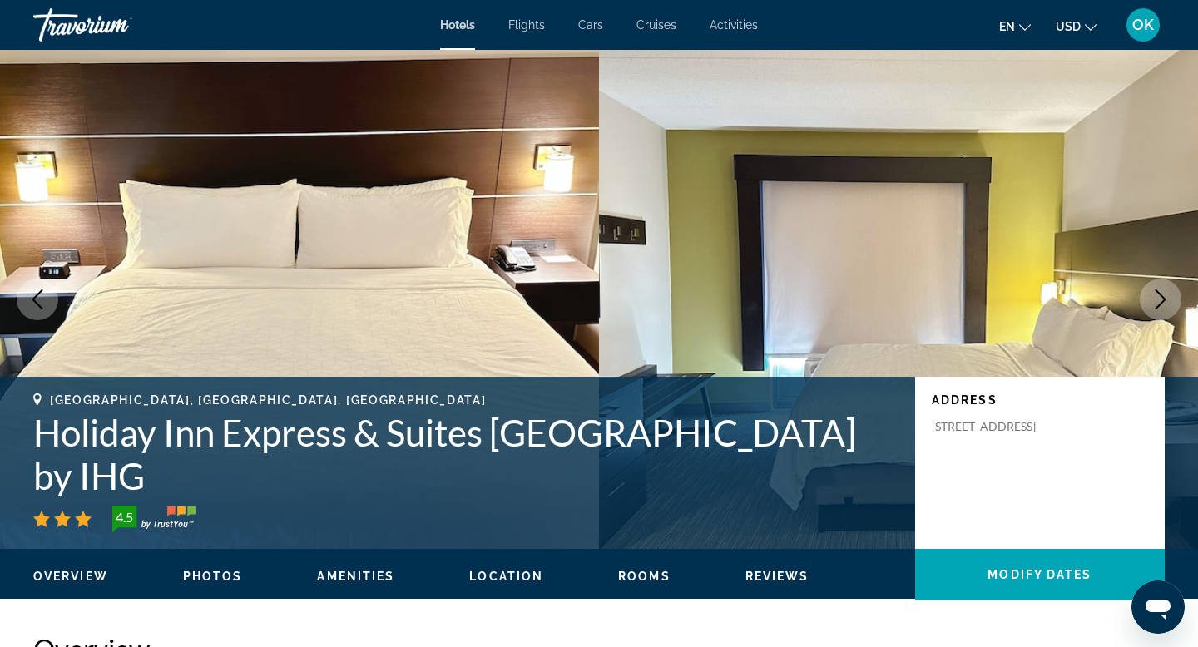
click at [1156, 293] on icon "Next image" at bounding box center [1161, 300] width 20 height 20
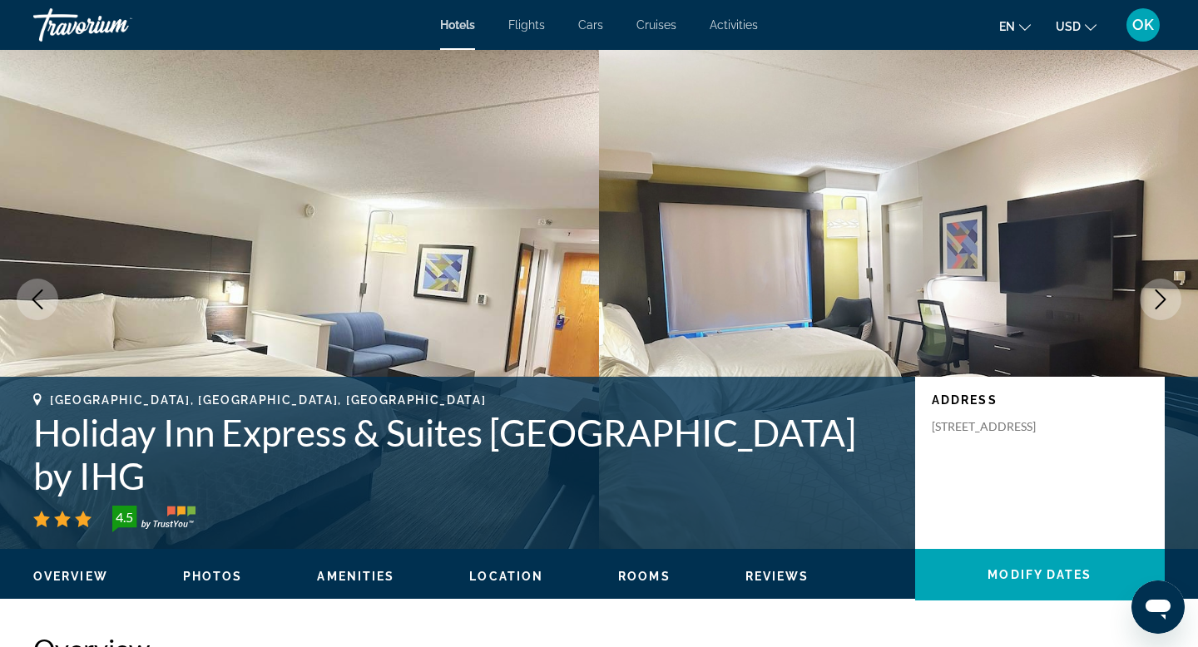
click at [1156, 293] on icon "Next image" at bounding box center [1161, 300] width 20 height 20
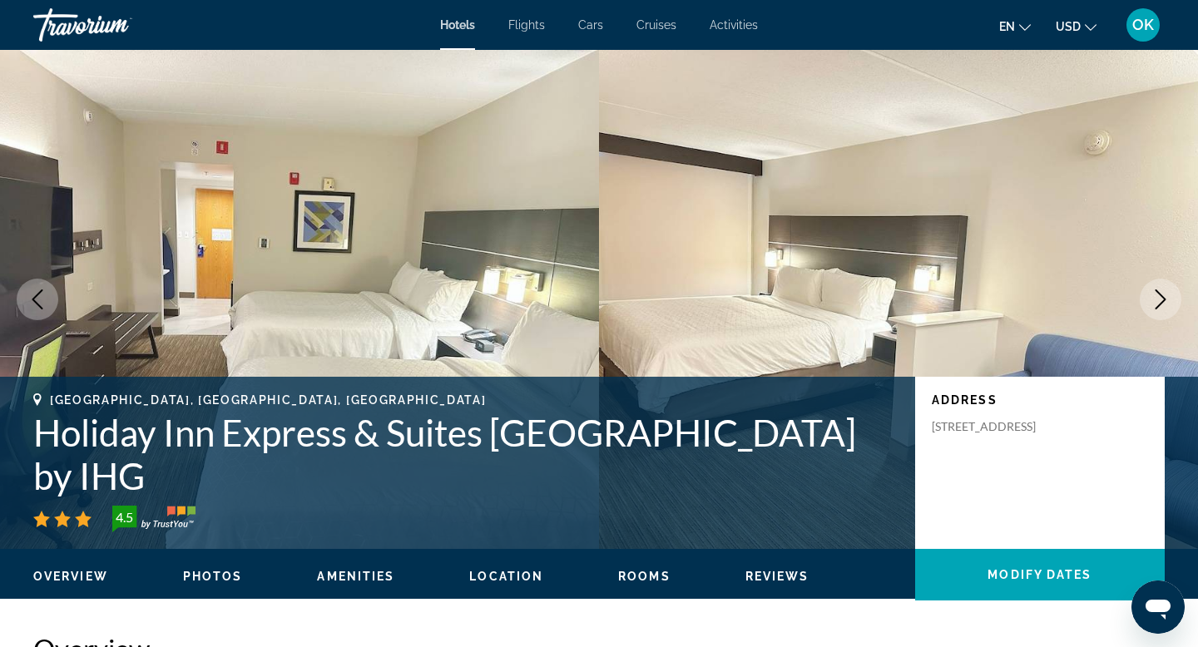
click at [1156, 293] on icon "Next image" at bounding box center [1161, 300] width 20 height 20
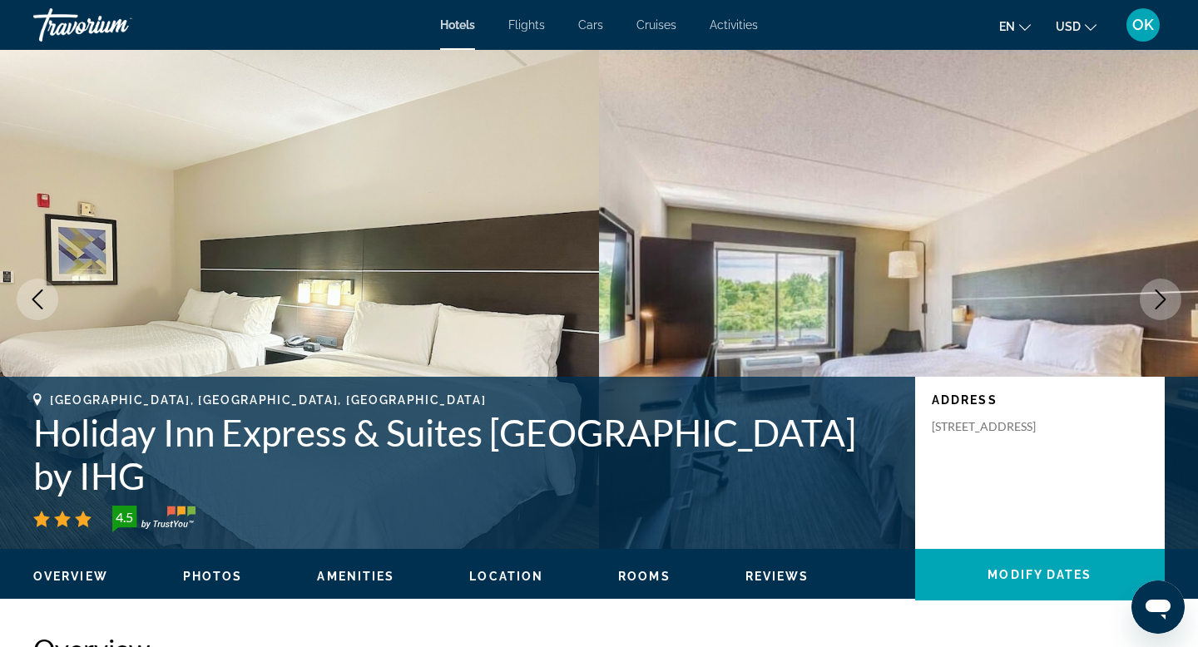
click at [1156, 293] on icon "Next image" at bounding box center [1161, 300] width 20 height 20
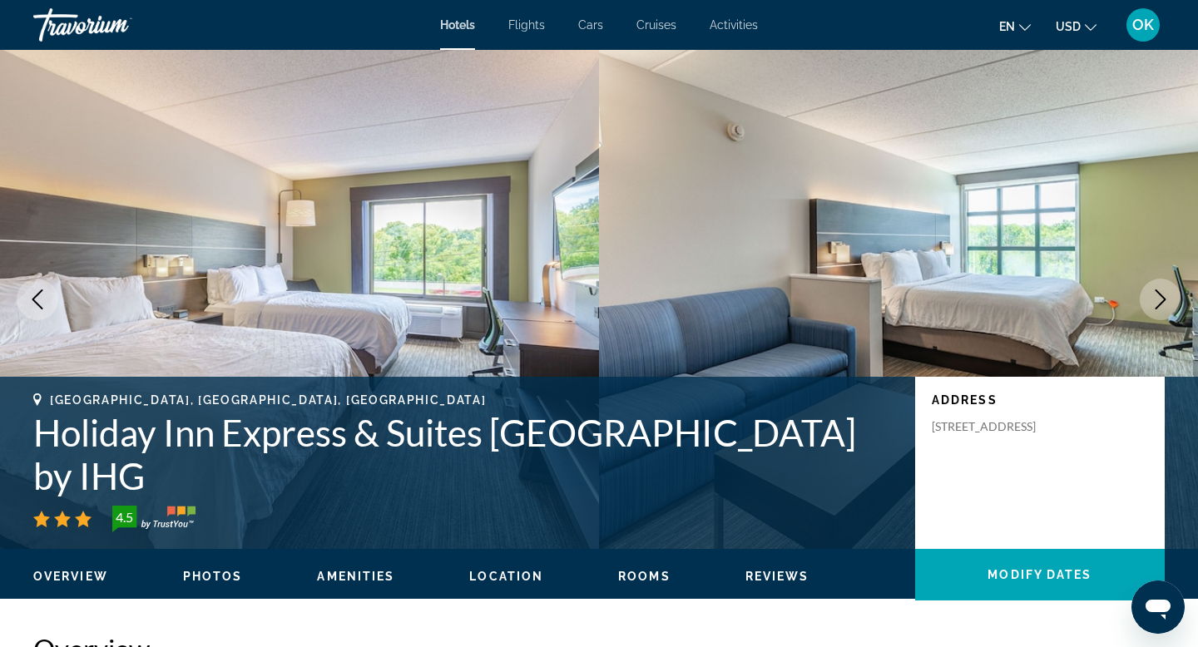
click at [1156, 293] on icon "Next image" at bounding box center [1161, 300] width 20 height 20
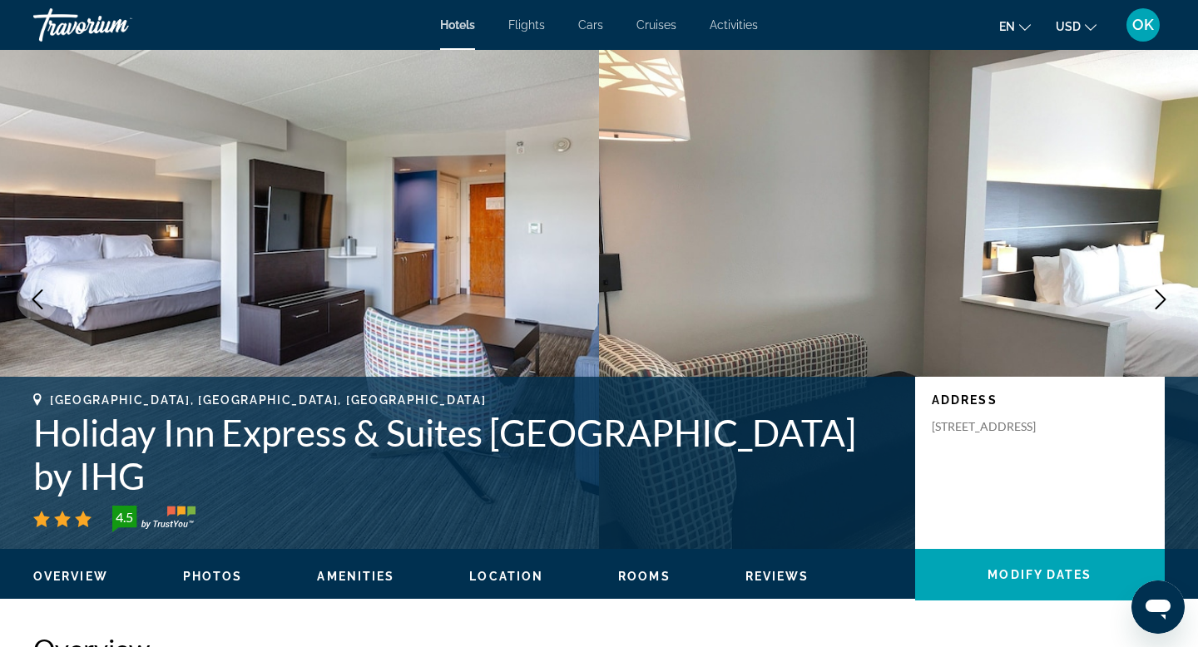
click at [1156, 293] on icon "Next image" at bounding box center [1161, 300] width 20 height 20
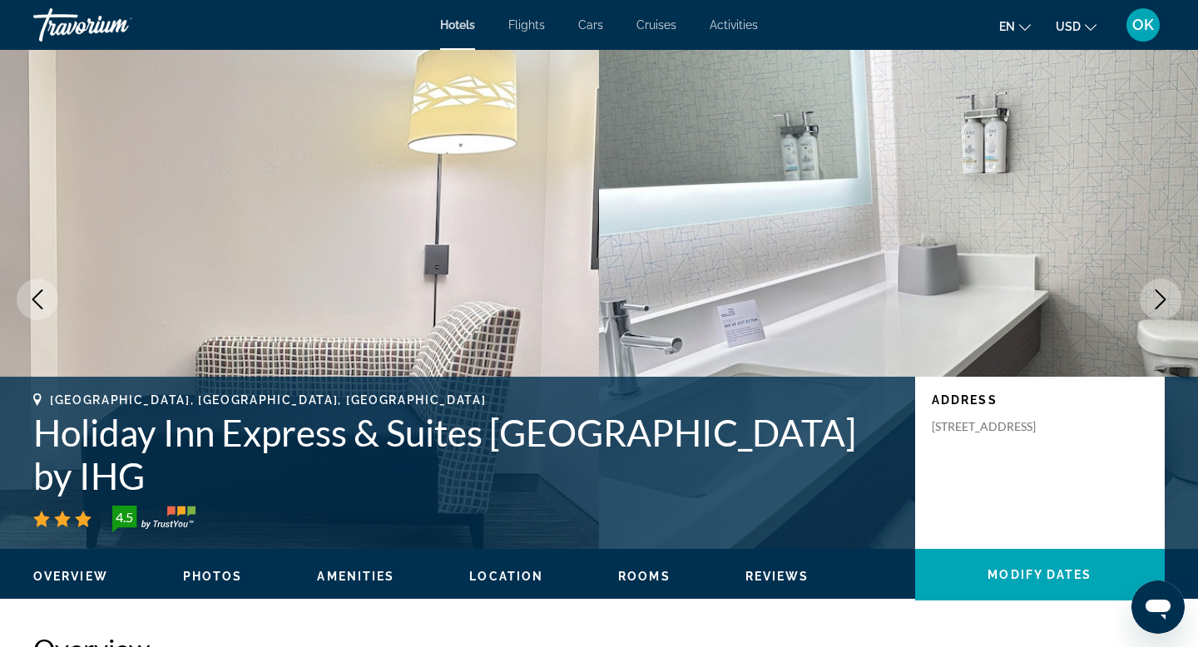
click at [1156, 293] on icon "Next image" at bounding box center [1161, 300] width 20 height 20
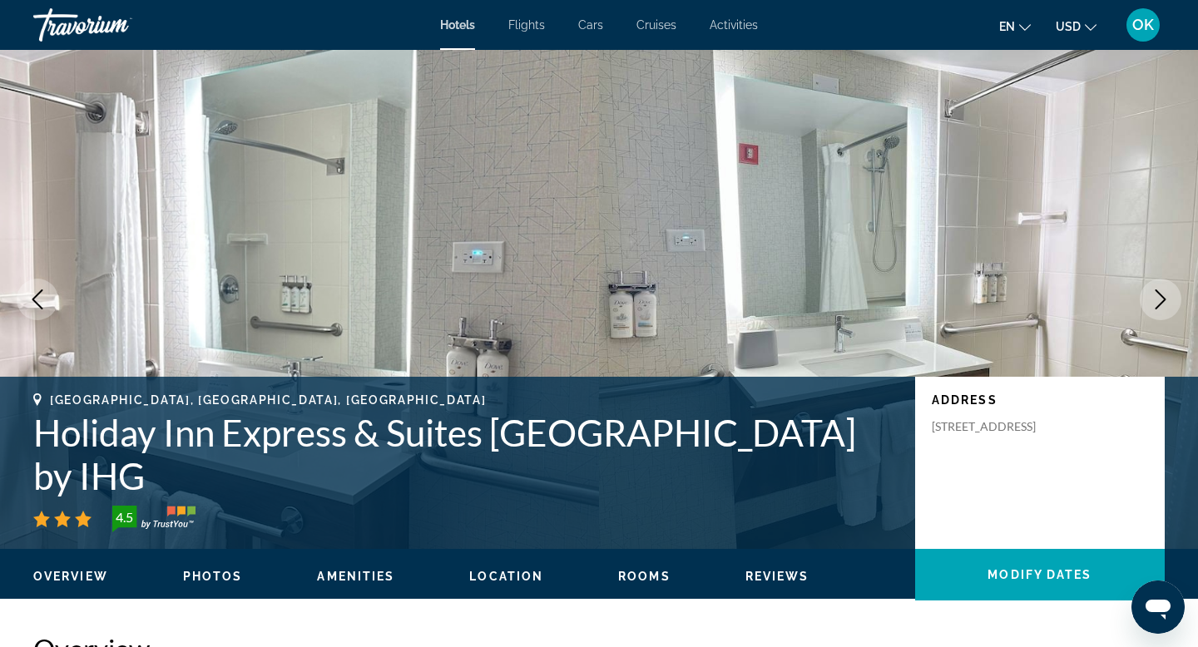
click at [1156, 293] on icon "Next image" at bounding box center [1161, 300] width 20 height 20
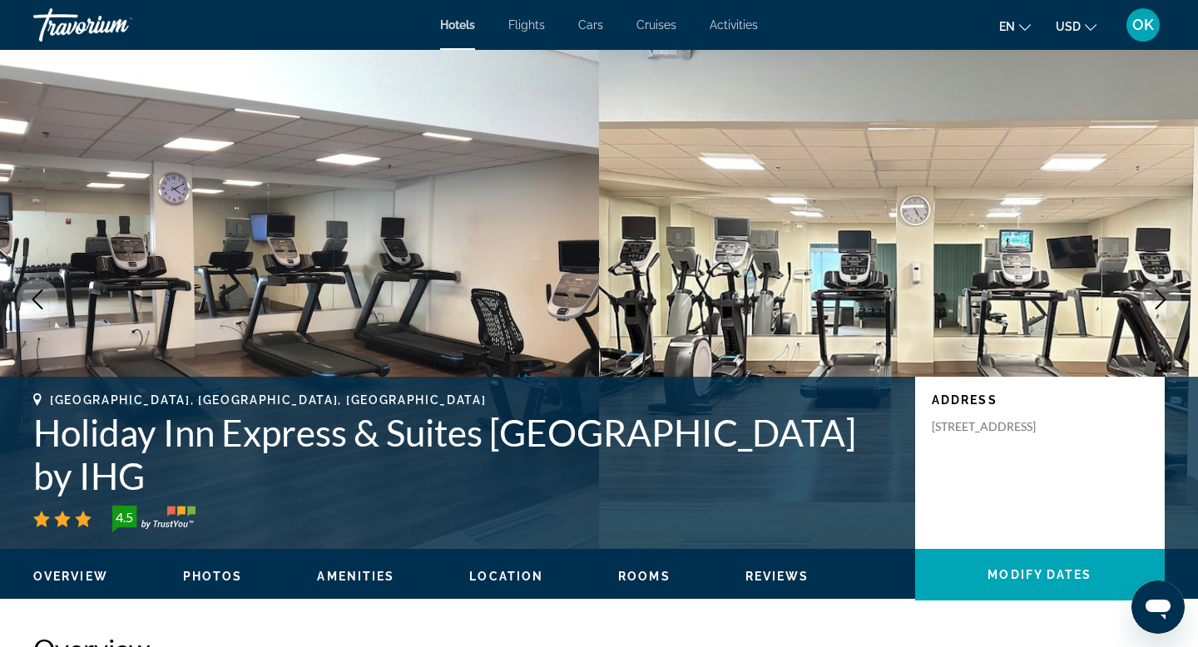
click at [1156, 293] on icon "Next image" at bounding box center [1161, 300] width 20 height 20
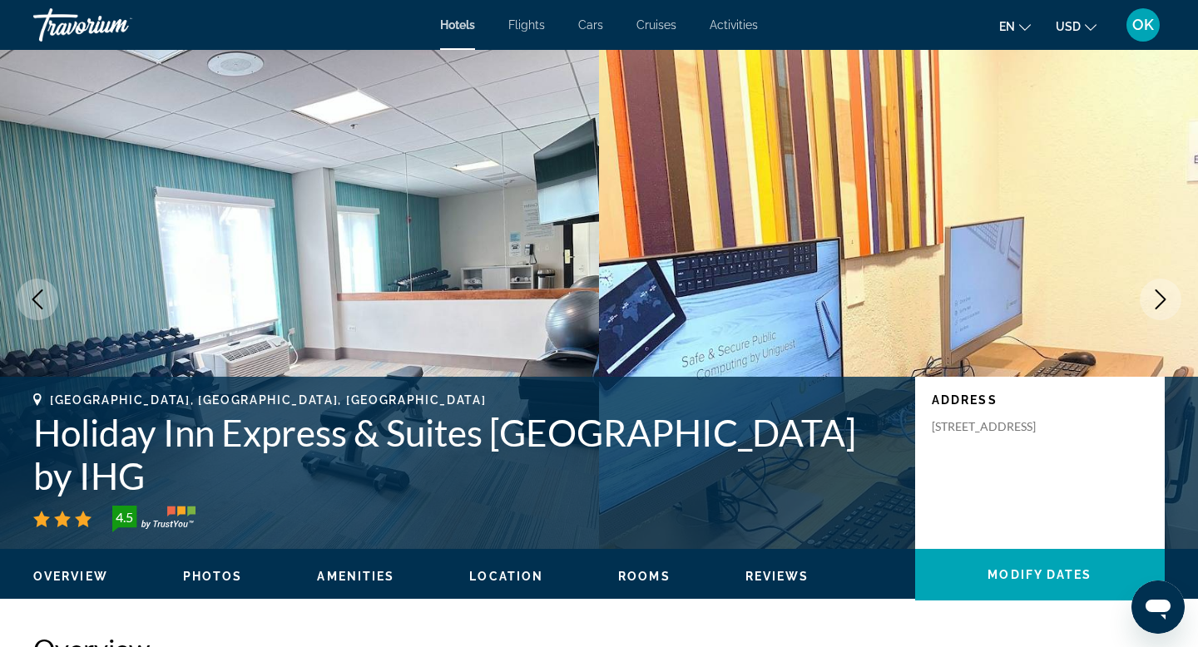
click at [1156, 293] on icon "Next image" at bounding box center [1161, 300] width 20 height 20
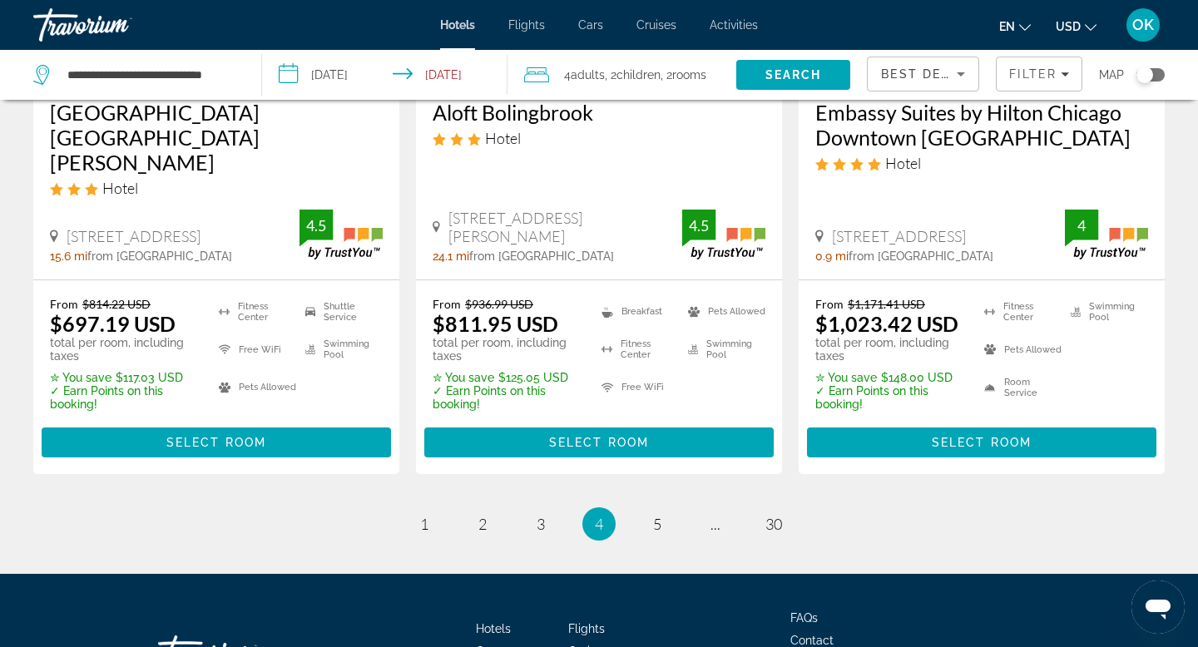
scroll to position [2416, 0]
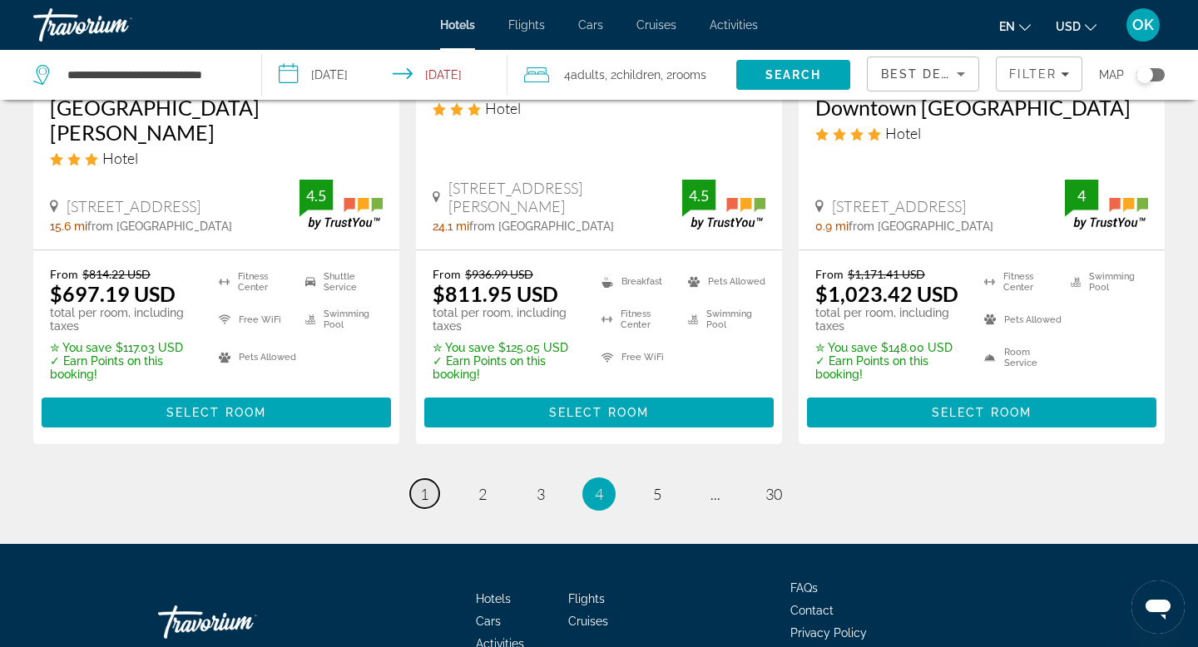
click at [426, 479] on link "page 1" at bounding box center [424, 493] width 29 height 29
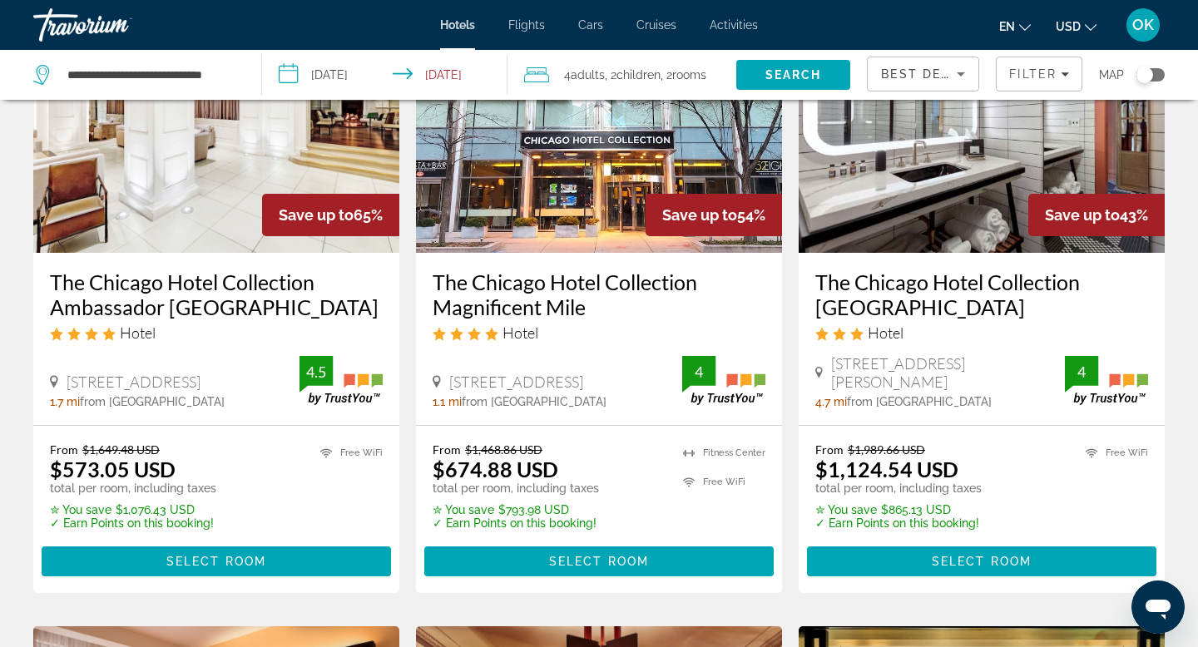
scroll to position [172, 0]
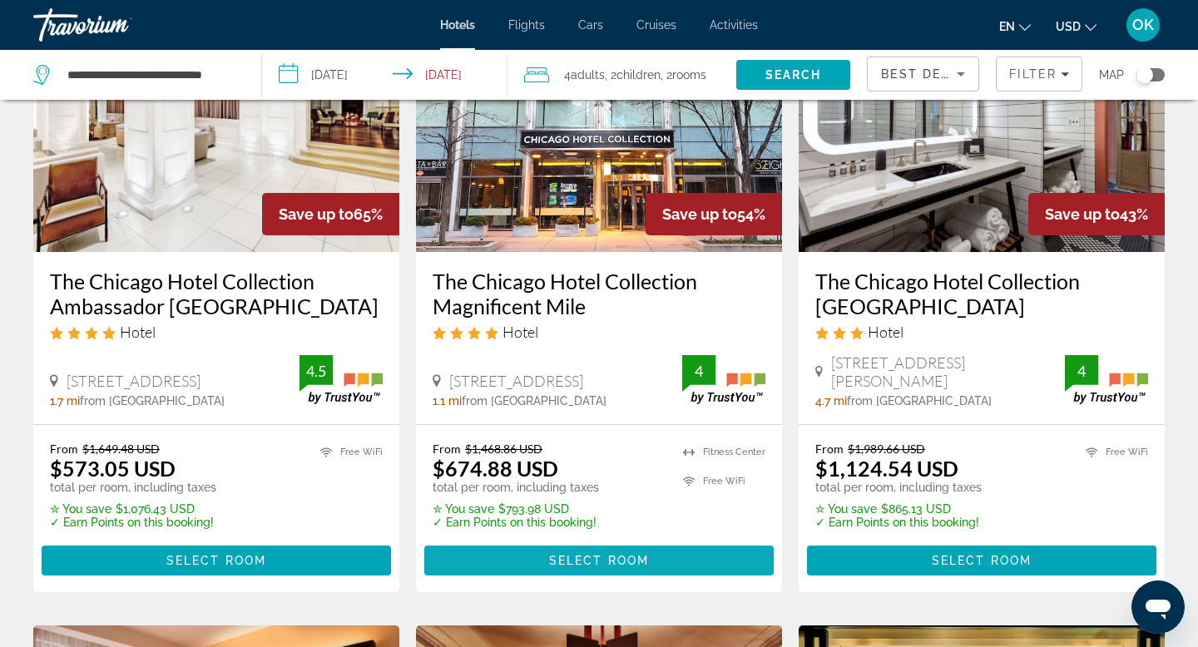
click at [601, 557] on span "Select Room" at bounding box center [599, 560] width 100 height 13
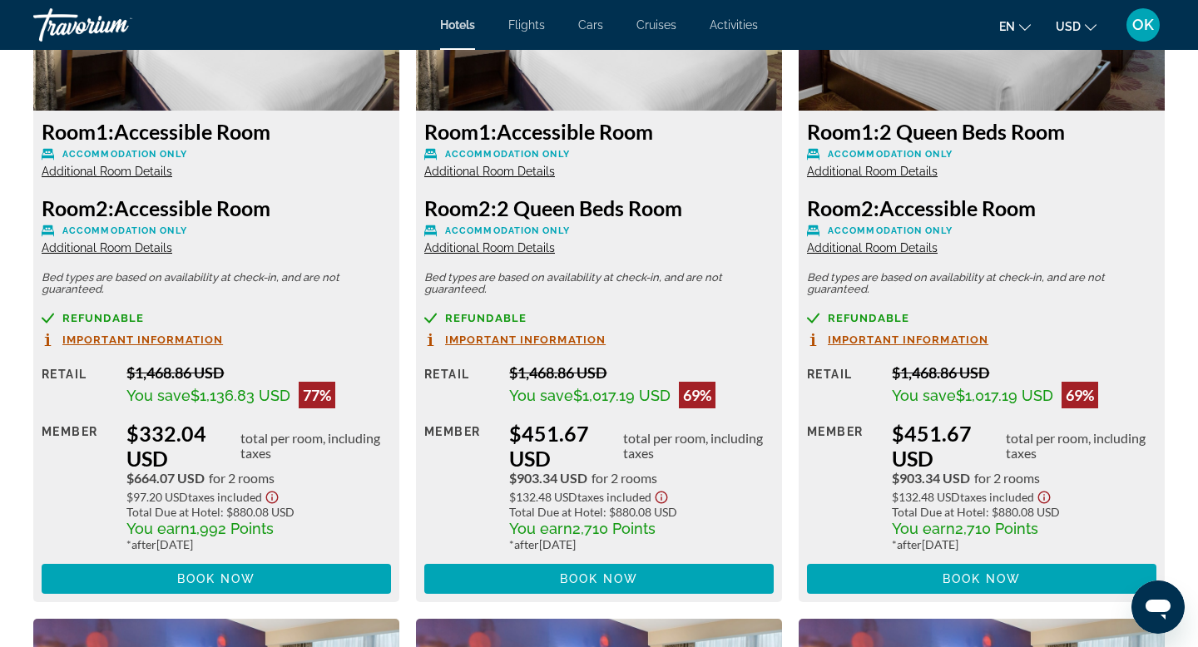
scroll to position [2426, 0]
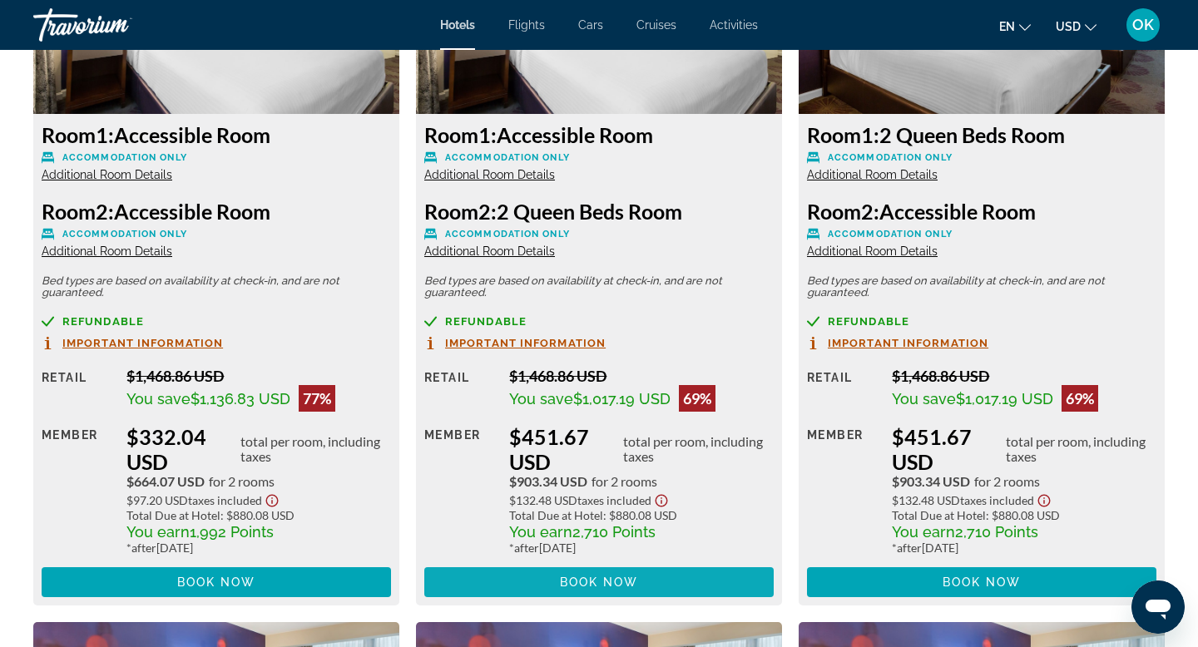
click at [575, 580] on span "Book now" at bounding box center [599, 582] width 79 height 13
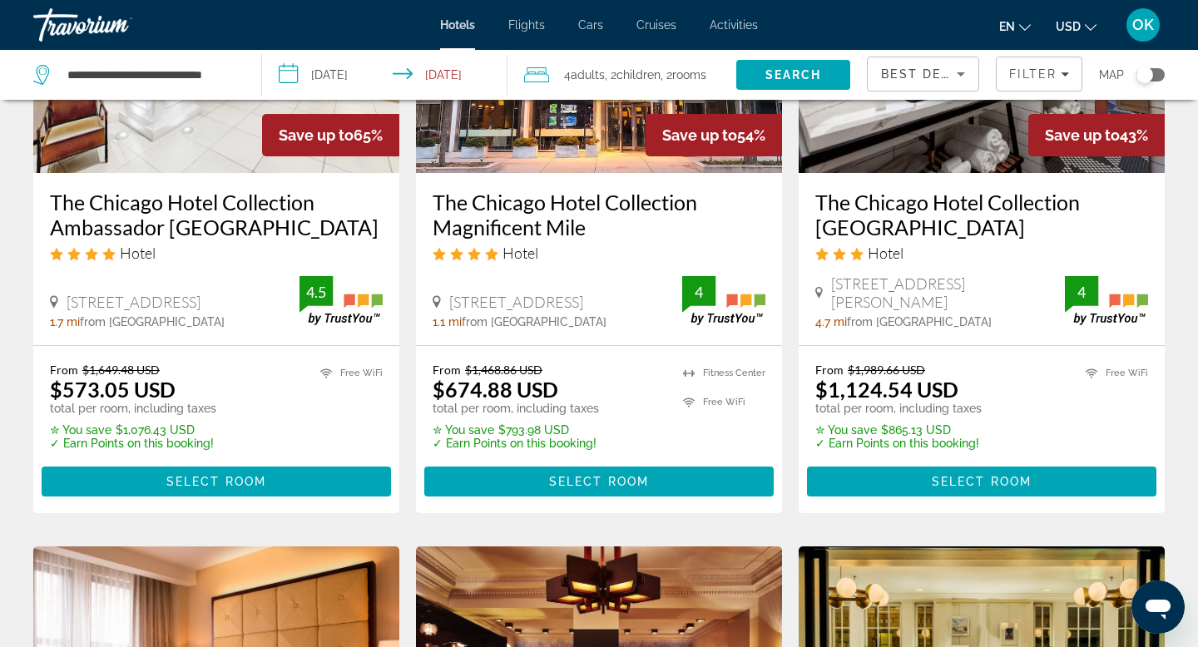
scroll to position [258, 0]
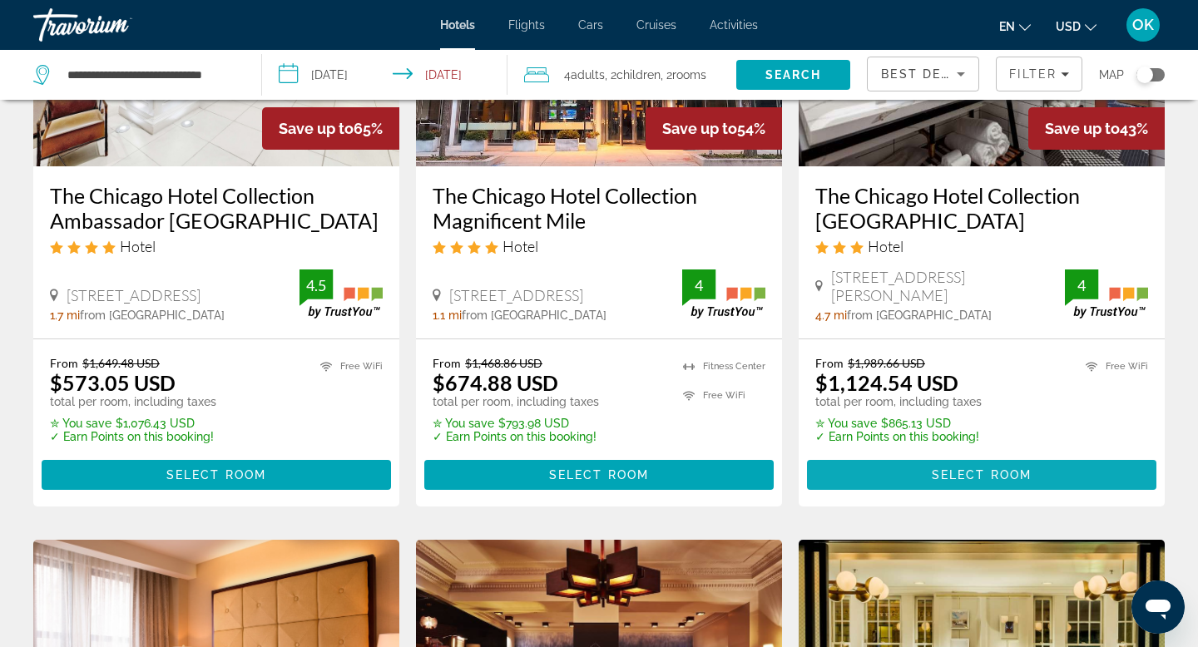
click at [961, 478] on span "Select Room" at bounding box center [982, 474] width 100 height 13
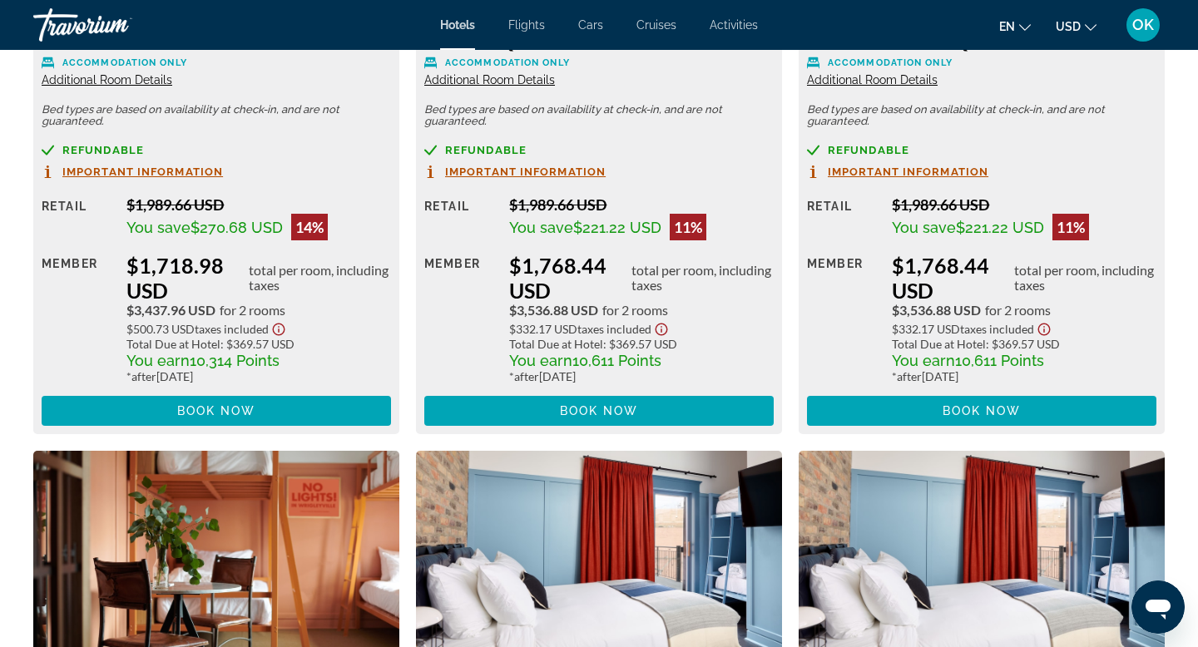
scroll to position [5489, 0]
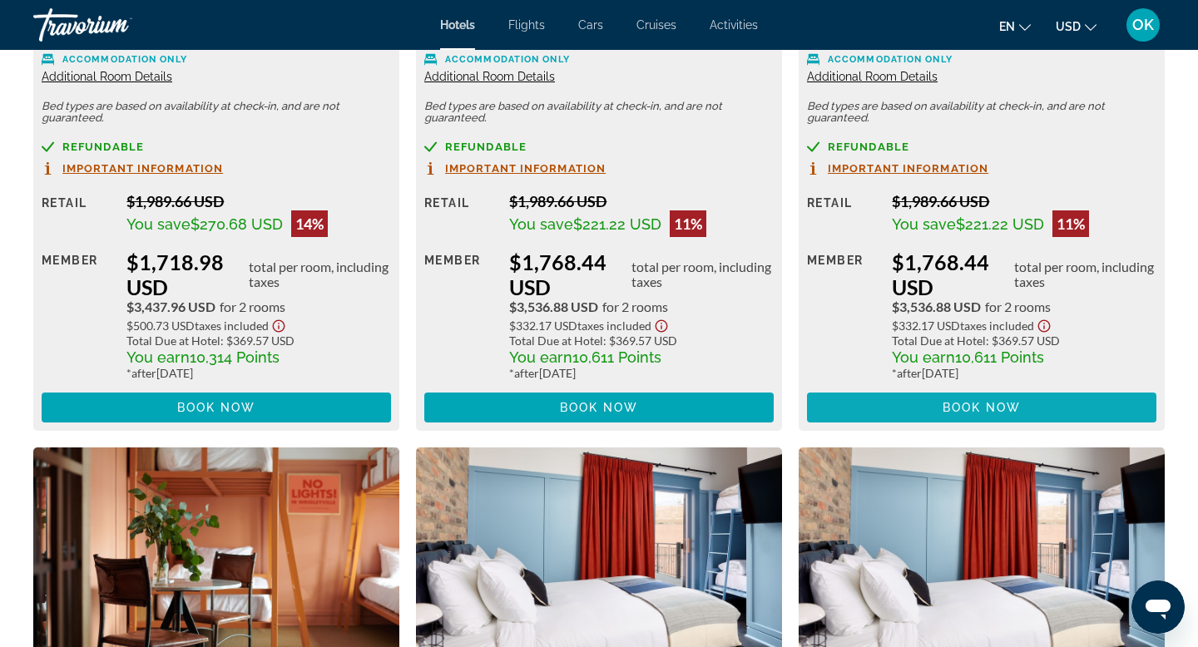
click at [947, 405] on span "Book now" at bounding box center [982, 407] width 79 height 13
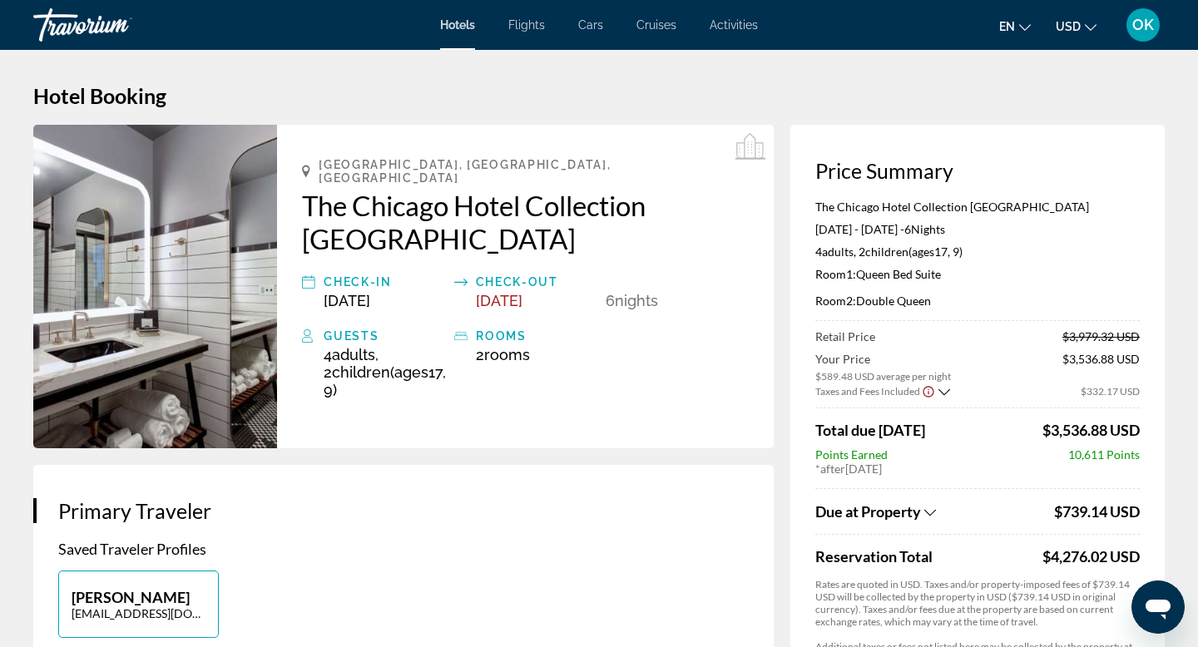
click at [933, 508] on icon "Show Taxes and Fees breakdown" at bounding box center [930, 513] width 12 height 14
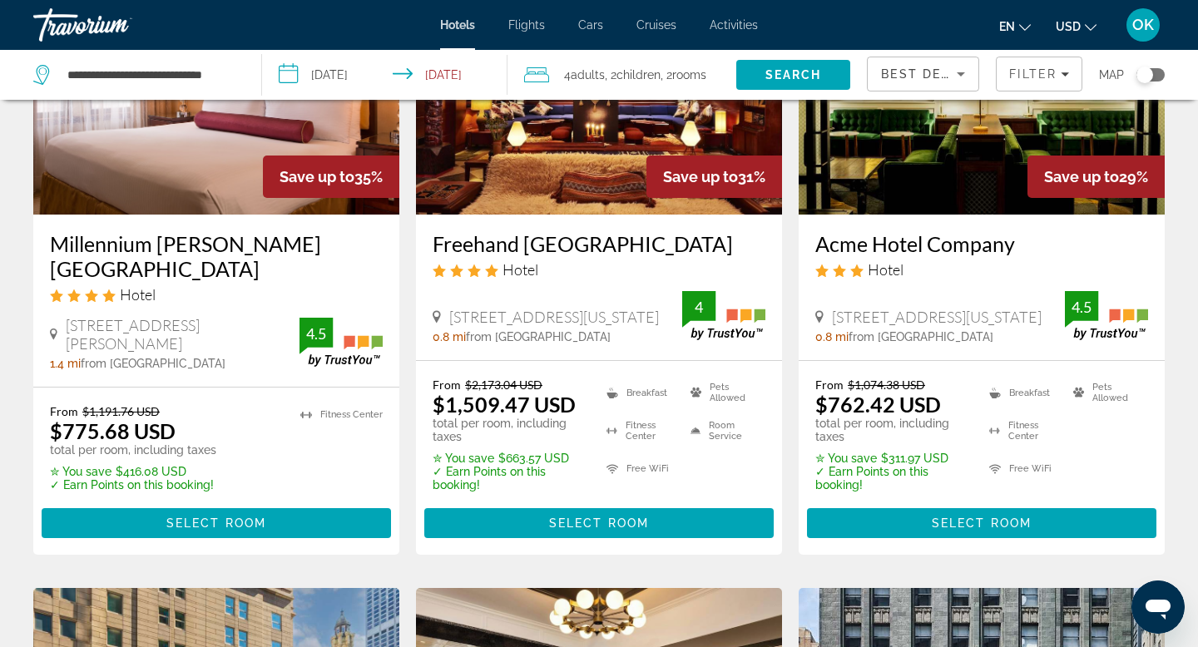
scroll to position [850, 0]
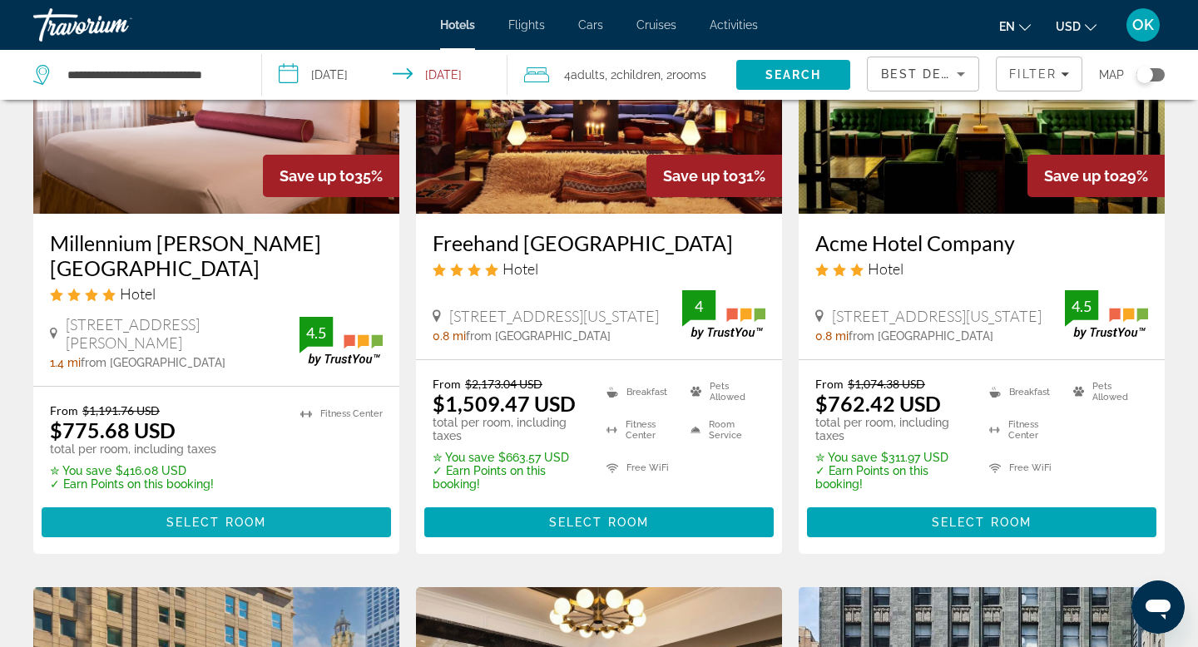
click at [248, 520] on span "Select Room" at bounding box center [216, 522] width 100 height 13
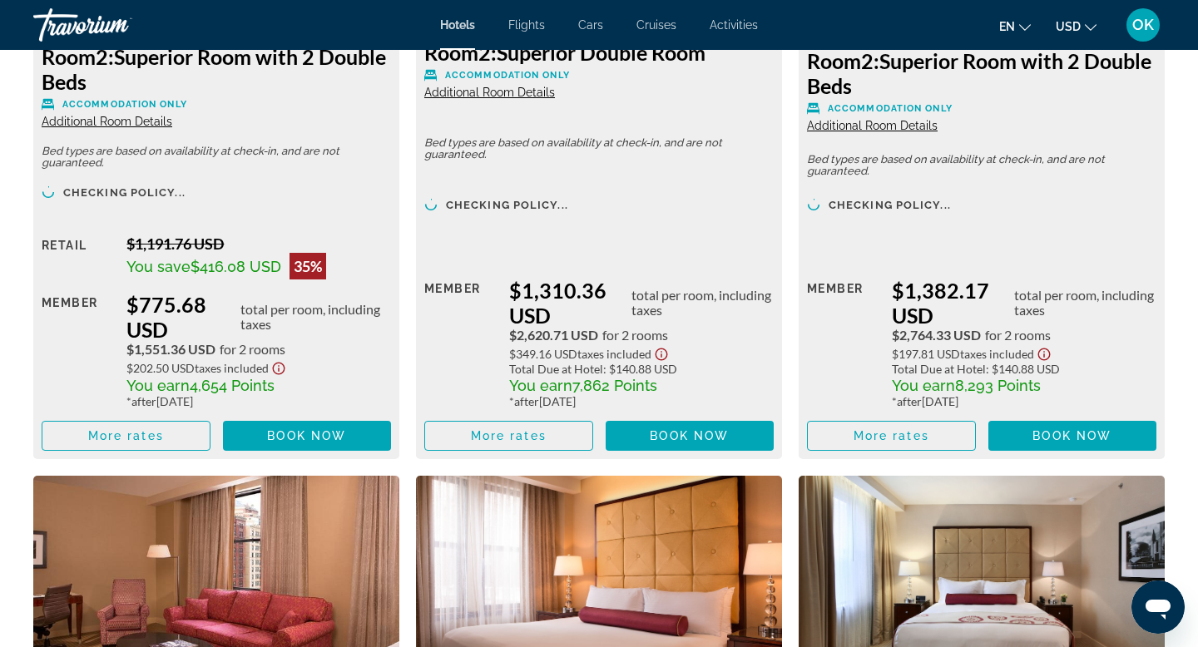
scroll to position [2634, 0]
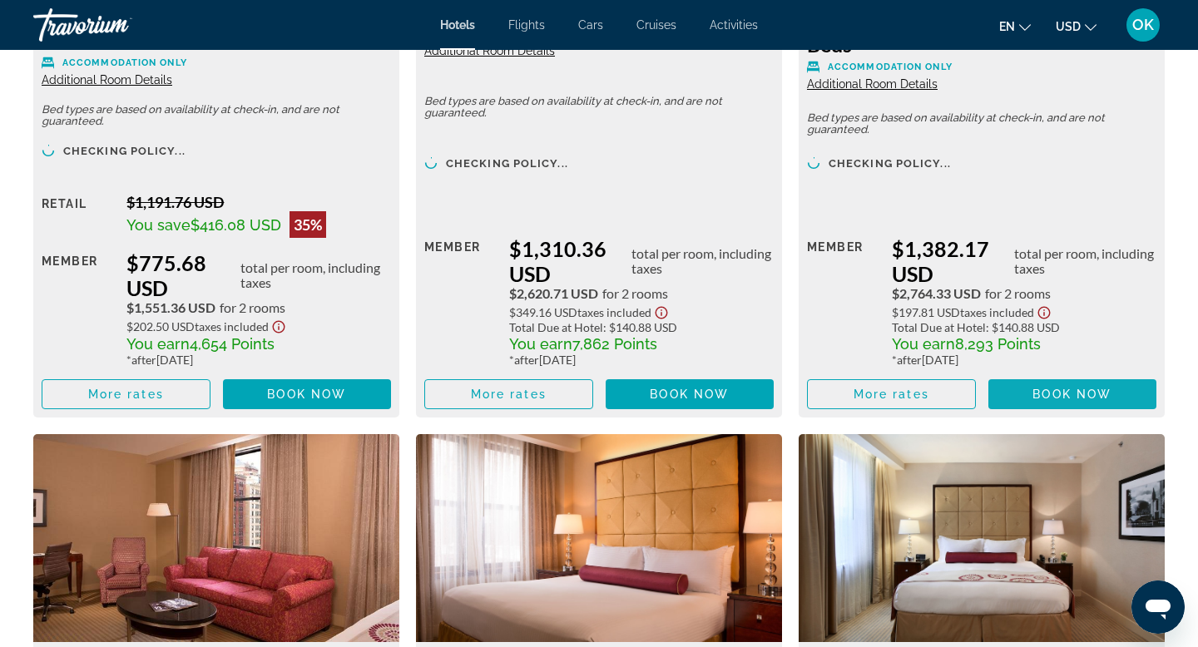
click at [1046, 394] on span "Book now" at bounding box center [1071, 394] width 79 height 13
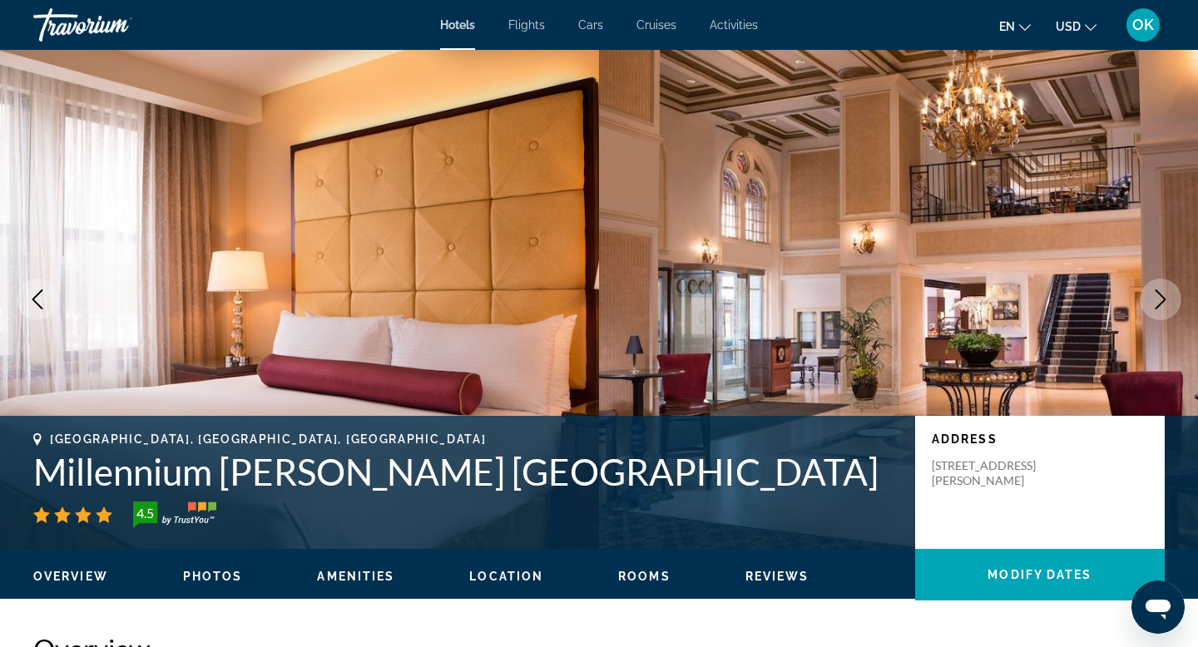
click at [393, 207] on img "Main content" at bounding box center [299, 299] width 599 height 499
click at [1166, 299] on icon "Next image" at bounding box center [1161, 300] width 20 height 20
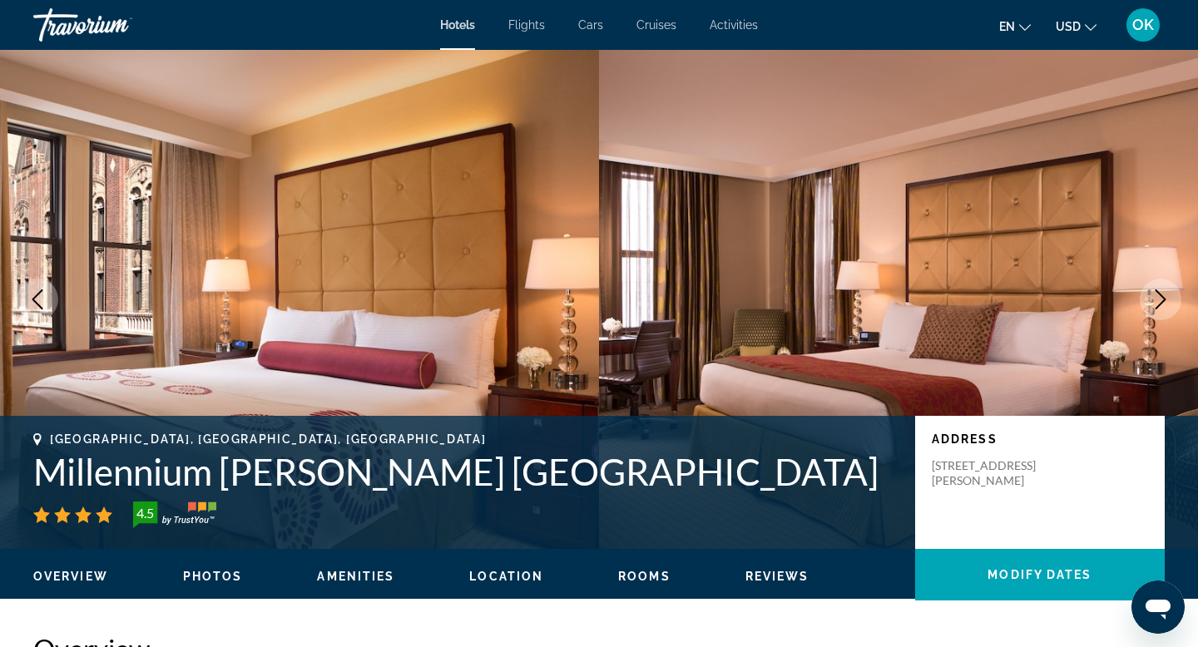
click at [1166, 299] on icon "Next image" at bounding box center [1161, 300] width 20 height 20
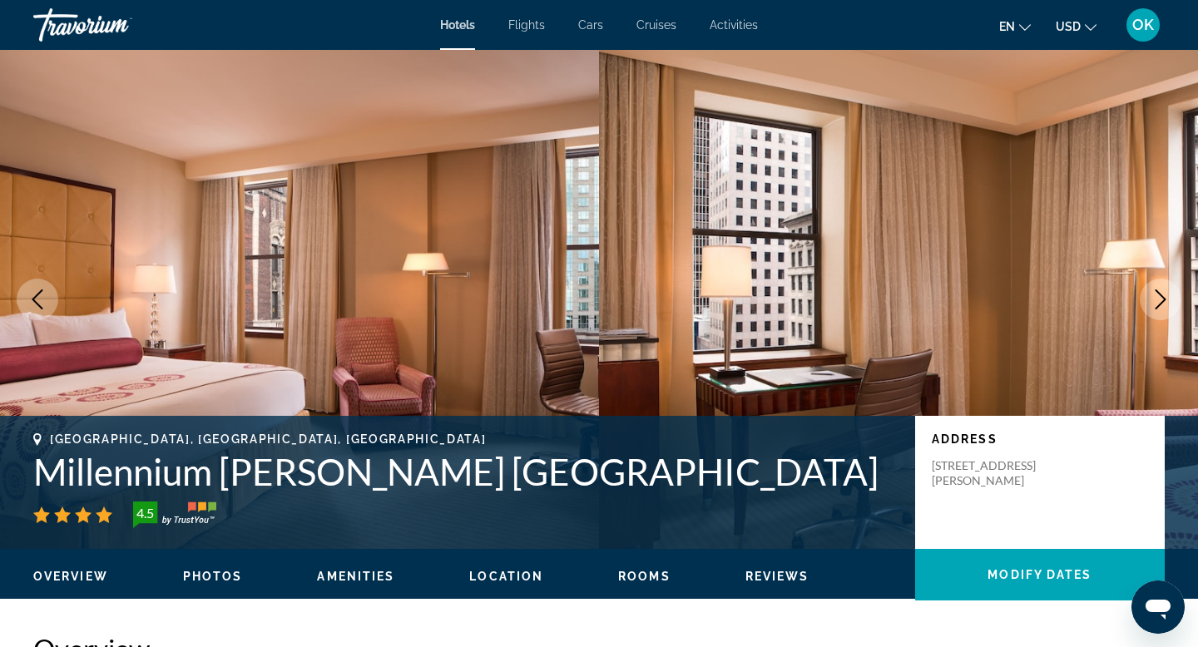
click at [1166, 299] on icon "Next image" at bounding box center [1161, 300] width 20 height 20
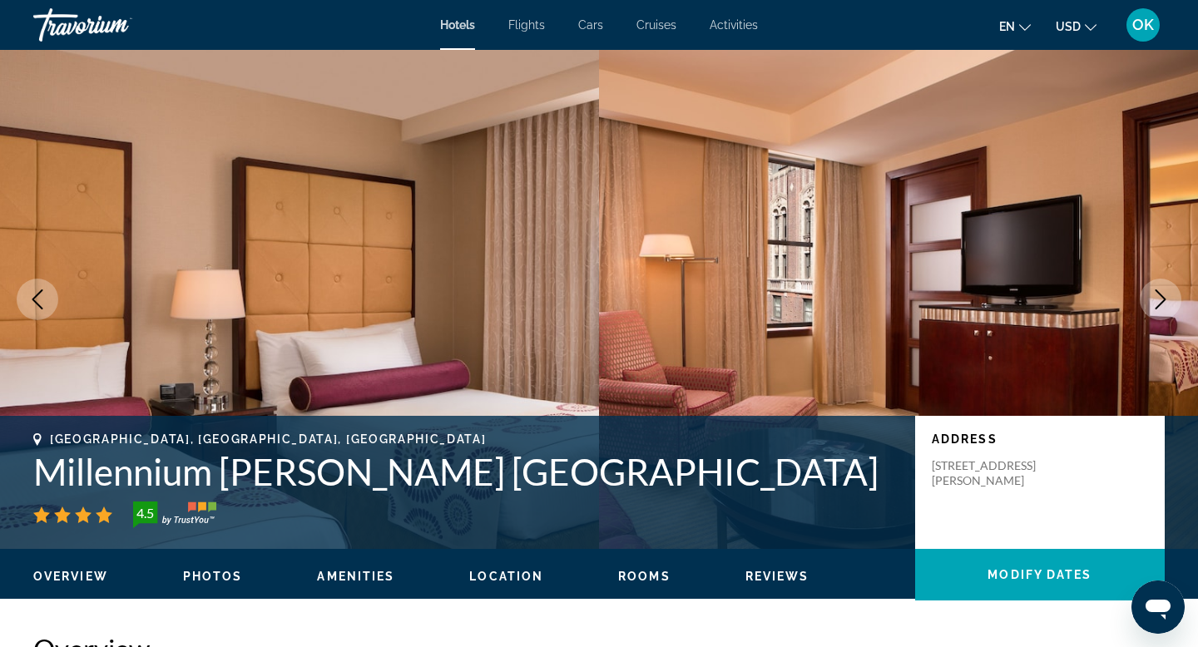
click at [1166, 299] on icon "Next image" at bounding box center [1161, 300] width 20 height 20
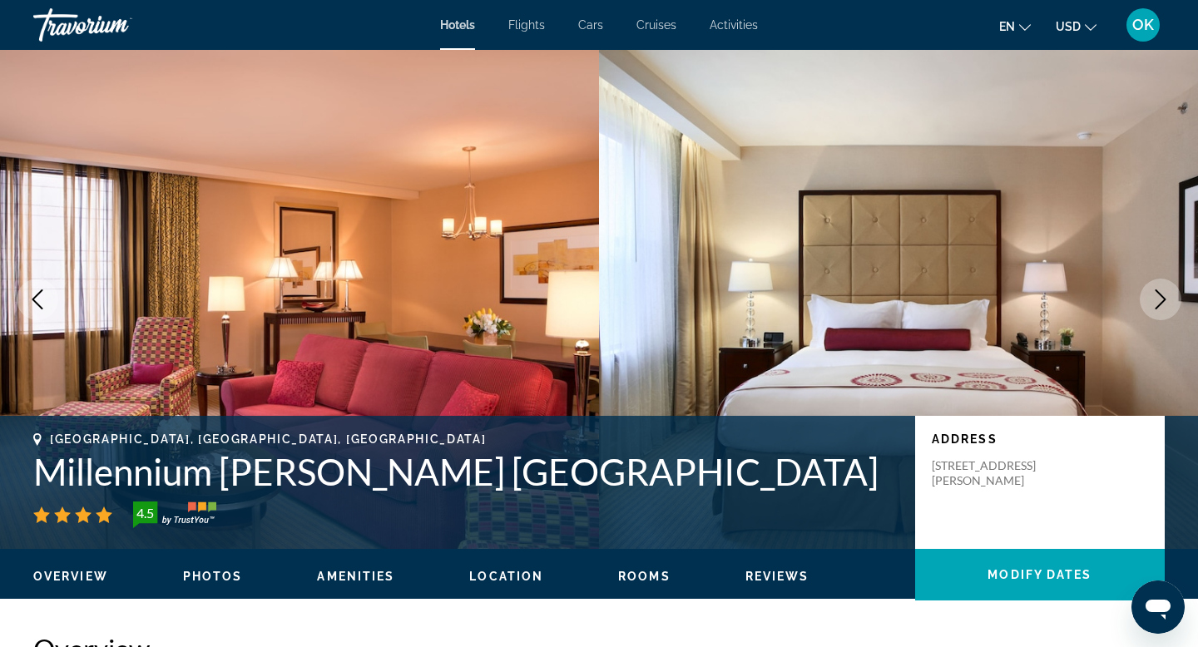
click at [1166, 299] on icon "Next image" at bounding box center [1161, 300] width 20 height 20
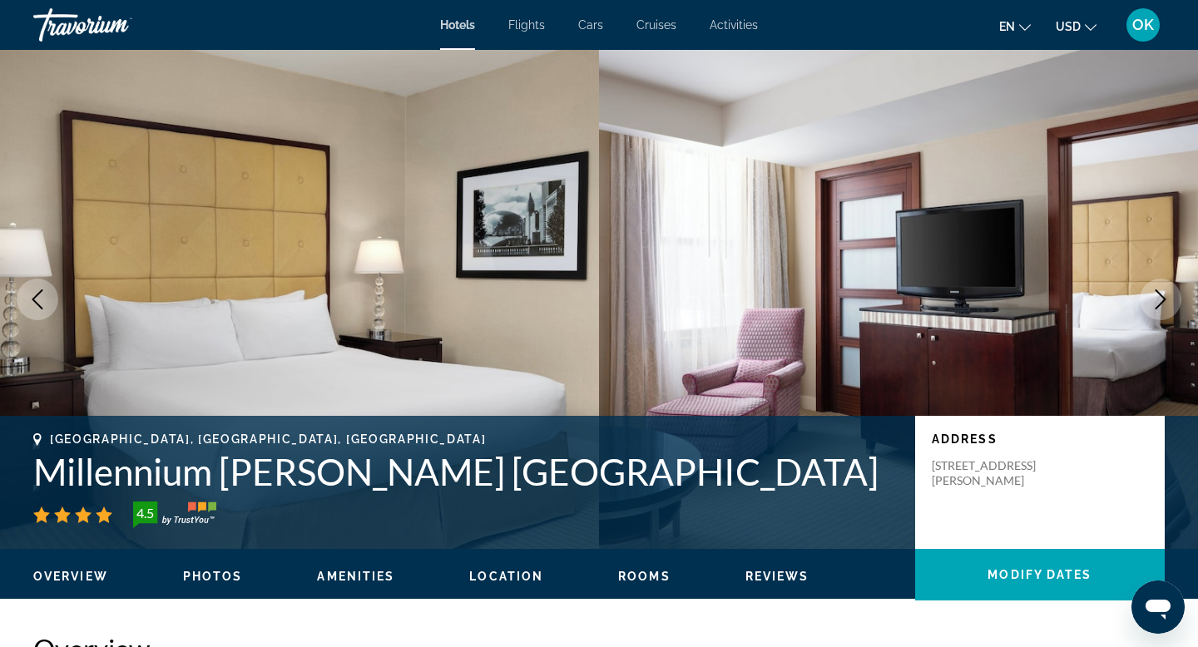
click at [1166, 299] on icon "Next image" at bounding box center [1161, 300] width 20 height 20
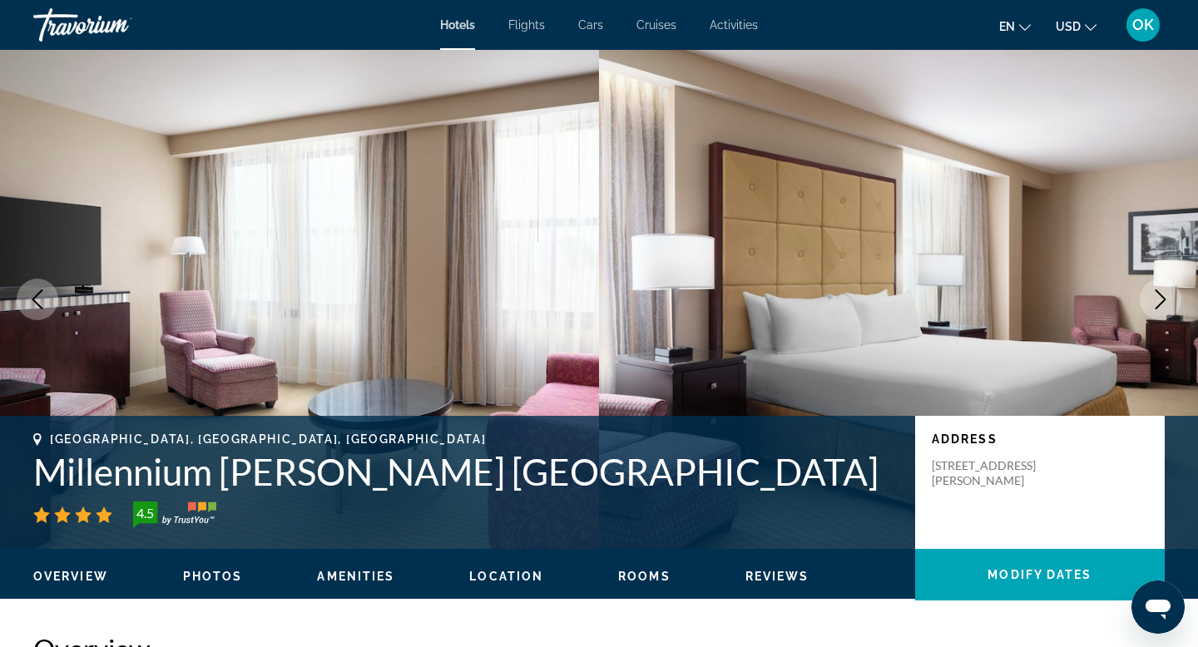
click at [1166, 299] on icon "Next image" at bounding box center [1161, 300] width 20 height 20
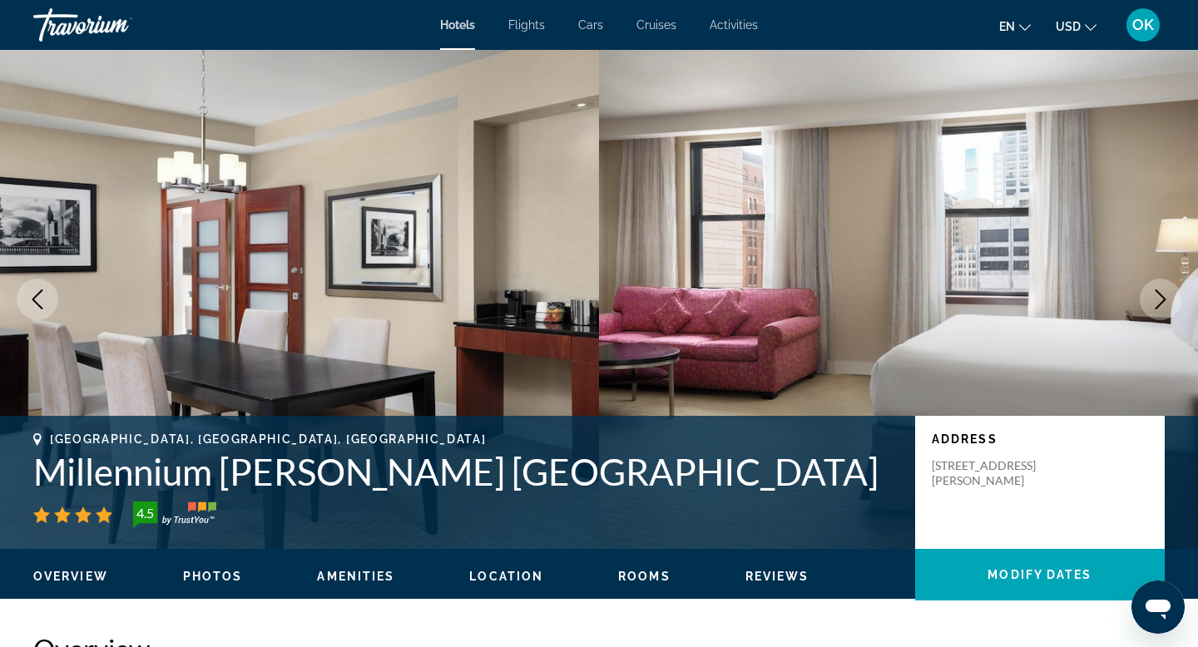
click at [1166, 299] on icon "Next image" at bounding box center [1161, 300] width 20 height 20
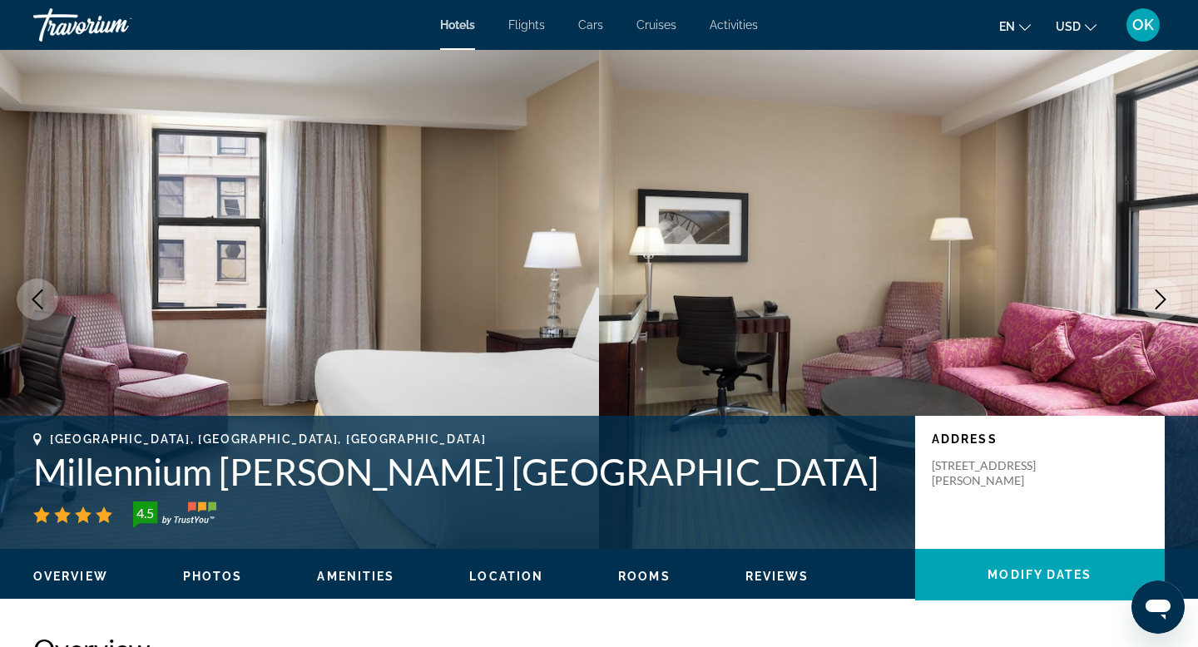
click at [1166, 299] on icon "Next image" at bounding box center [1161, 300] width 20 height 20
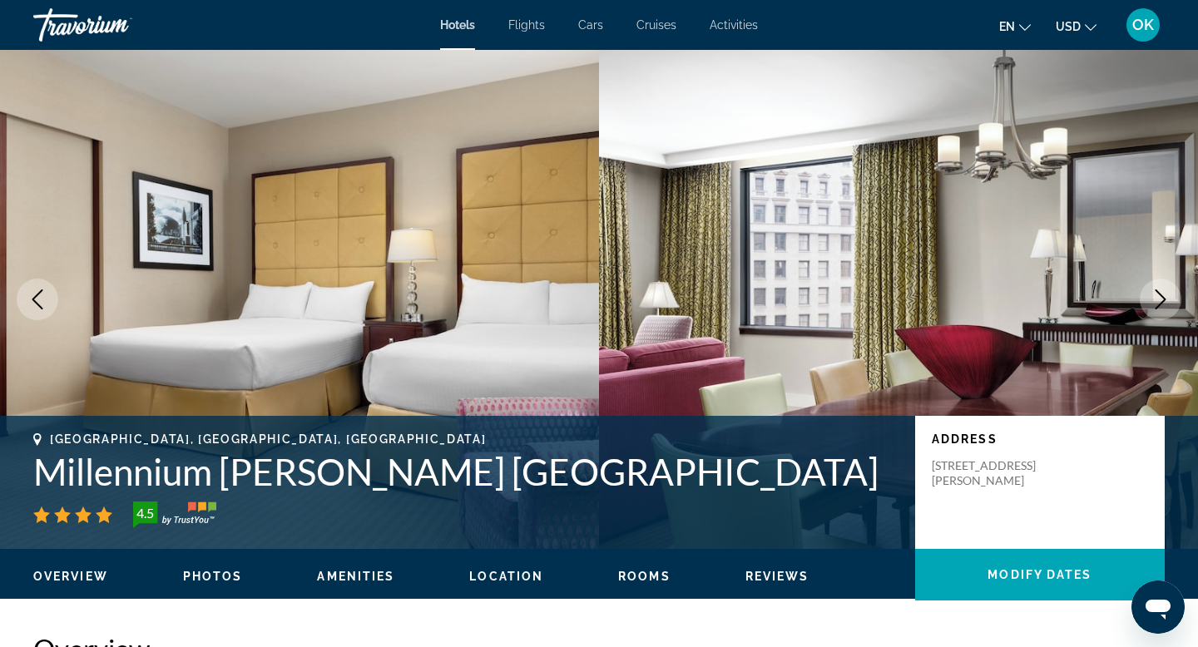
click at [1166, 299] on icon "Next image" at bounding box center [1161, 300] width 20 height 20
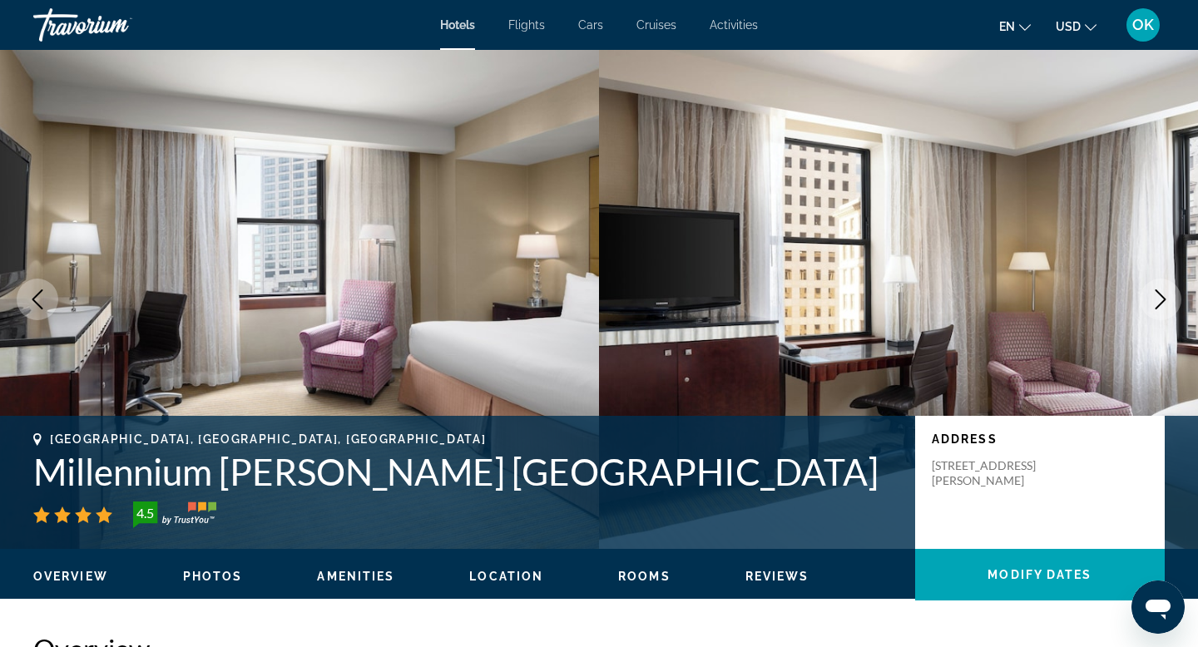
click at [1166, 299] on icon "Next image" at bounding box center [1161, 300] width 20 height 20
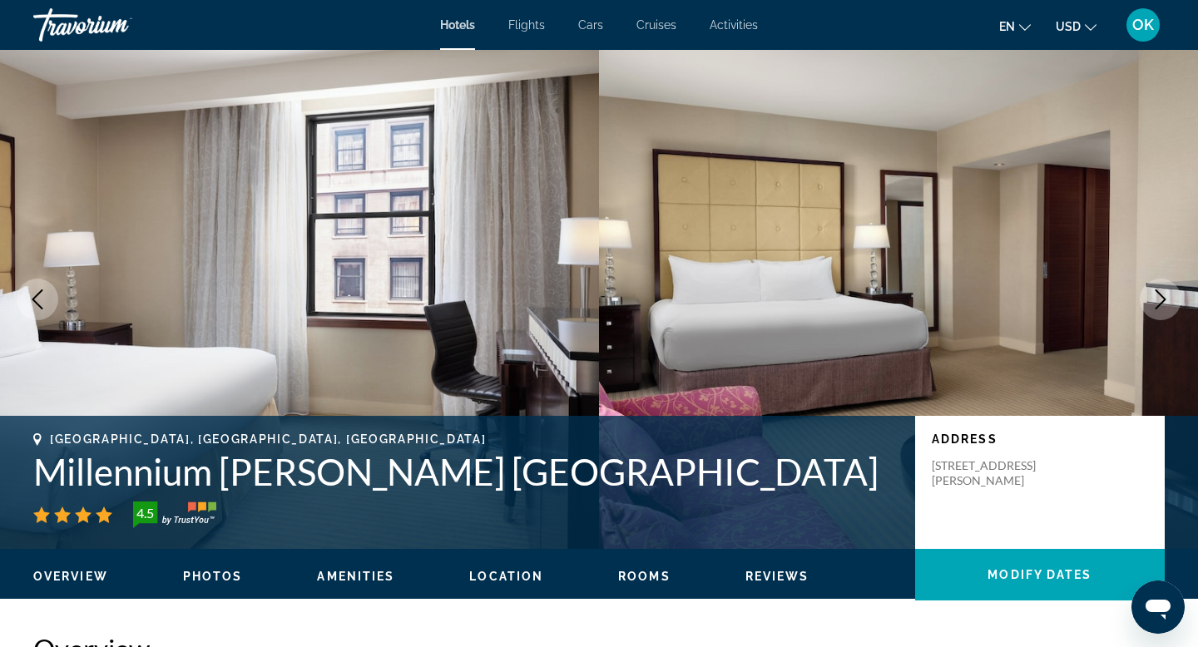
click at [1166, 299] on icon "Next image" at bounding box center [1161, 300] width 20 height 20
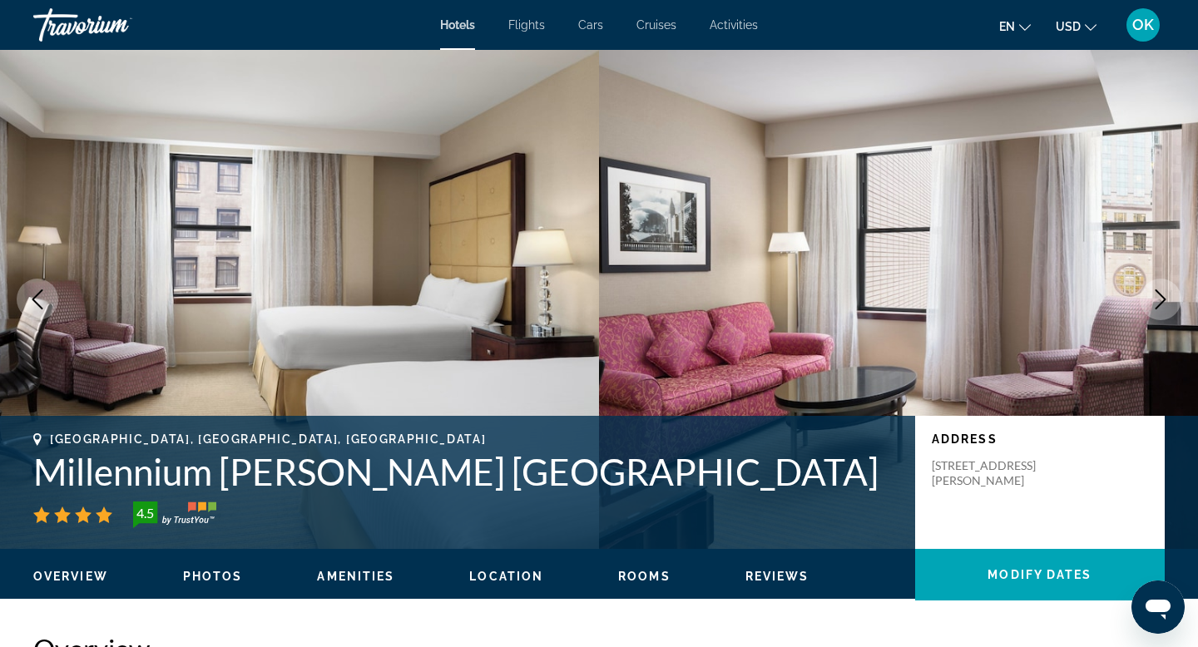
click at [1166, 299] on icon "Next image" at bounding box center [1161, 300] width 20 height 20
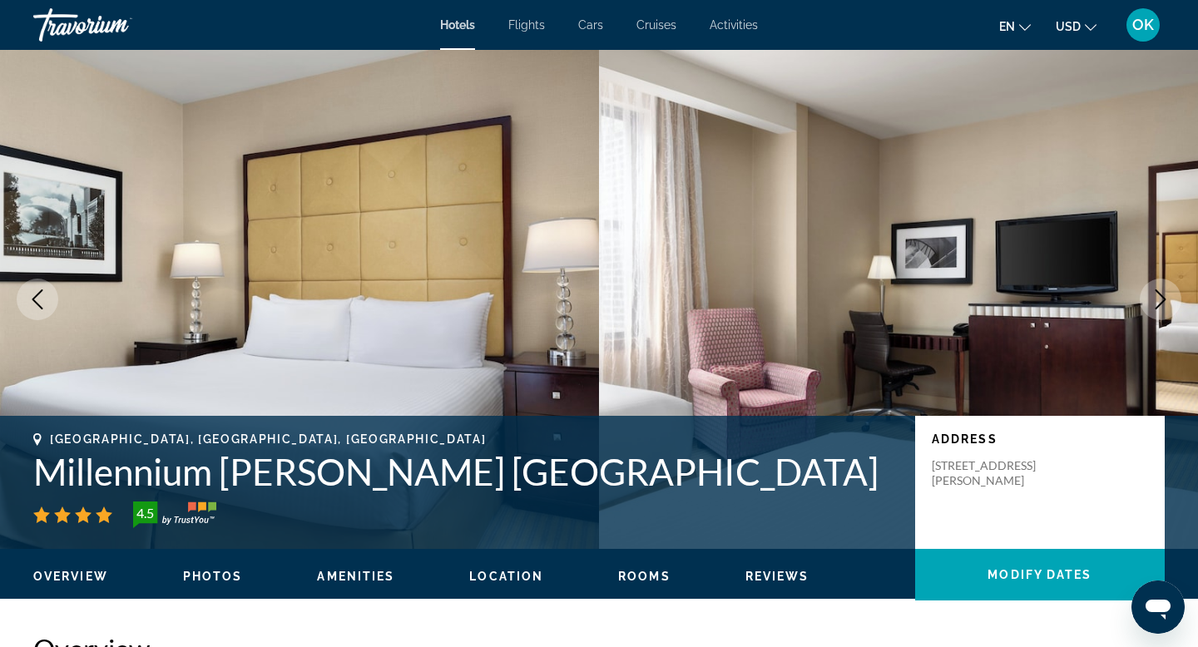
click at [1166, 299] on icon "Next image" at bounding box center [1161, 300] width 20 height 20
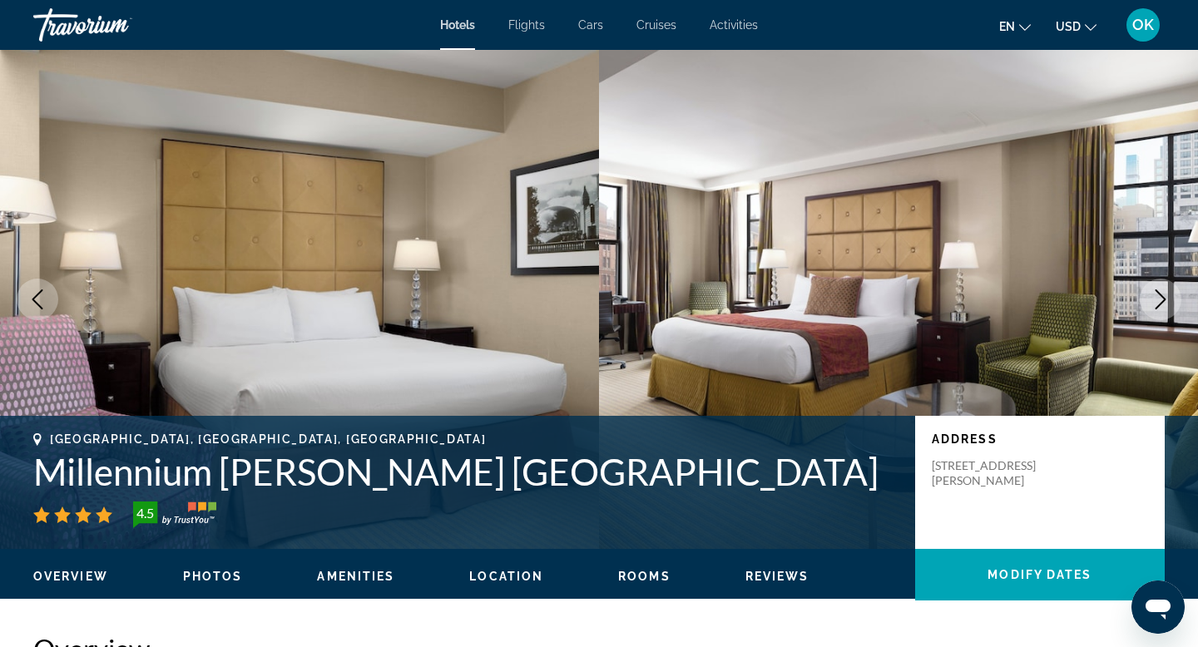
click at [1166, 299] on icon "Next image" at bounding box center [1161, 300] width 20 height 20
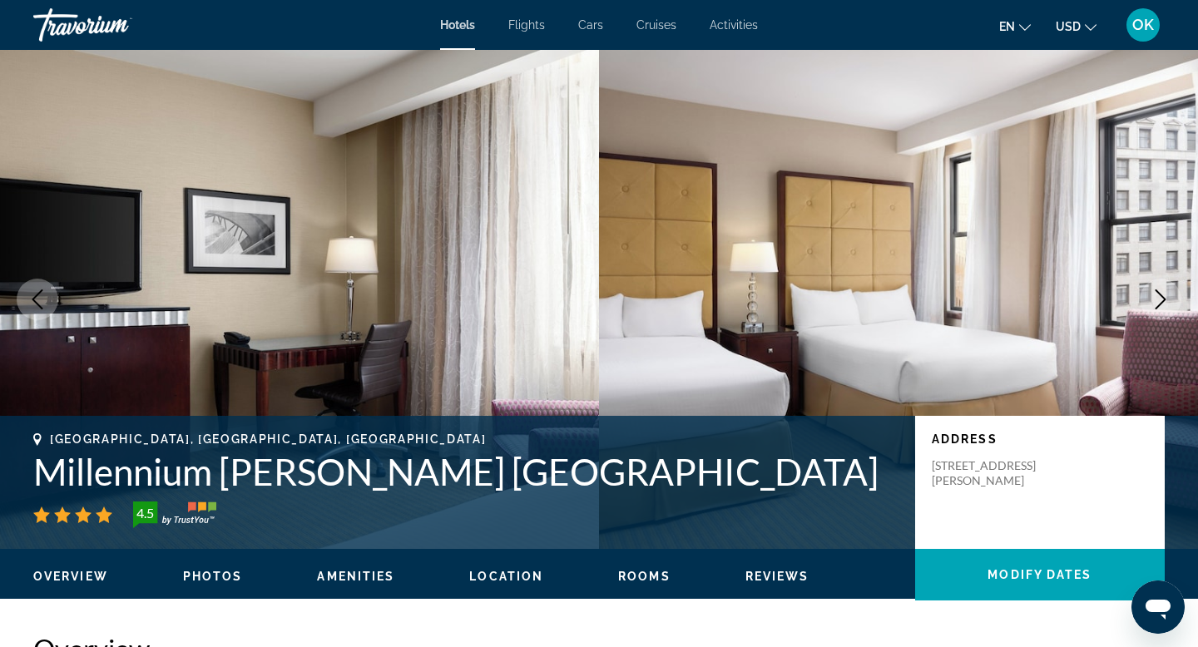
click at [1166, 299] on icon "Next image" at bounding box center [1161, 300] width 20 height 20
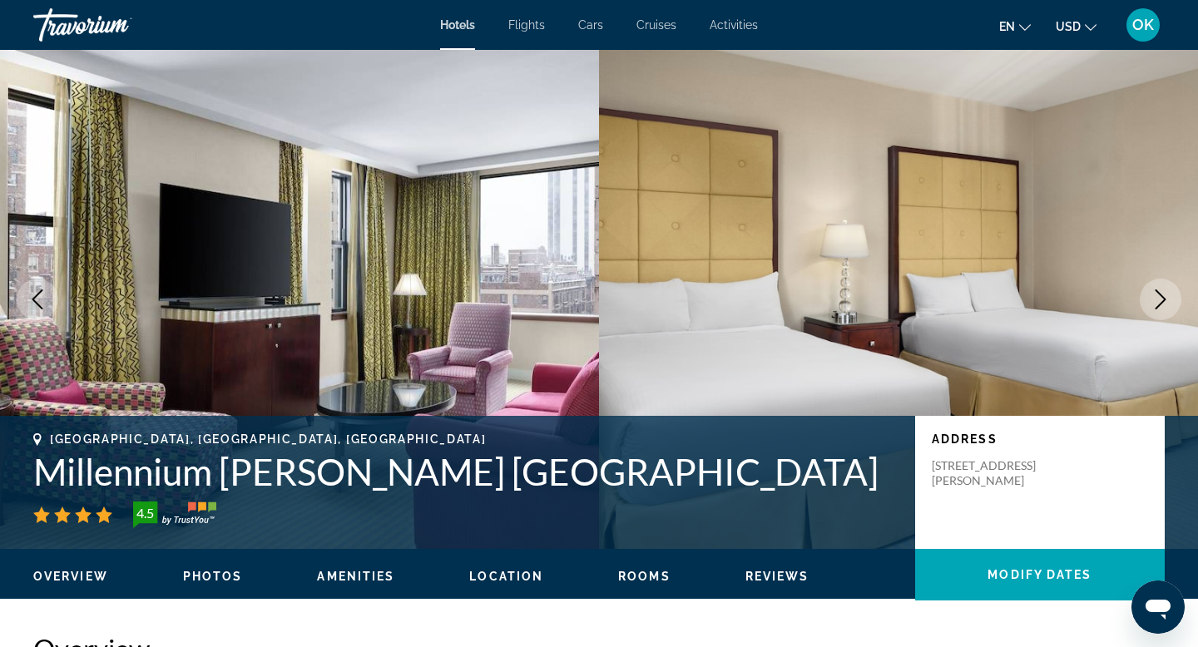
click at [1166, 299] on icon "Next image" at bounding box center [1161, 300] width 20 height 20
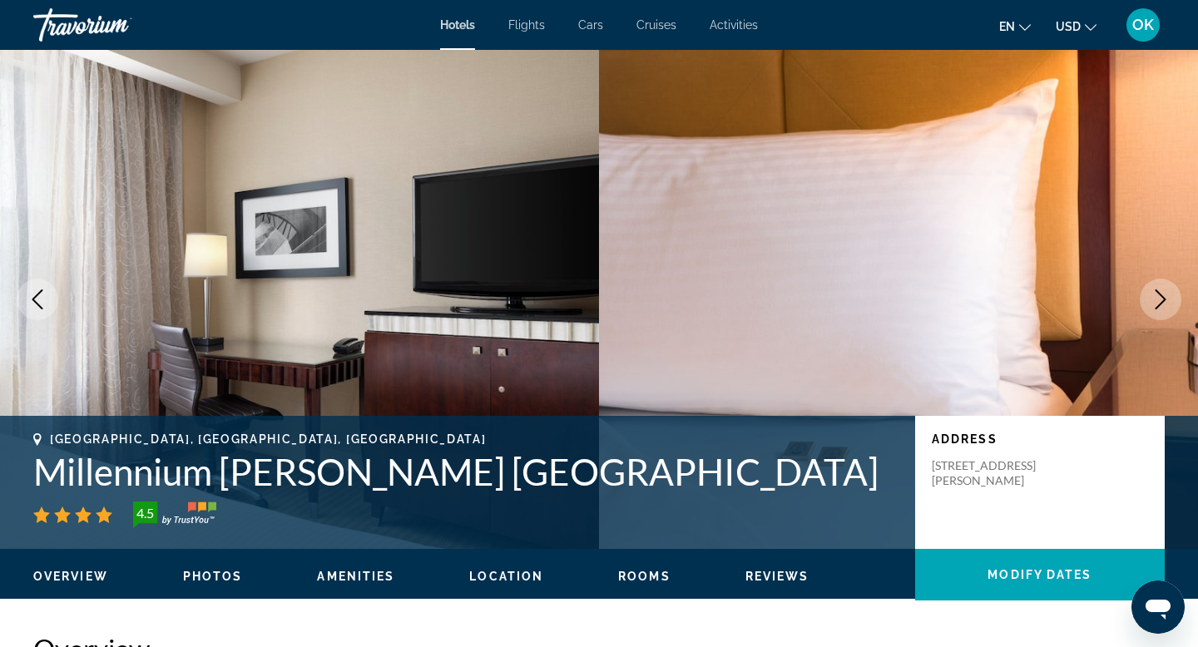
click at [1166, 299] on icon "Next image" at bounding box center [1161, 300] width 20 height 20
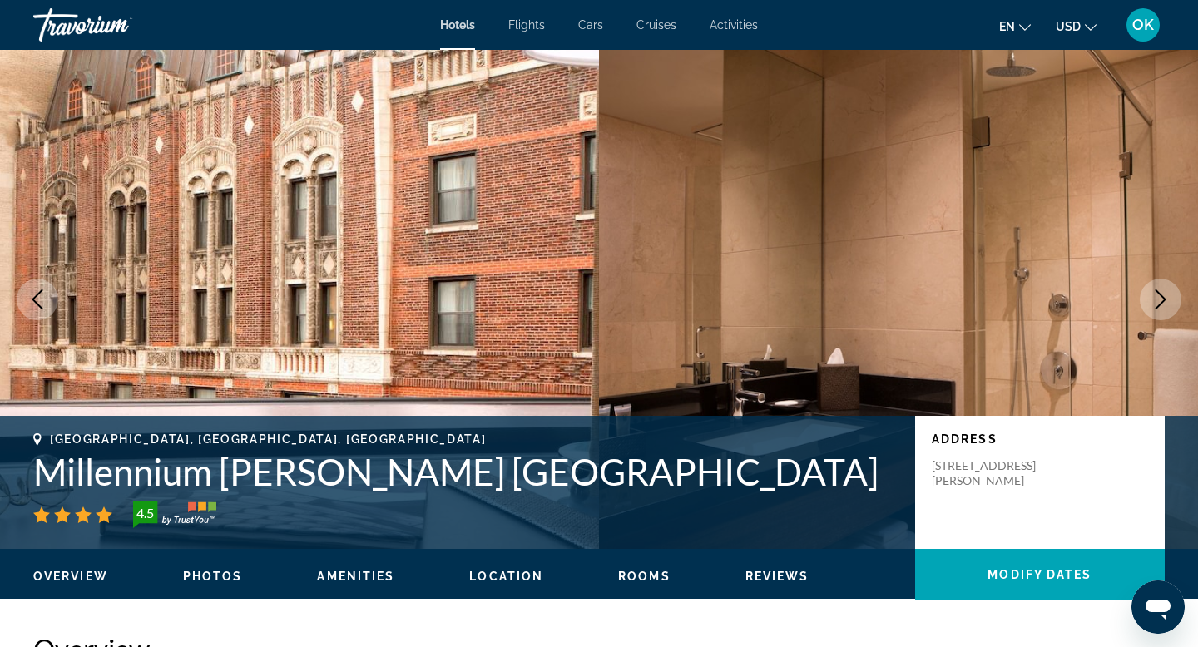
click at [1166, 299] on icon "Next image" at bounding box center [1161, 300] width 20 height 20
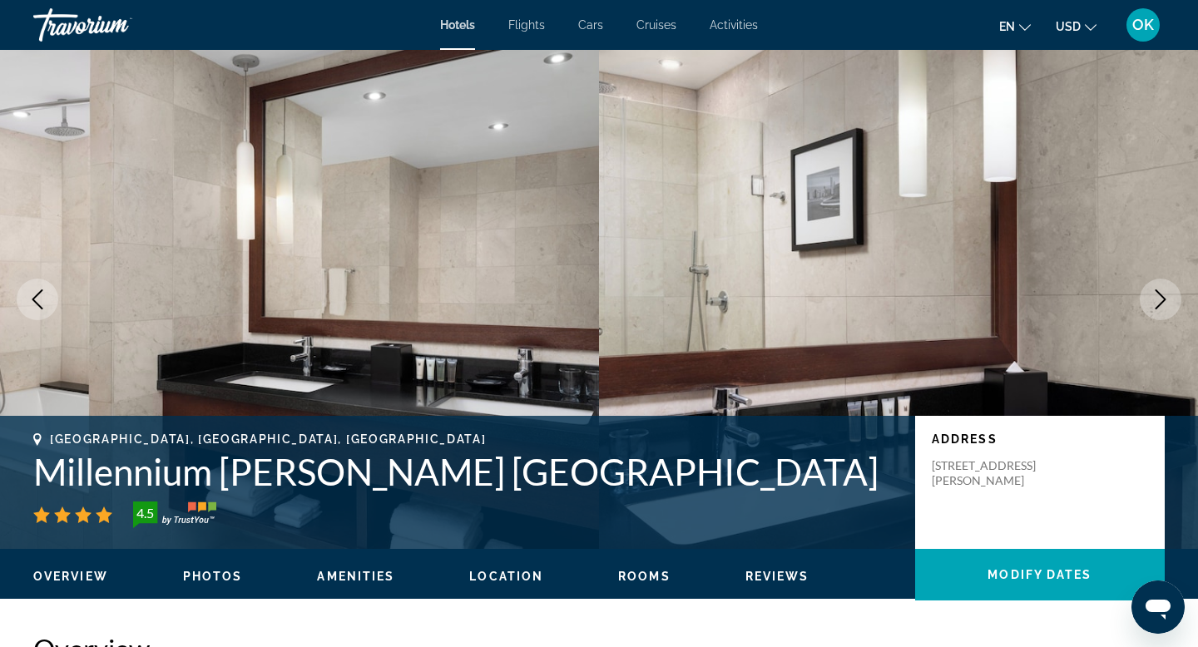
click at [1166, 299] on icon "Next image" at bounding box center [1161, 300] width 20 height 20
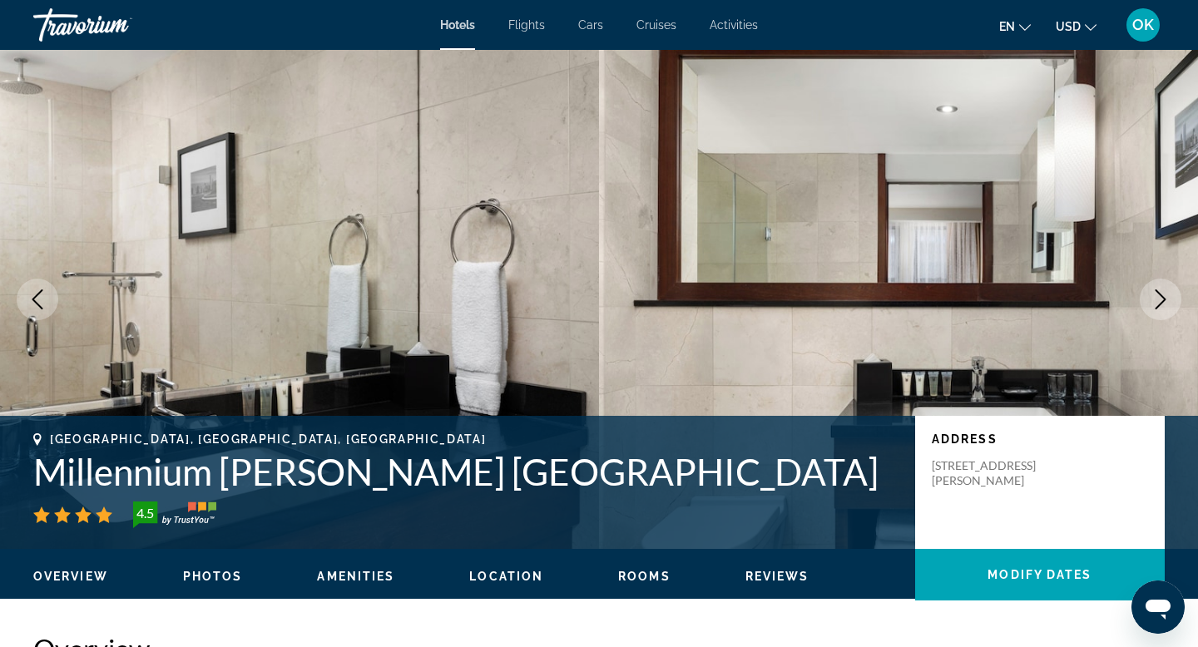
click at [1166, 299] on icon "Next image" at bounding box center [1161, 300] width 20 height 20
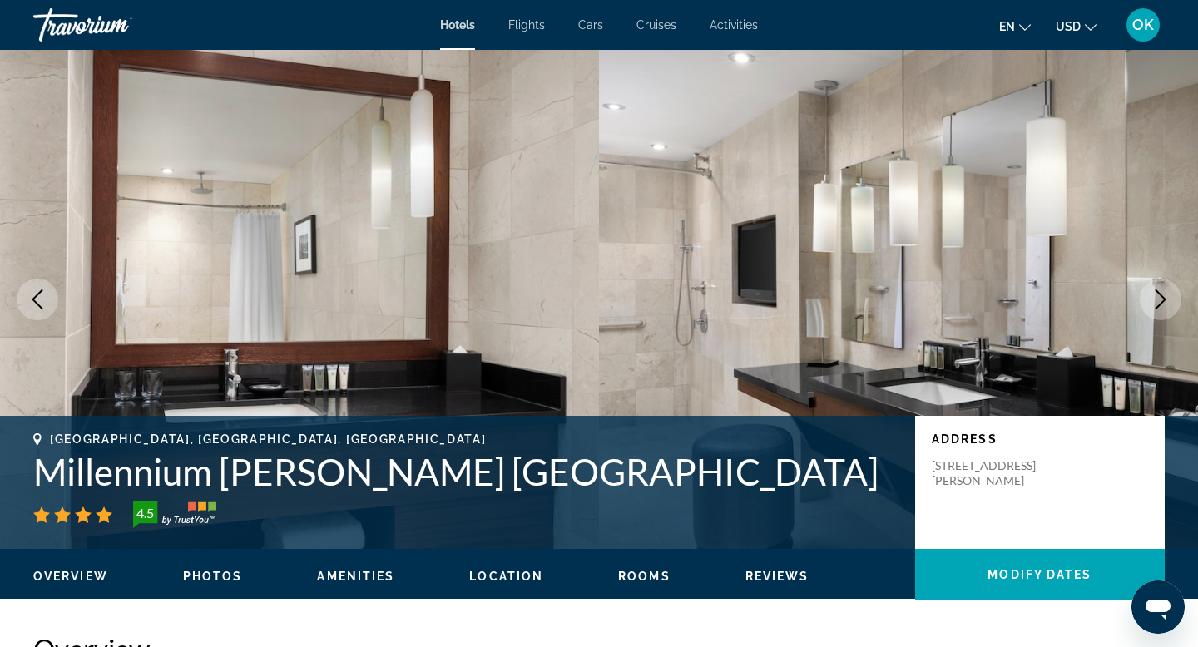
click at [1166, 299] on icon "Next image" at bounding box center [1161, 300] width 20 height 20
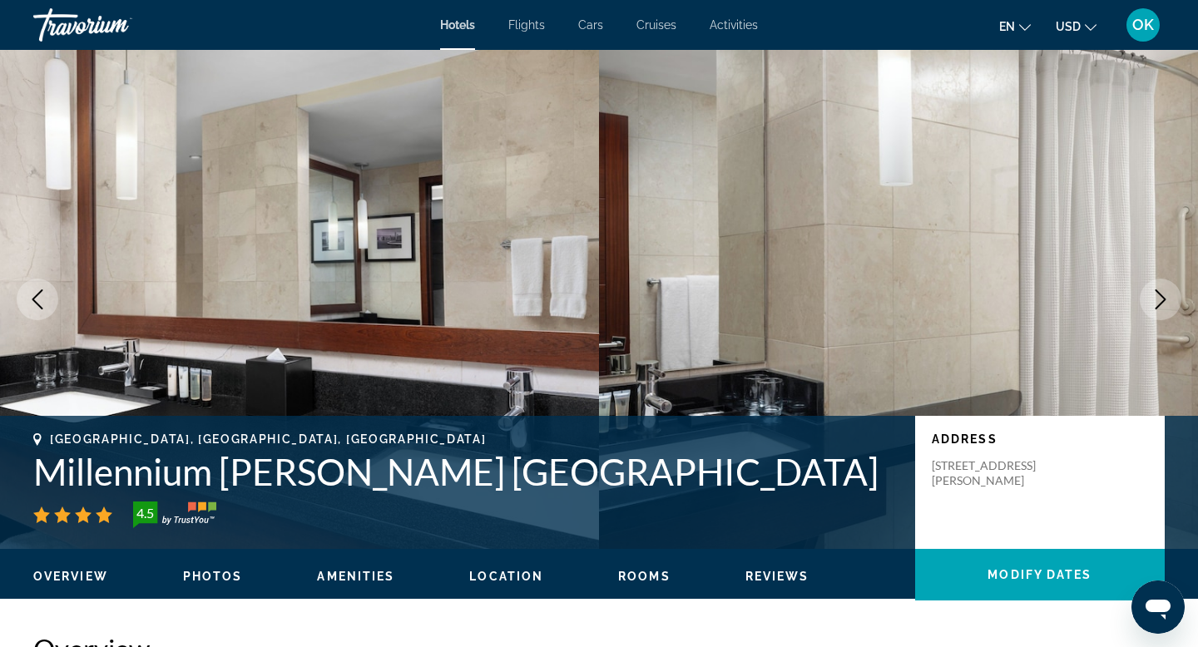
click at [1166, 299] on icon "Next image" at bounding box center [1161, 300] width 20 height 20
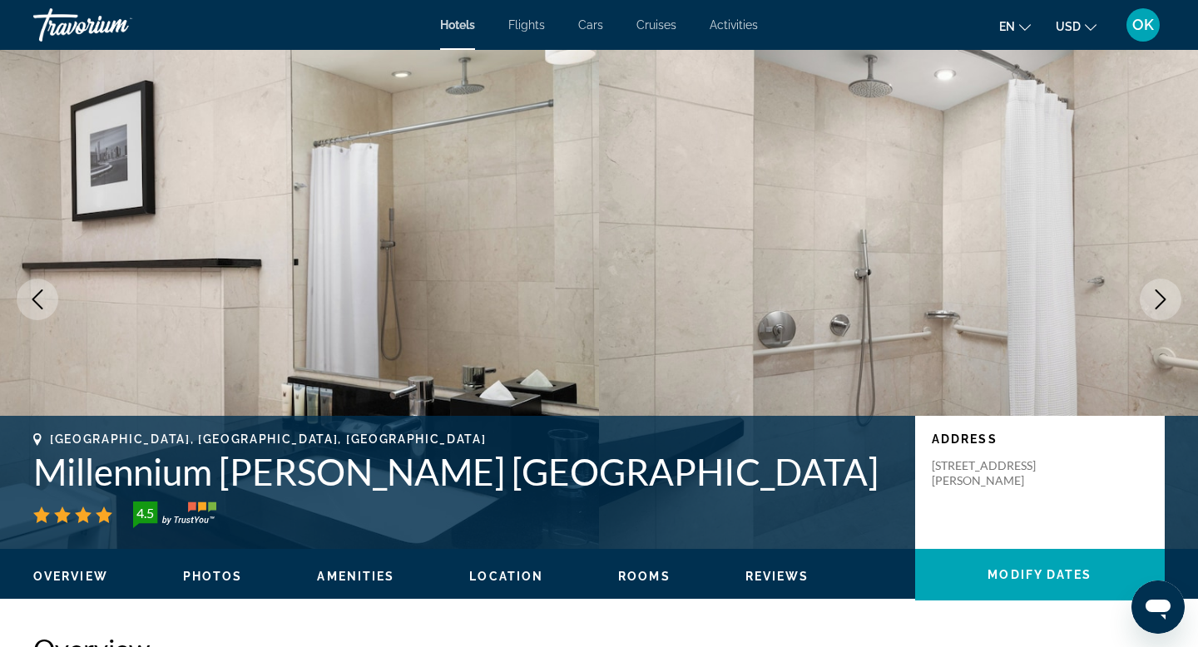
click at [1166, 299] on icon "Next image" at bounding box center [1161, 300] width 20 height 20
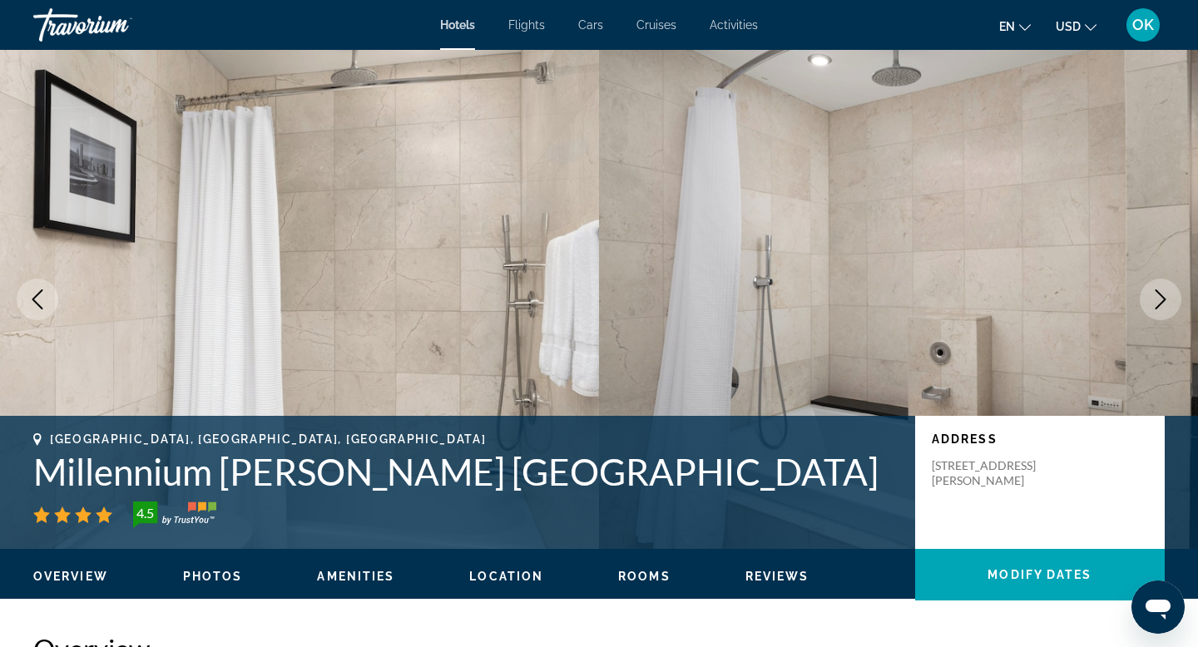
click at [1166, 299] on icon "Next image" at bounding box center [1161, 300] width 20 height 20
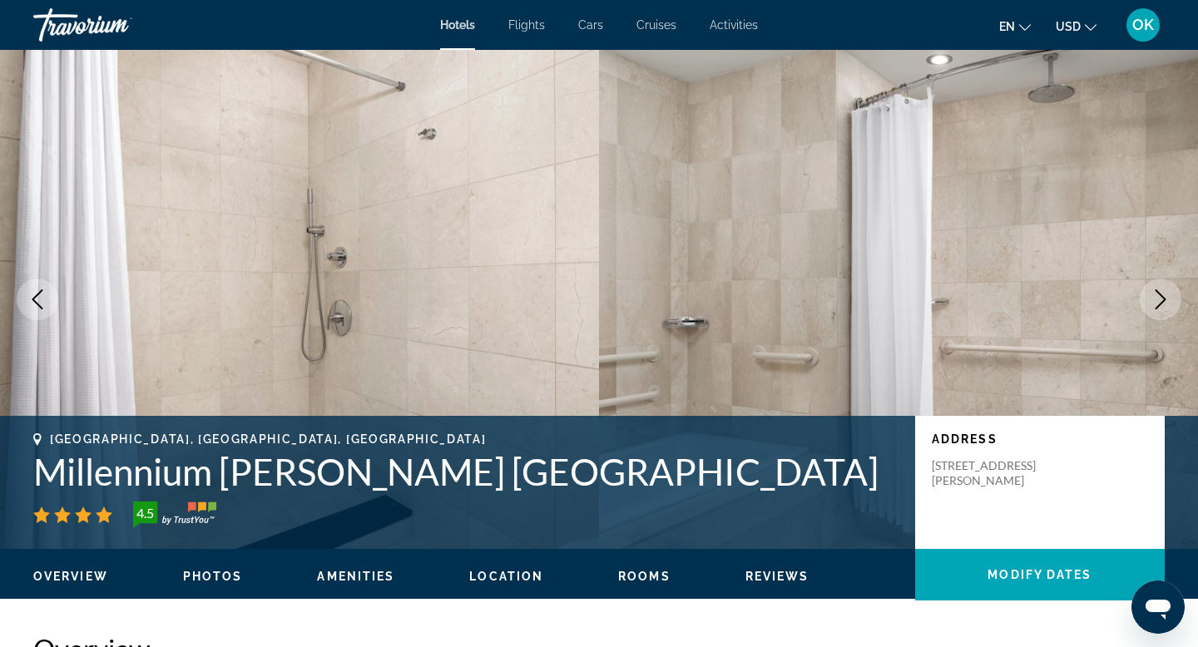
click at [1166, 299] on icon "Next image" at bounding box center [1161, 300] width 20 height 20
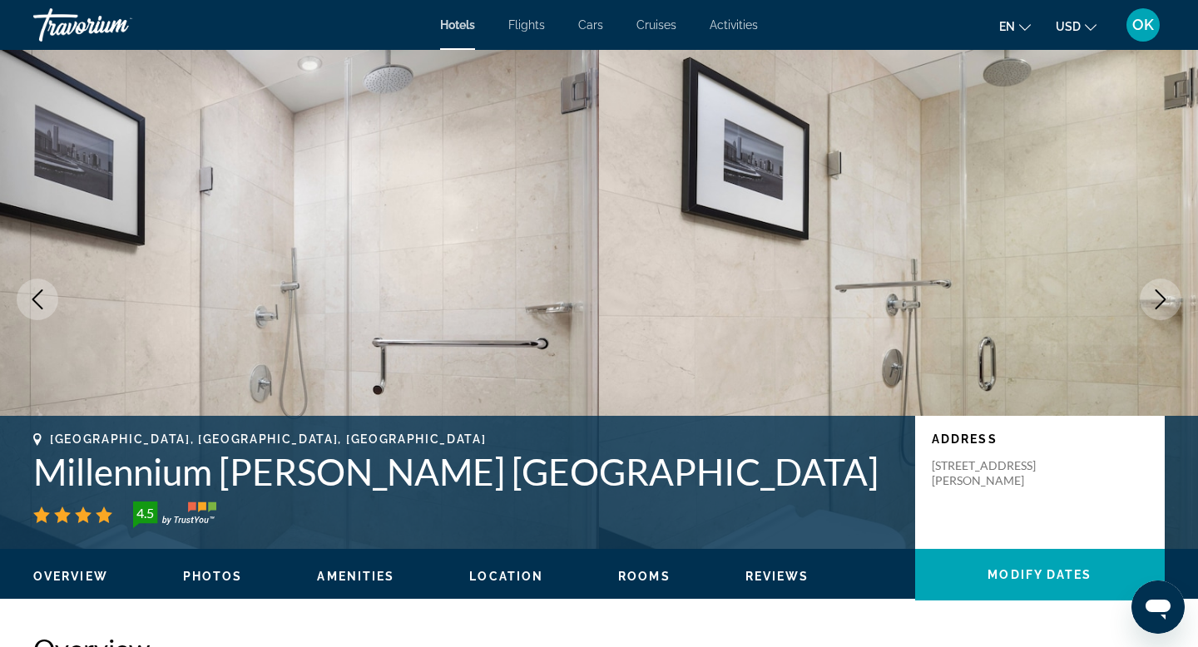
click at [1166, 299] on icon "Next image" at bounding box center [1161, 300] width 20 height 20
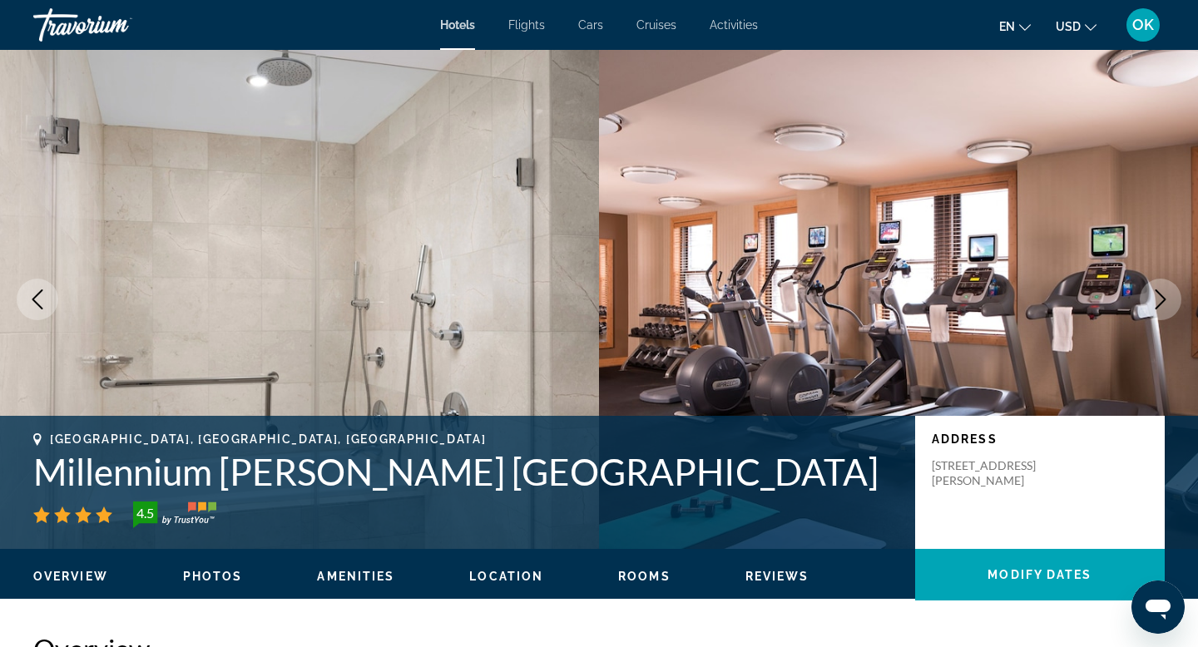
click at [1166, 299] on icon "Next image" at bounding box center [1161, 300] width 20 height 20
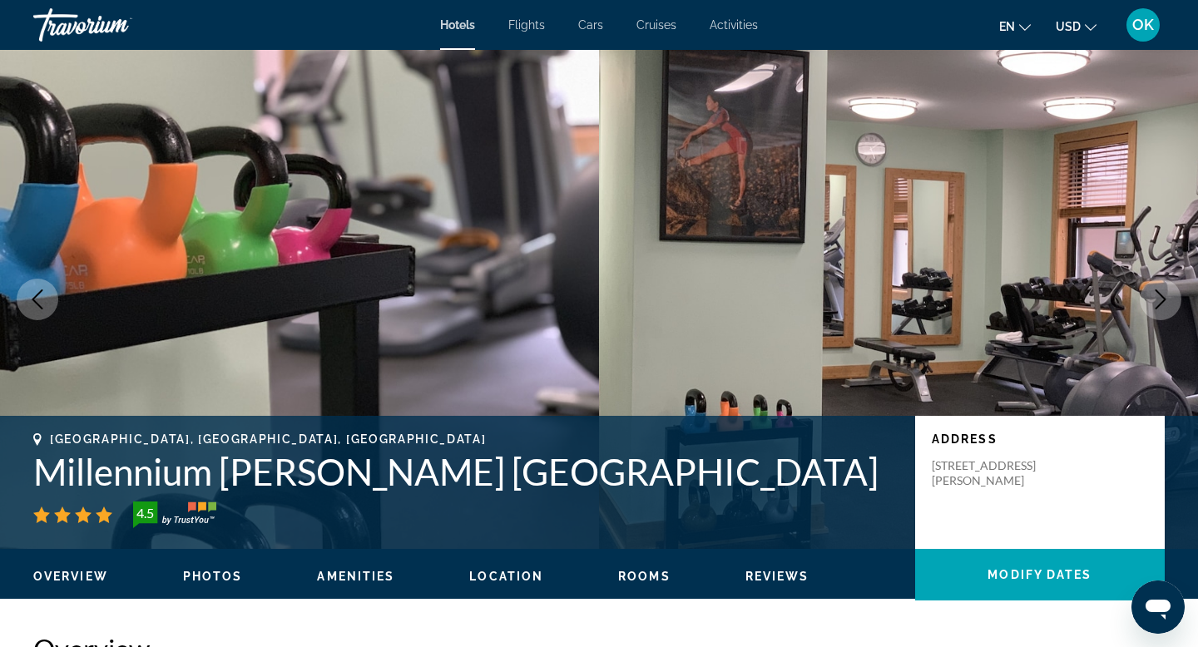
click at [1166, 299] on icon "Next image" at bounding box center [1161, 300] width 20 height 20
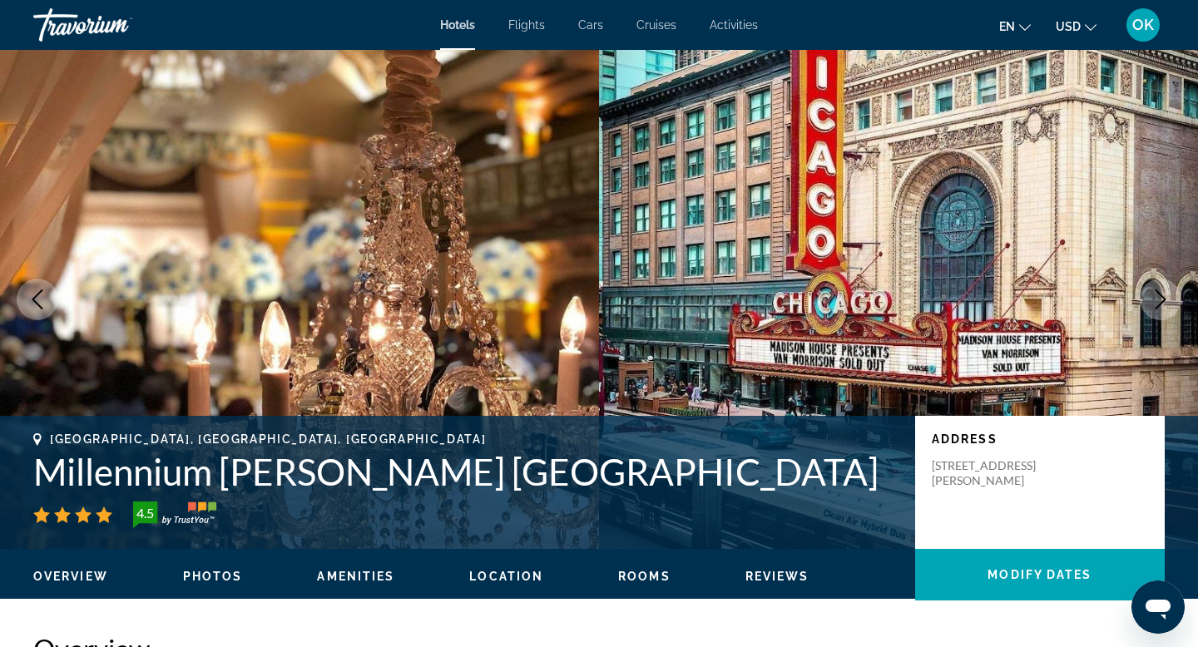
click at [1166, 299] on icon "Next image" at bounding box center [1161, 300] width 20 height 20
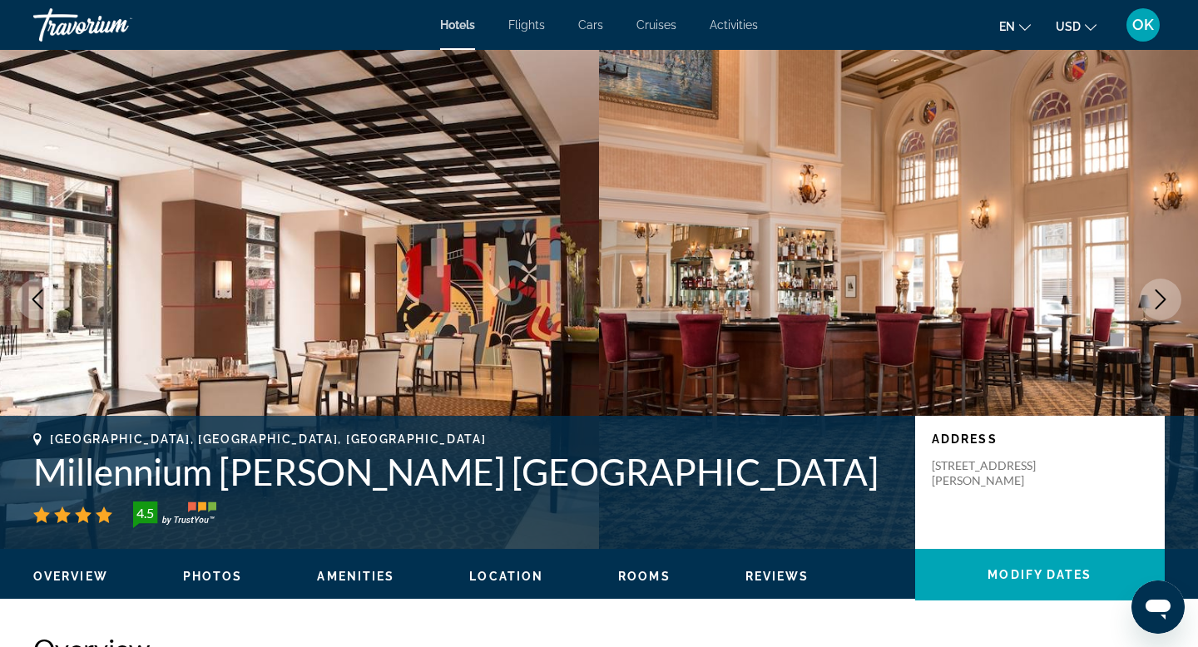
click at [1166, 299] on icon "Next image" at bounding box center [1161, 300] width 20 height 20
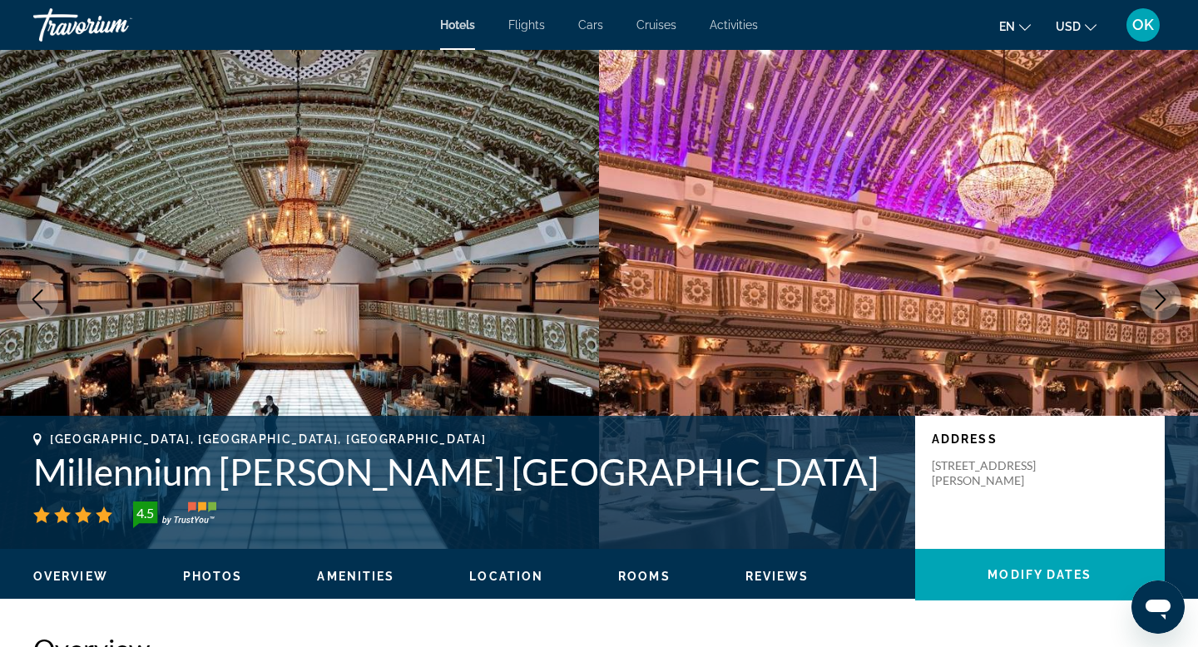
click at [1166, 299] on icon "Next image" at bounding box center [1161, 300] width 20 height 20
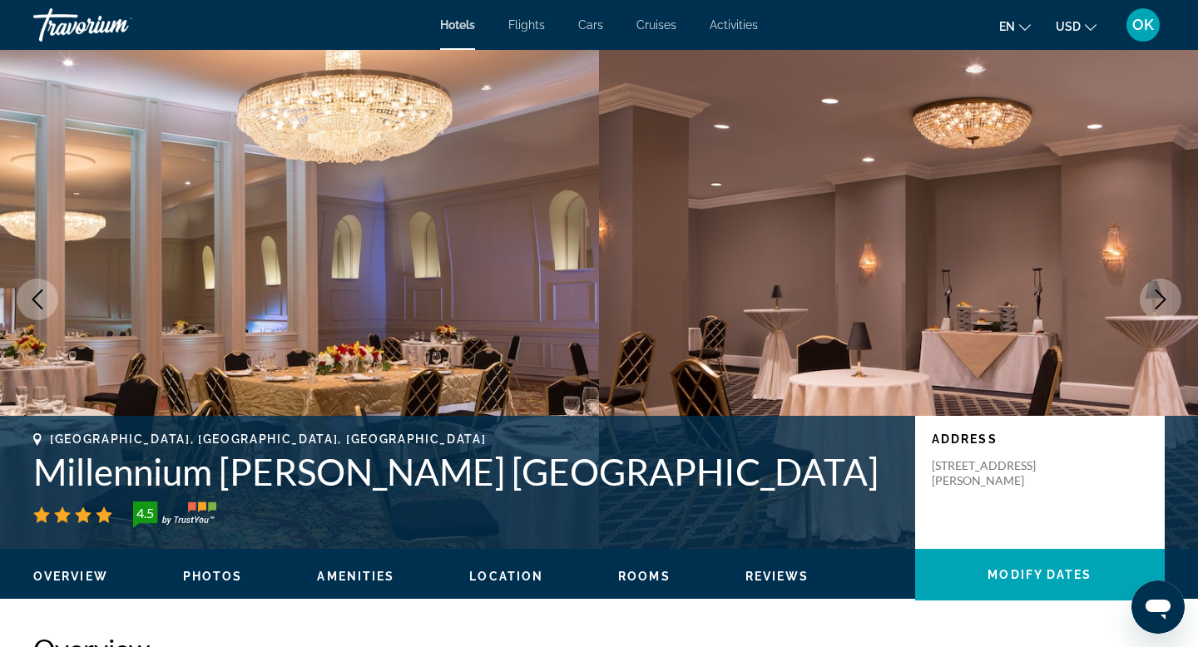
click at [1166, 299] on icon "Next image" at bounding box center [1161, 300] width 20 height 20
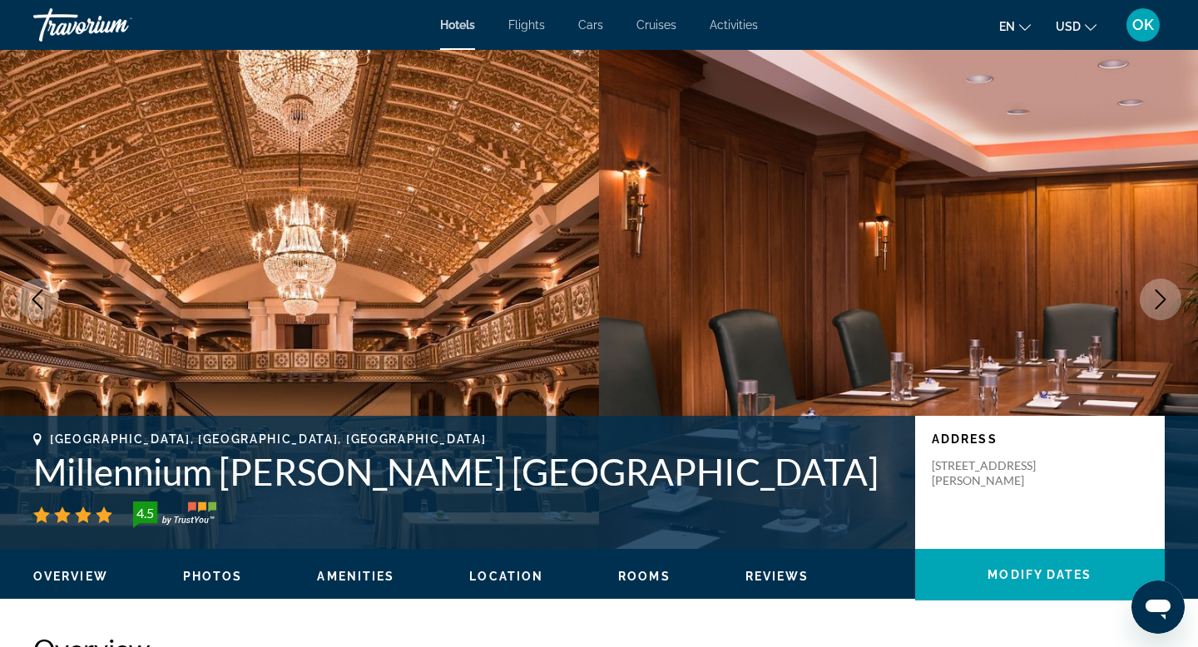
click at [1166, 299] on icon "Next image" at bounding box center [1161, 300] width 20 height 20
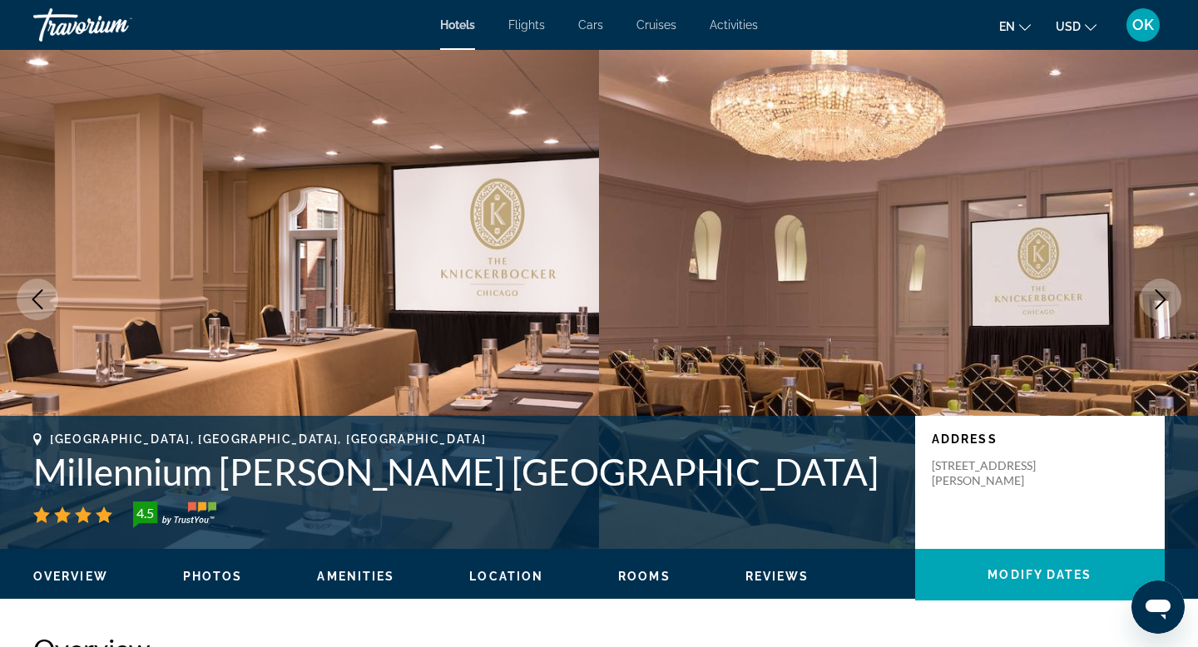
click at [1166, 299] on icon "Next image" at bounding box center [1161, 300] width 20 height 20
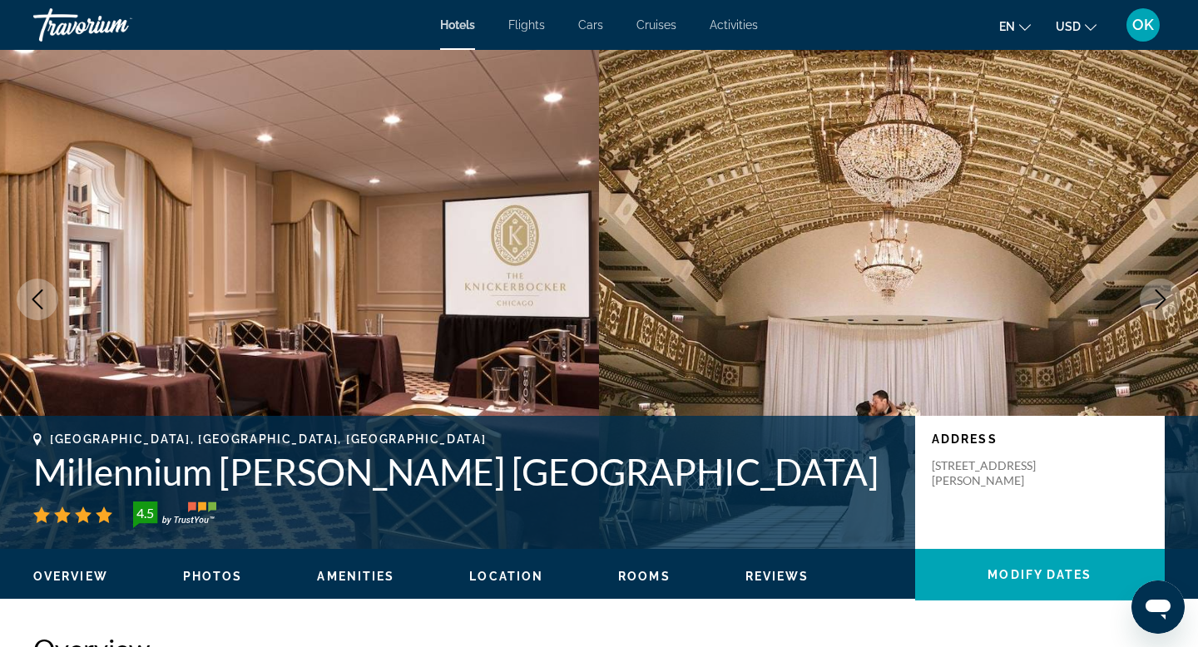
click at [1166, 299] on icon "Next image" at bounding box center [1161, 300] width 20 height 20
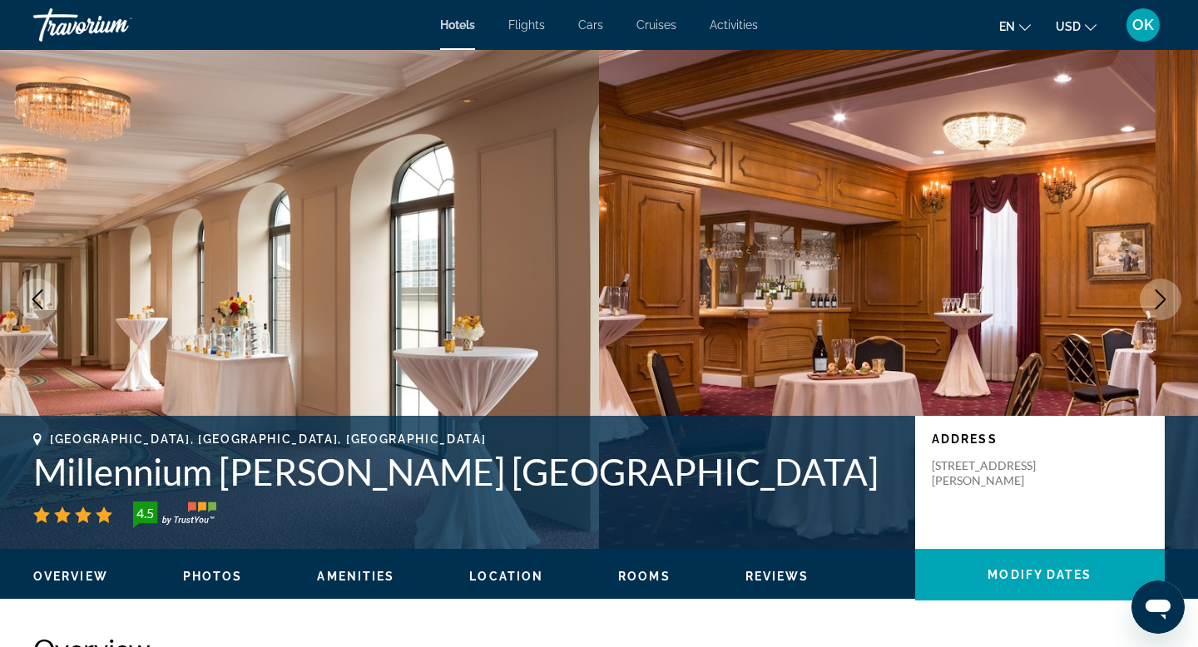
click at [1166, 299] on icon "Next image" at bounding box center [1161, 300] width 20 height 20
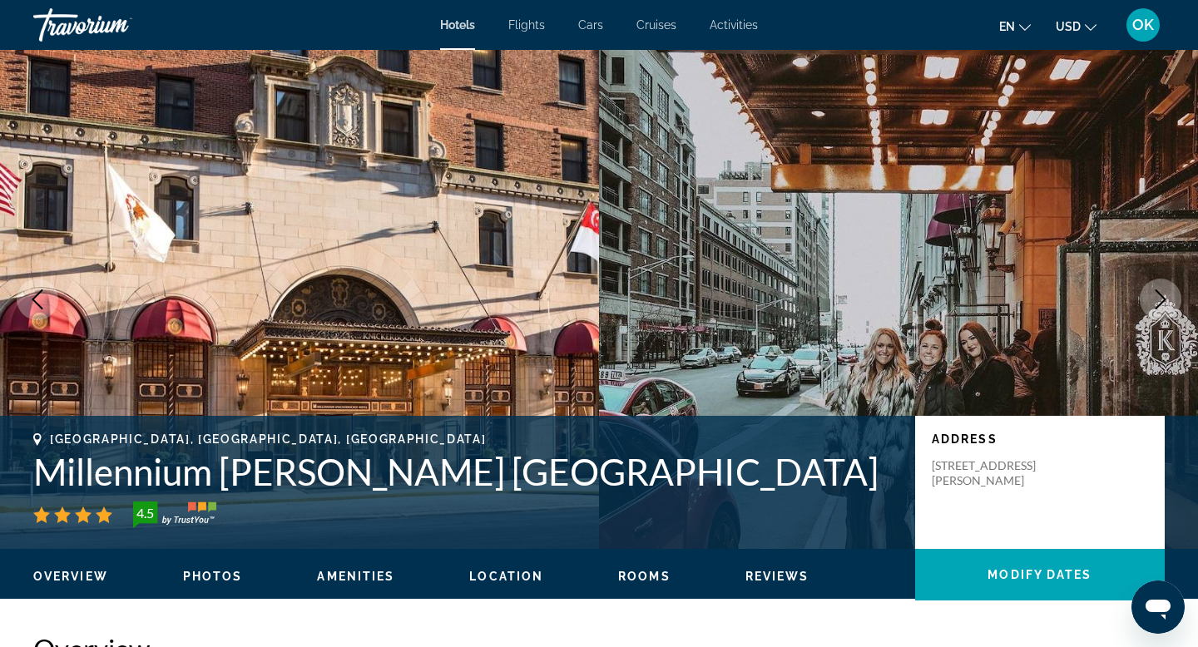
click at [1166, 299] on icon "Next image" at bounding box center [1161, 300] width 20 height 20
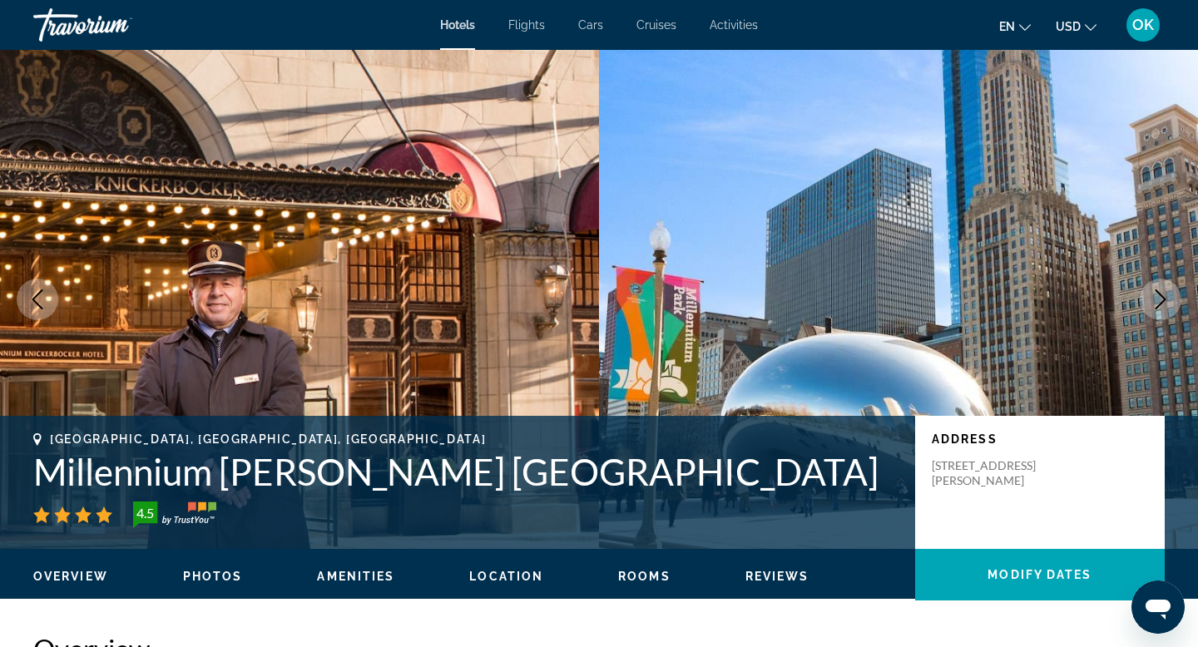
click at [1166, 299] on icon "Next image" at bounding box center [1161, 300] width 20 height 20
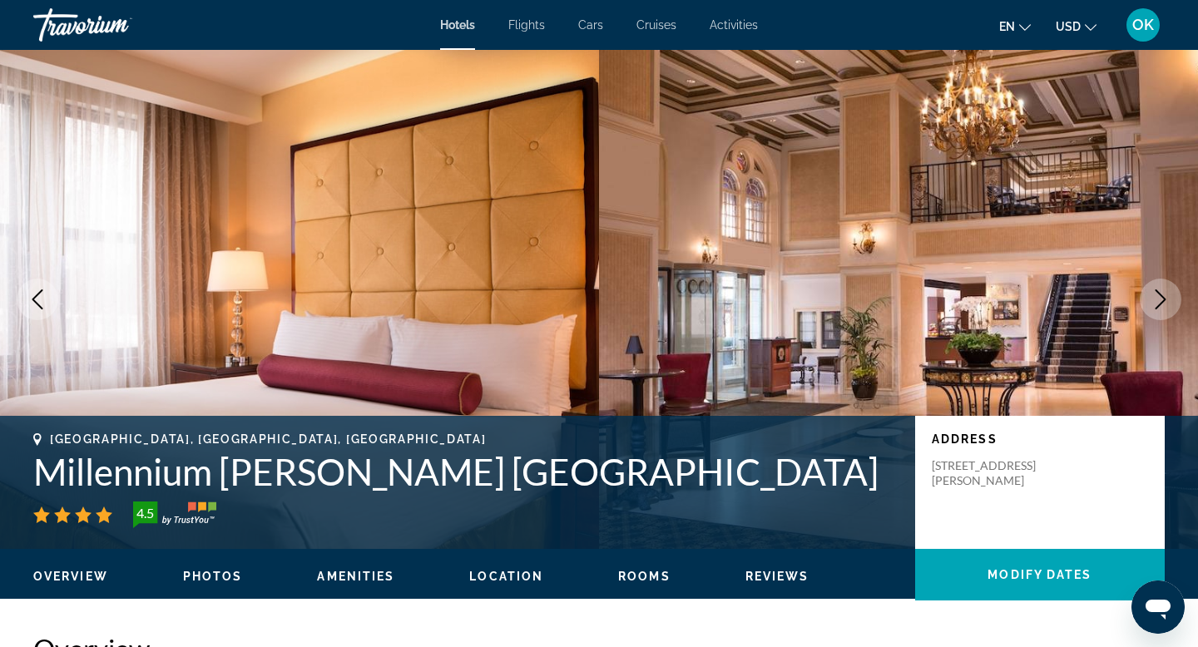
click at [1166, 299] on icon "Next image" at bounding box center [1161, 300] width 20 height 20
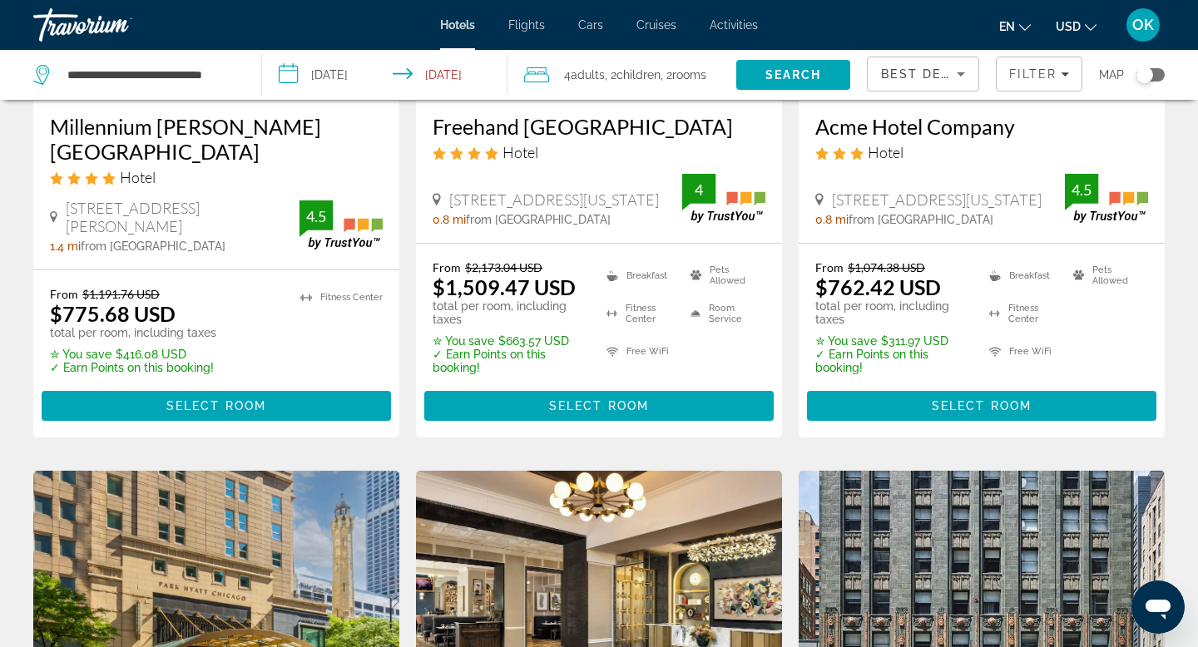
scroll to position [972, 0]
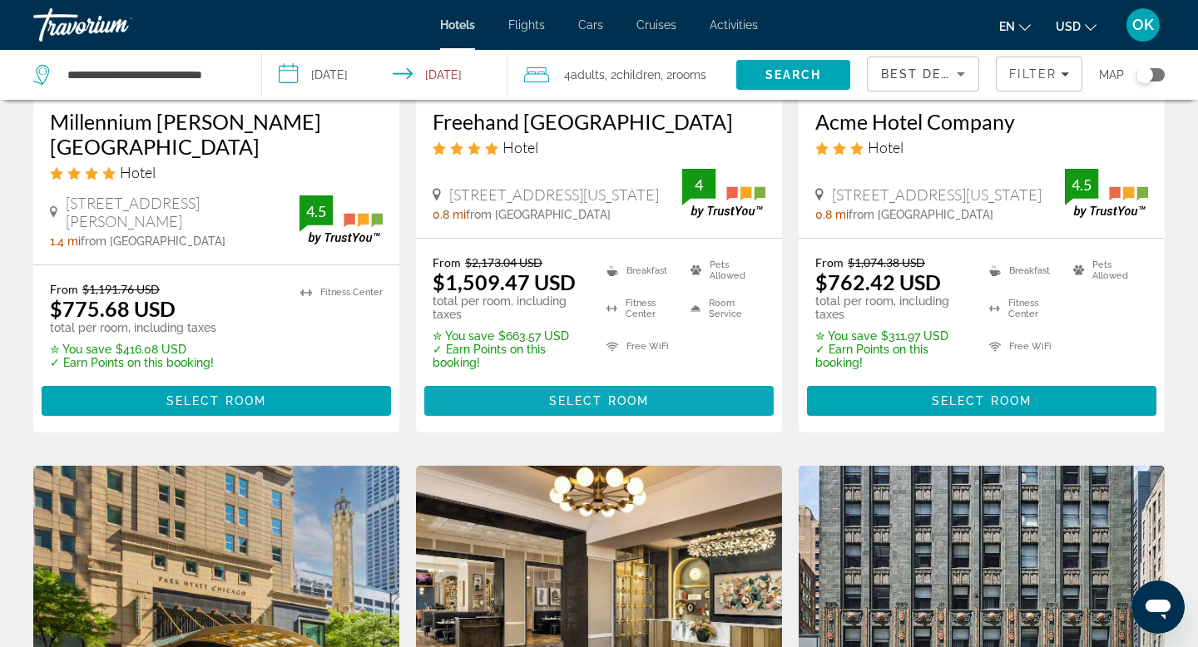
click at [574, 402] on span "Select Room" at bounding box center [599, 400] width 100 height 13
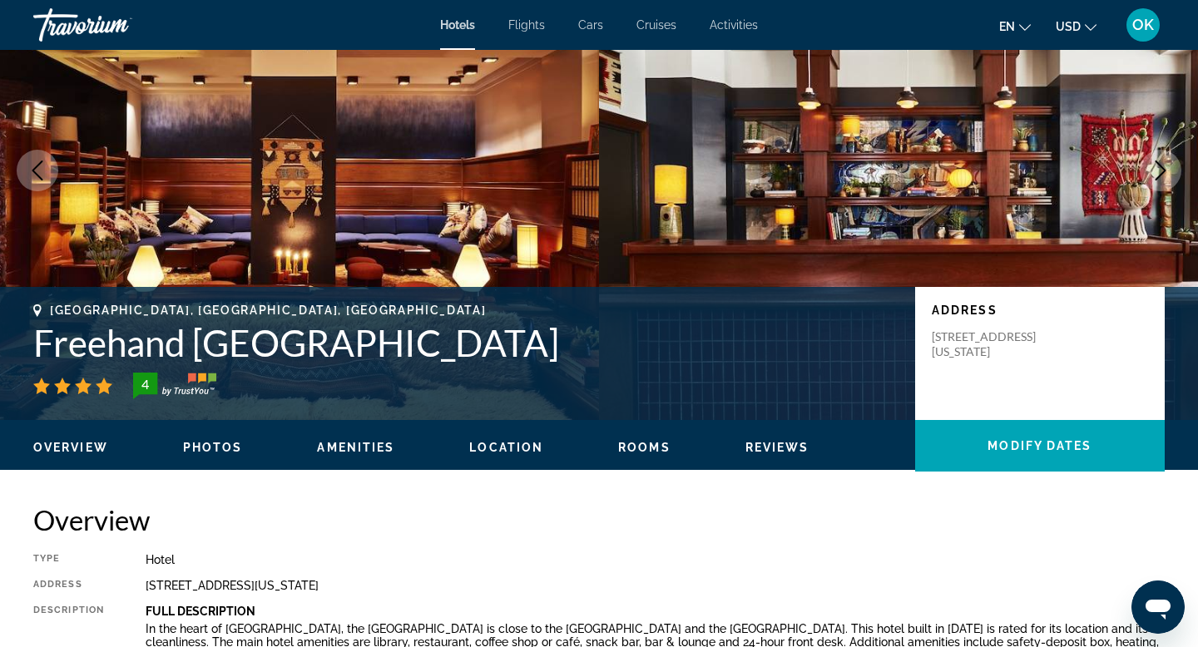
scroll to position [128, 0]
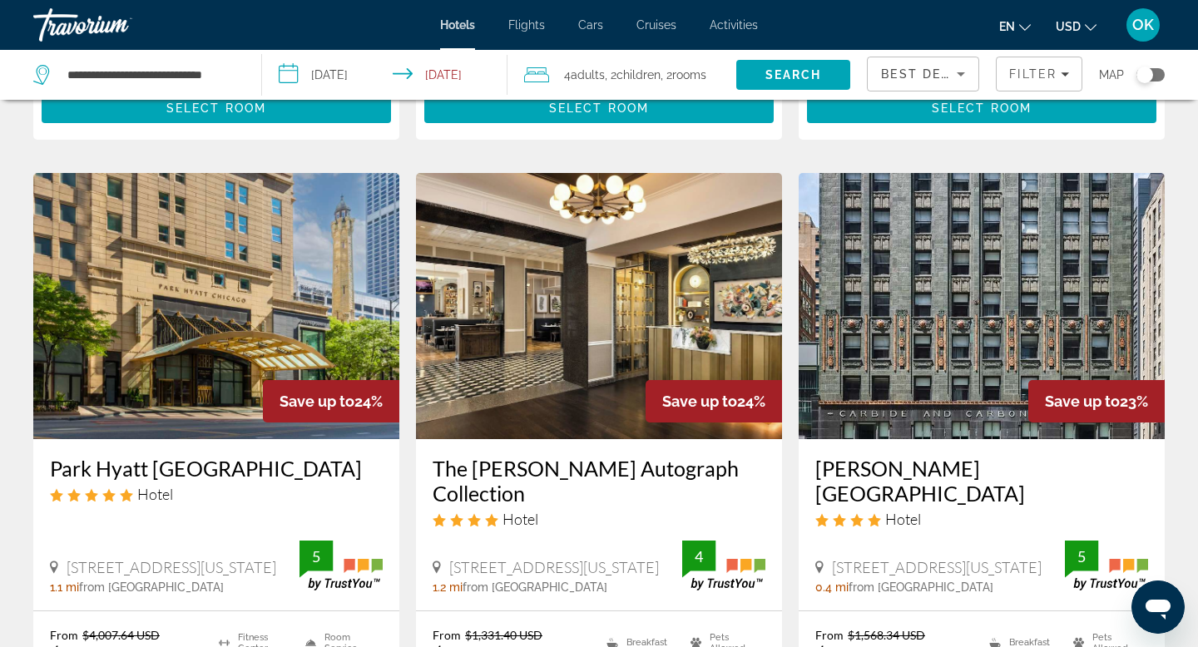
scroll to position [1273, 0]
